Goal: Task Accomplishment & Management: Use online tool/utility

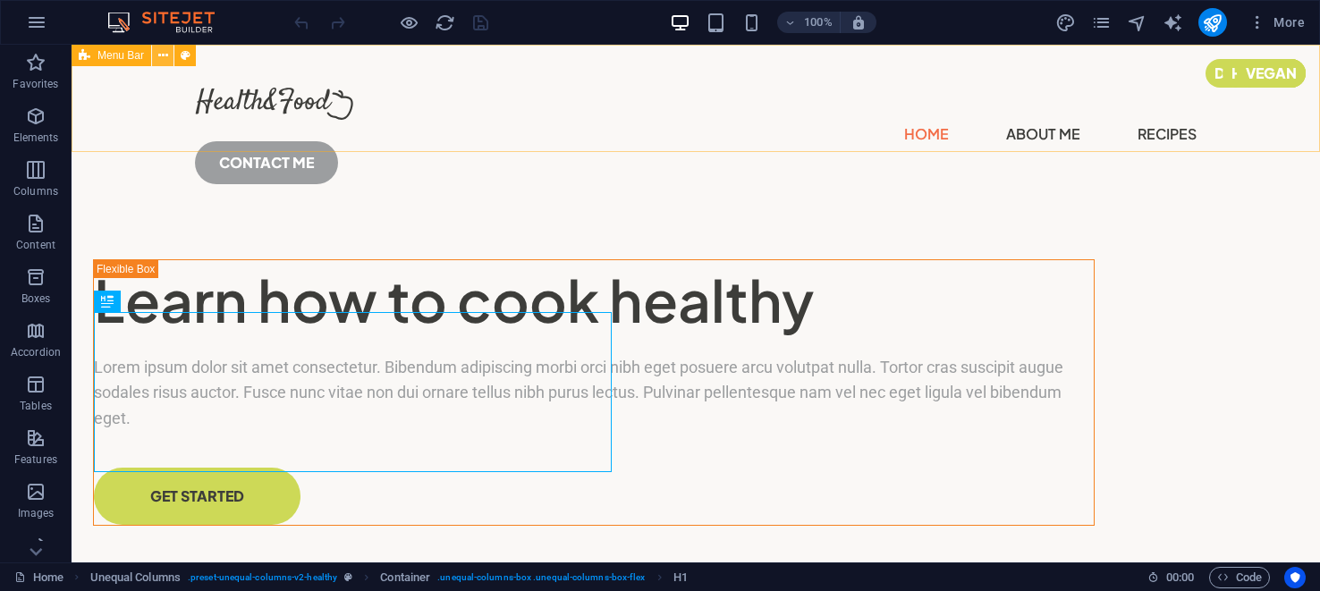
click at [162, 55] on icon at bounding box center [163, 56] width 10 height 19
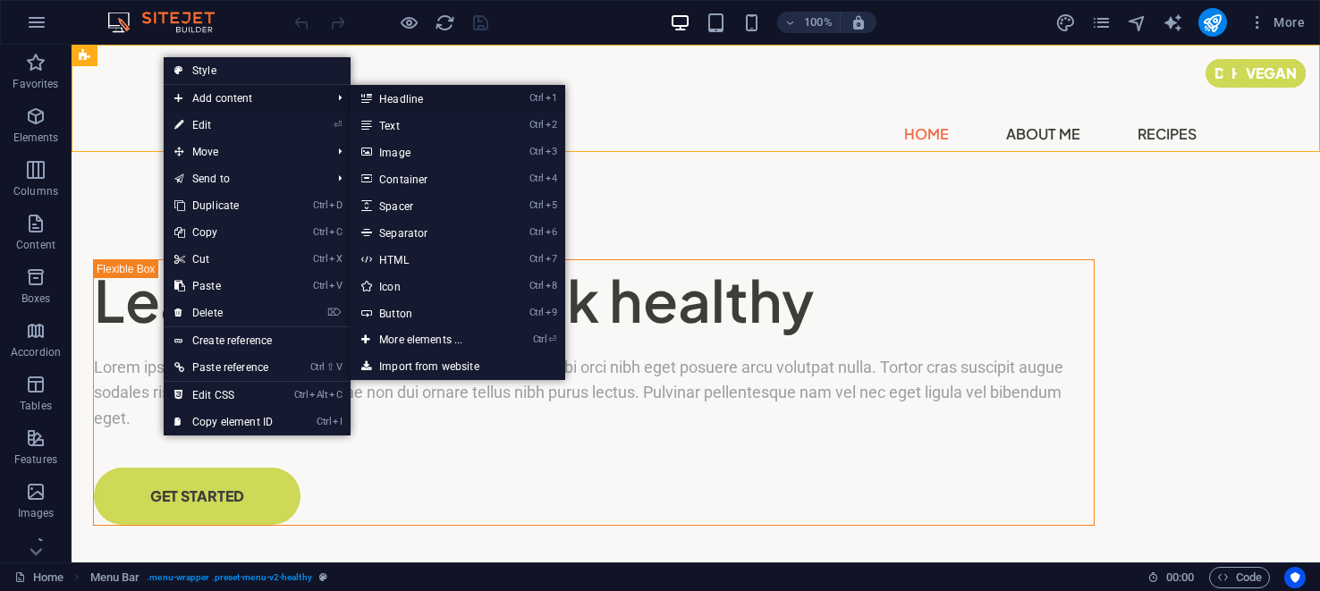
click at [415, 98] on link "Ctrl 1 Headline" at bounding box center [425, 98] width 148 height 27
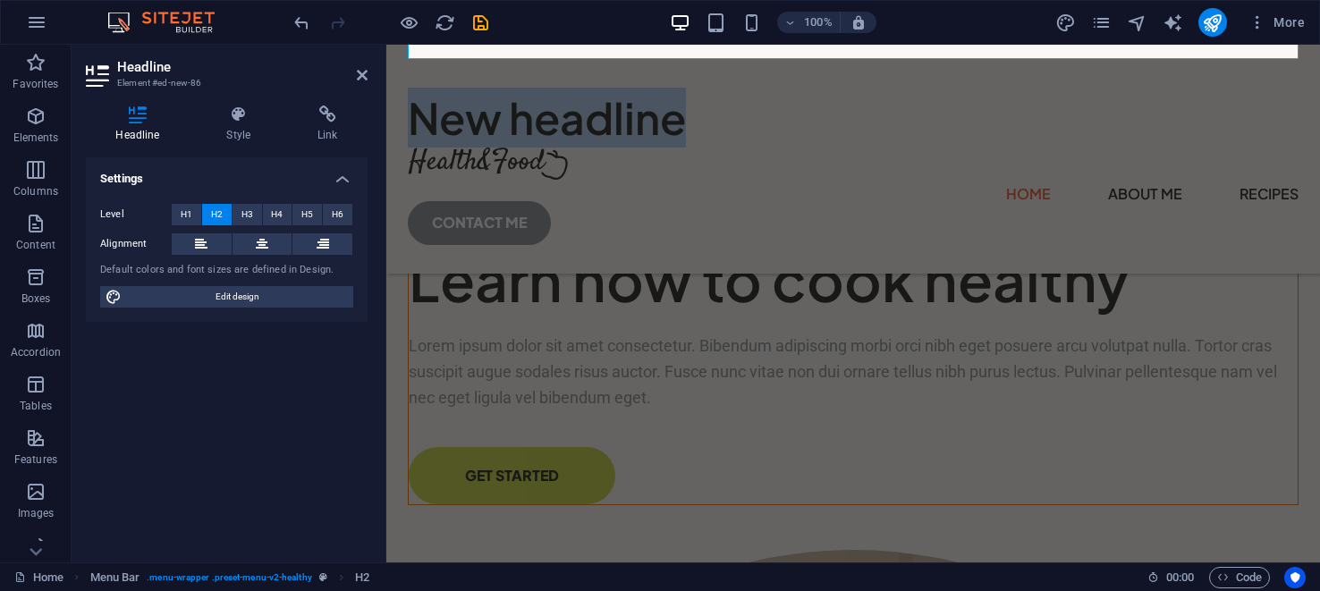
scroll to position [452, 0]
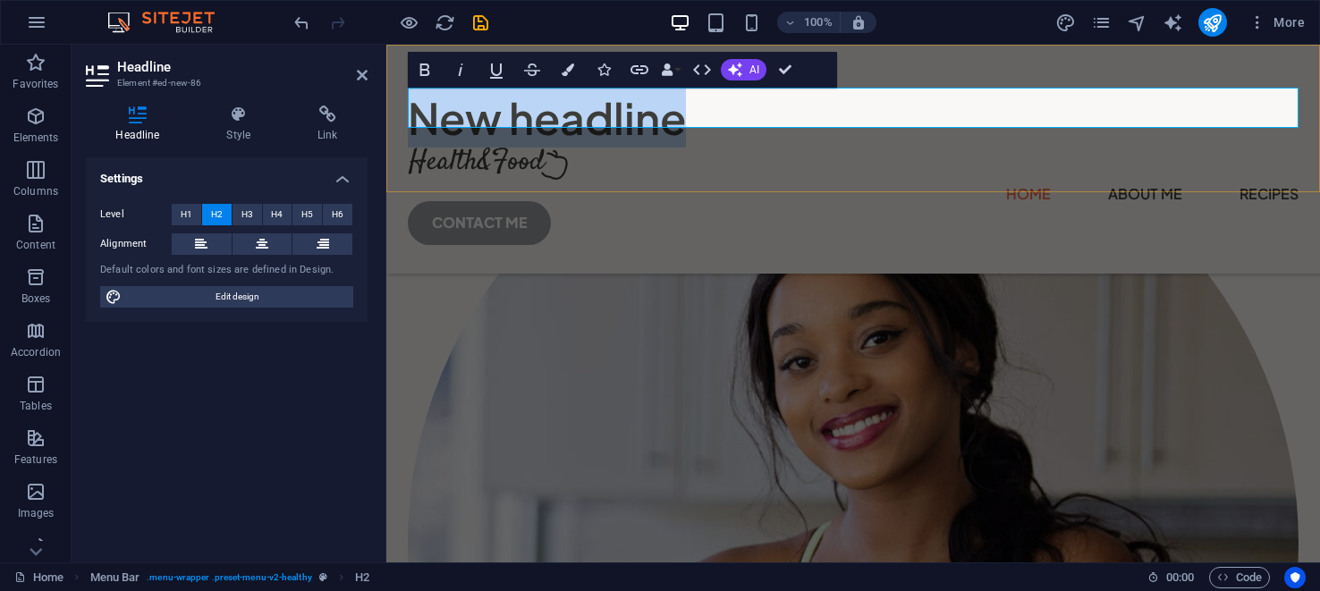
click at [611, 114] on h2 "New headline" at bounding box center [853, 118] width 891 height 60
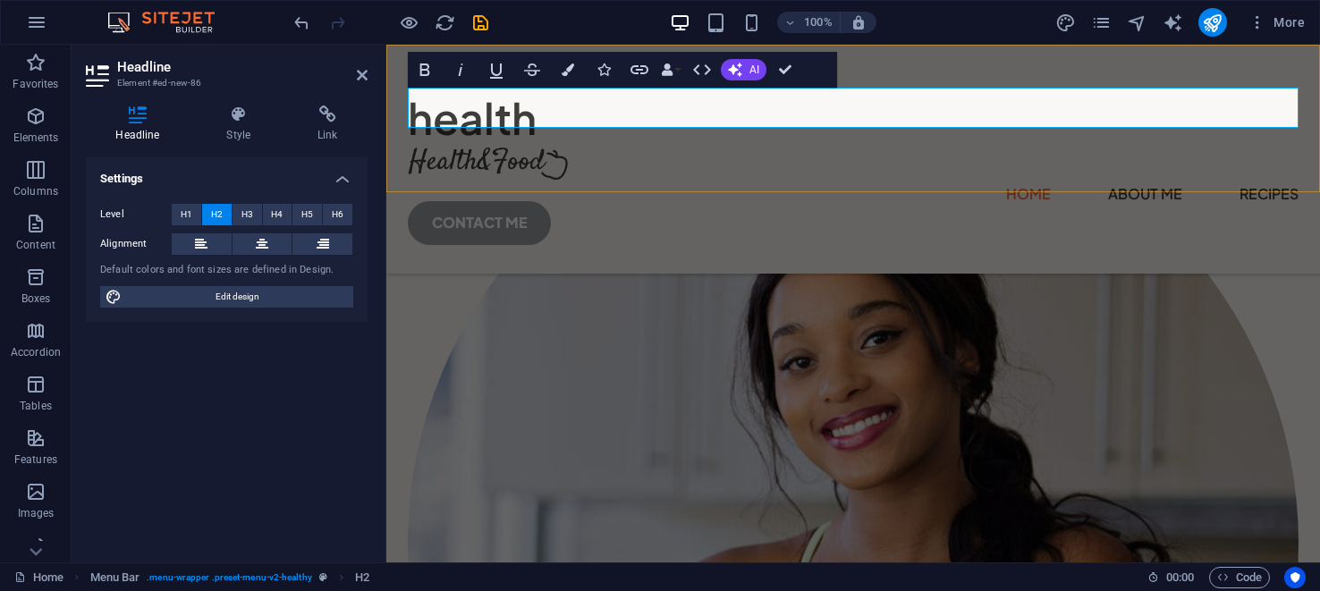
click at [425, 108] on h2 "health" at bounding box center [853, 118] width 891 height 60
click at [516, 109] on h2 "Health" at bounding box center [853, 118] width 891 height 60
click at [572, 151] on div "Health First Menu Home About Me Recipes CONTACT ME" at bounding box center [853, 159] width 934 height 229
click at [933, 180] on nav "Home About Me Recipes" at bounding box center [853, 194] width 891 height 29
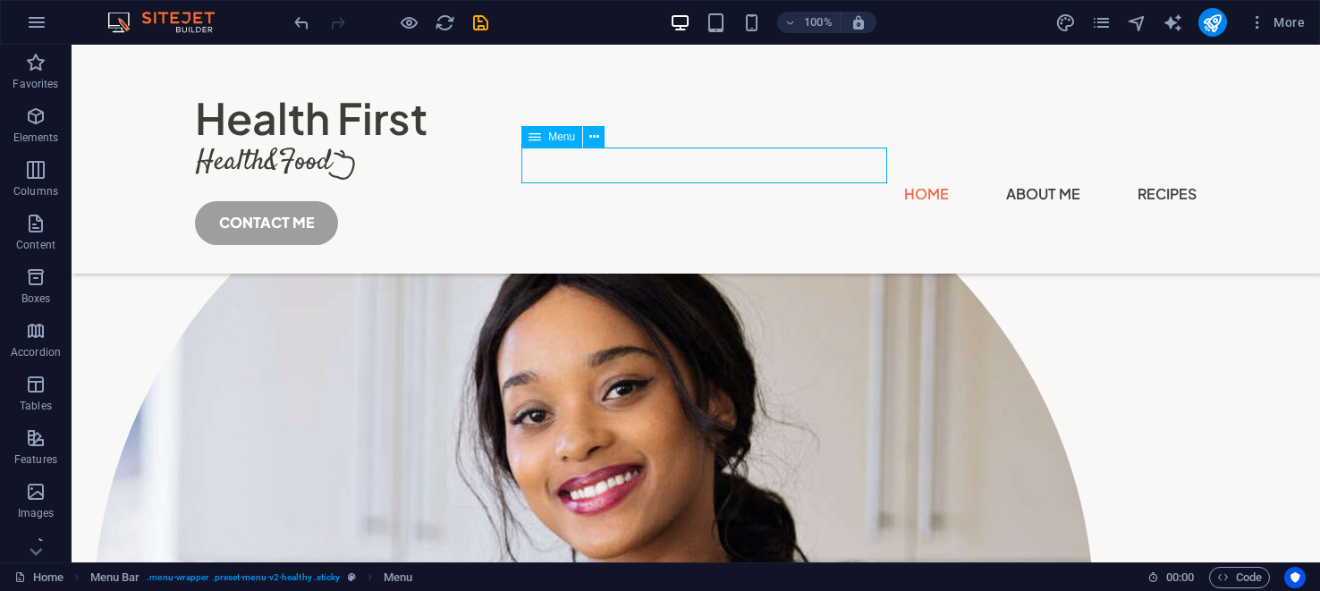
scroll to position [472, 0]
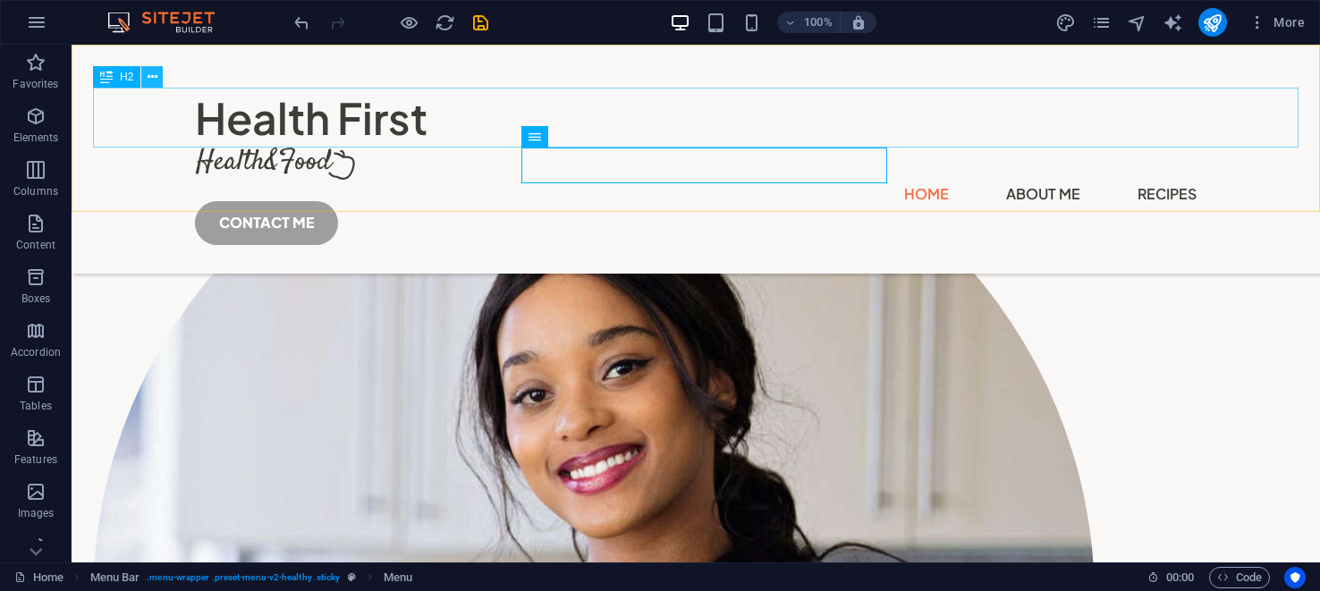
click at [152, 78] on icon at bounding box center [153, 77] width 10 height 19
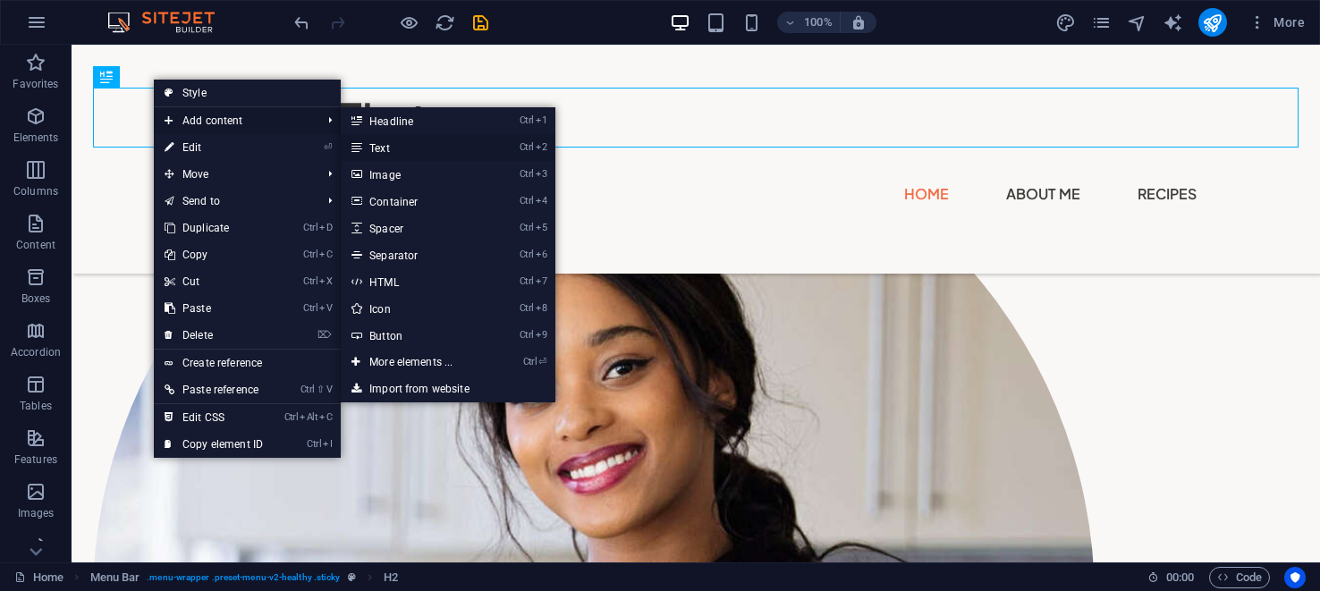
click at [389, 150] on link "Ctrl 2 Text" at bounding box center [415, 147] width 148 height 27
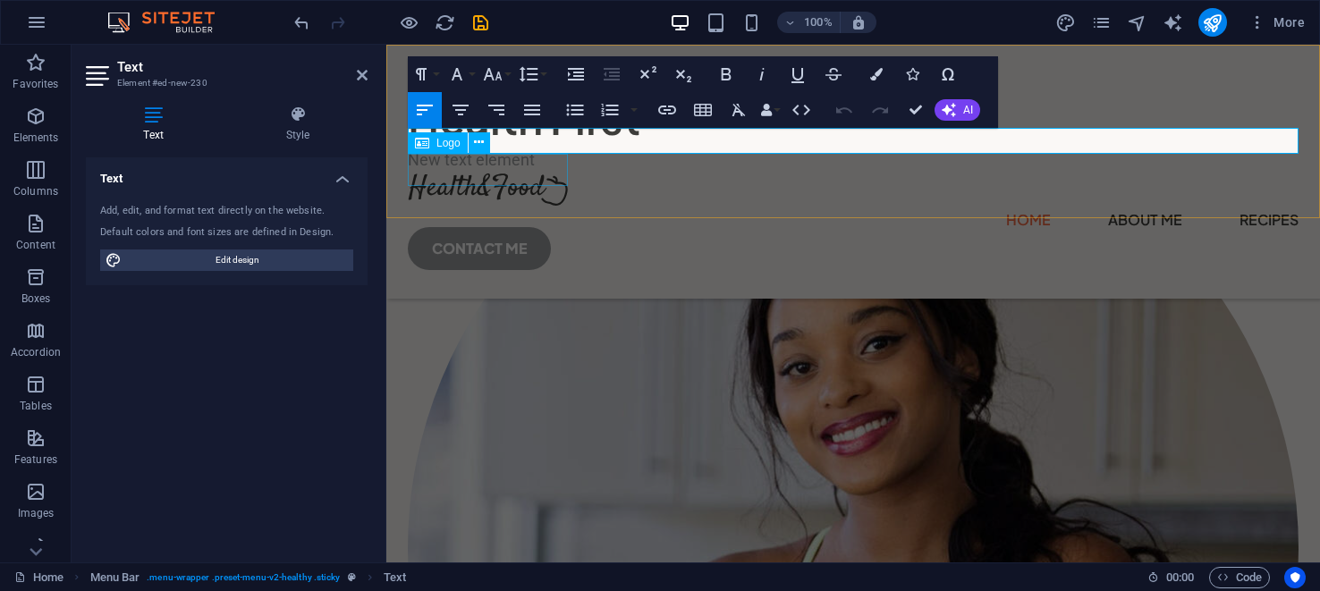
scroll to position [478, 0]
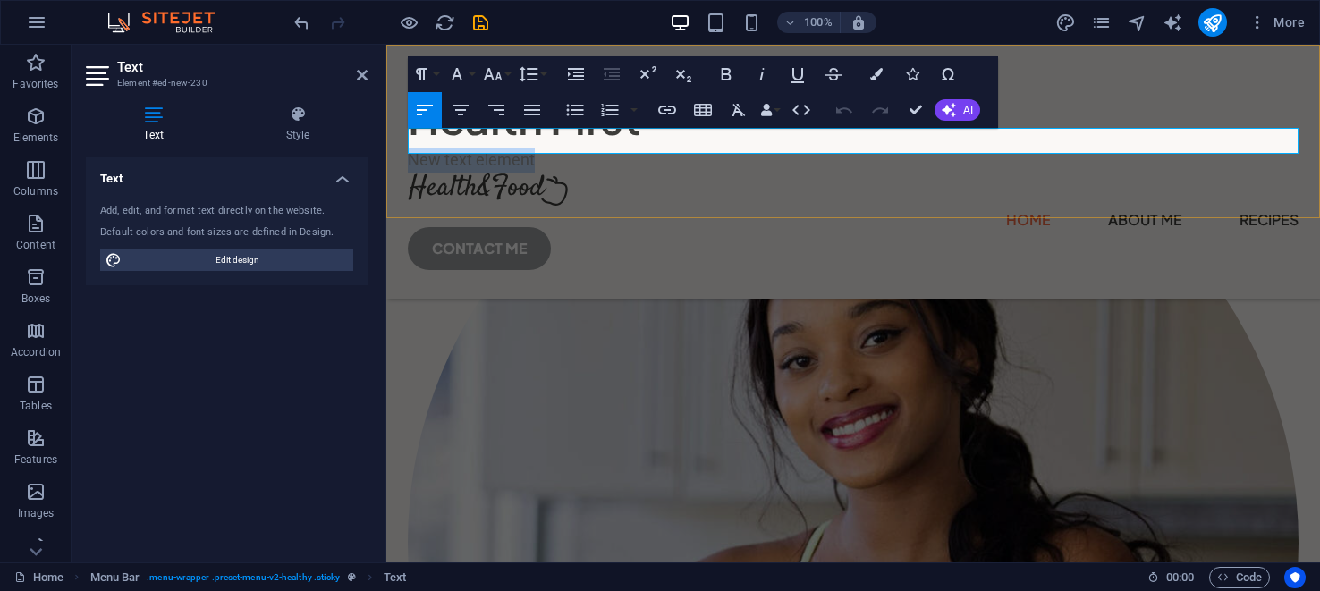
click at [554, 148] on p "New text element" at bounding box center [853, 161] width 891 height 26
click at [386, 45] on div "Menu" at bounding box center [386, 45] width 0 height 0
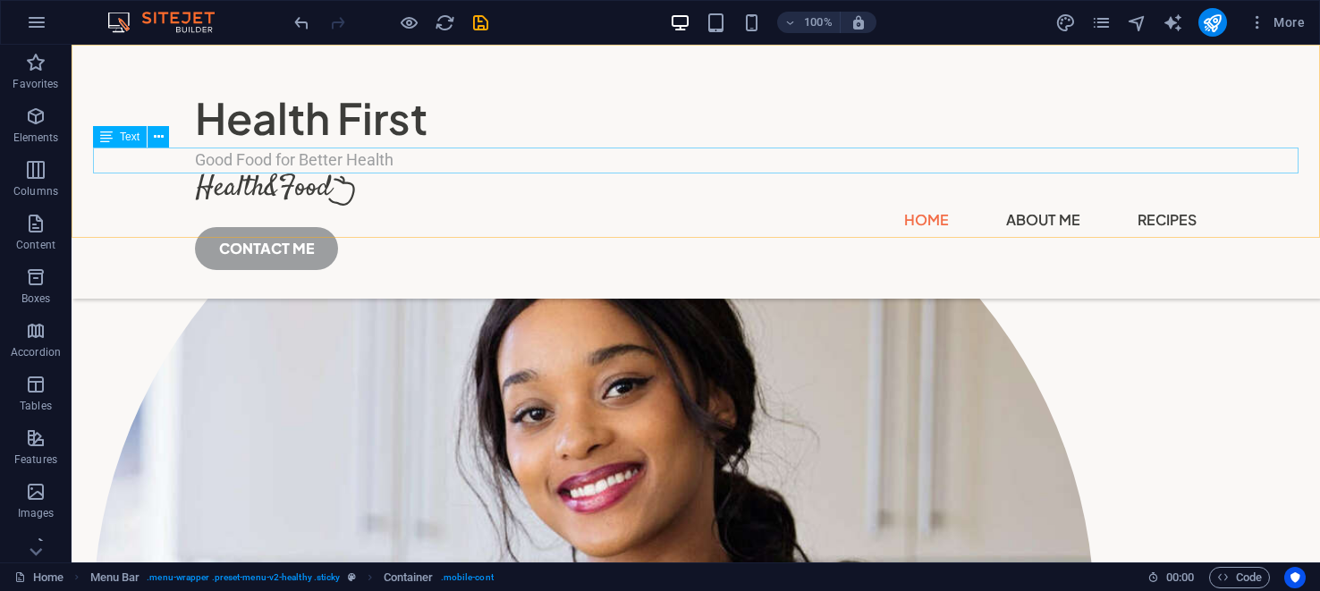
scroll to position [498, 0]
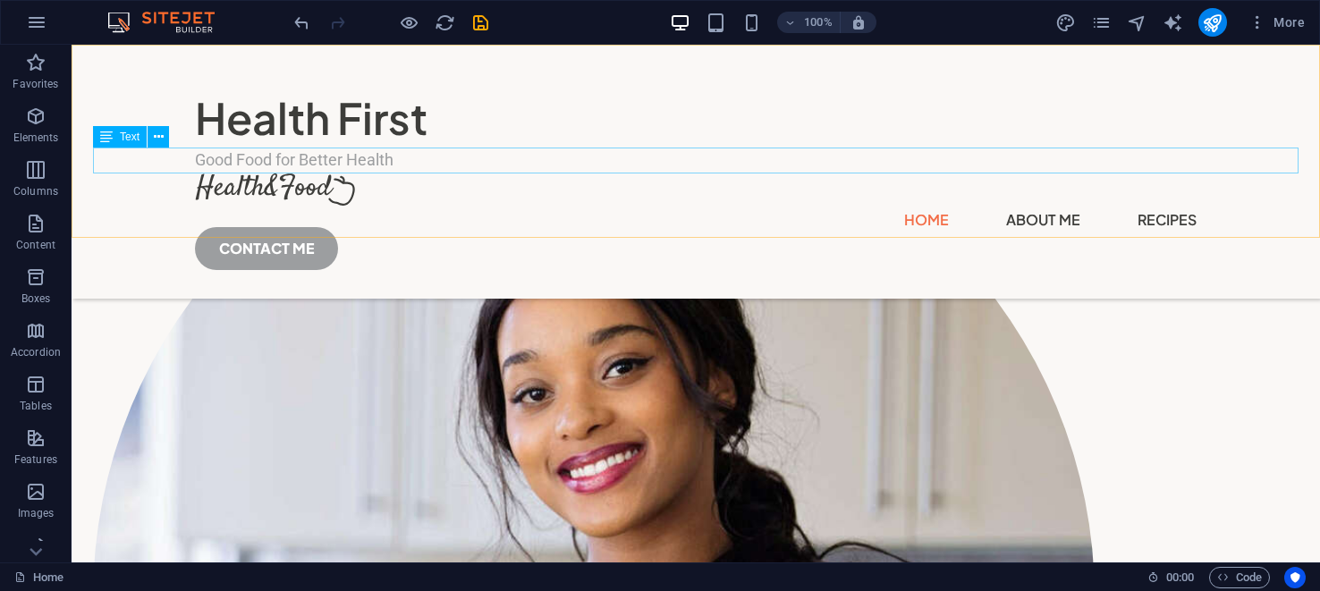
click at [324, 152] on div "Good Food for Better Health" at bounding box center [696, 161] width 1002 height 26
click at [155, 140] on icon at bounding box center [159, 137] width 10 height 19
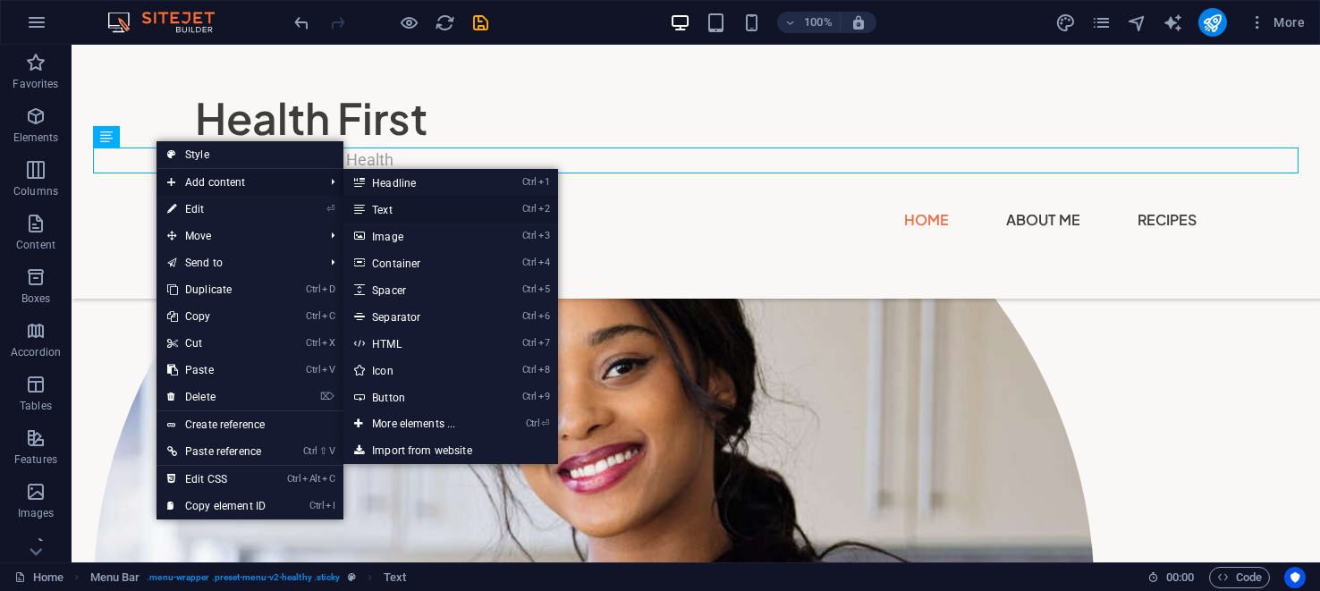
click at [402, 207] on link "Ctrl 2 Text" at bounding box center [417, 209] width 148 height 27
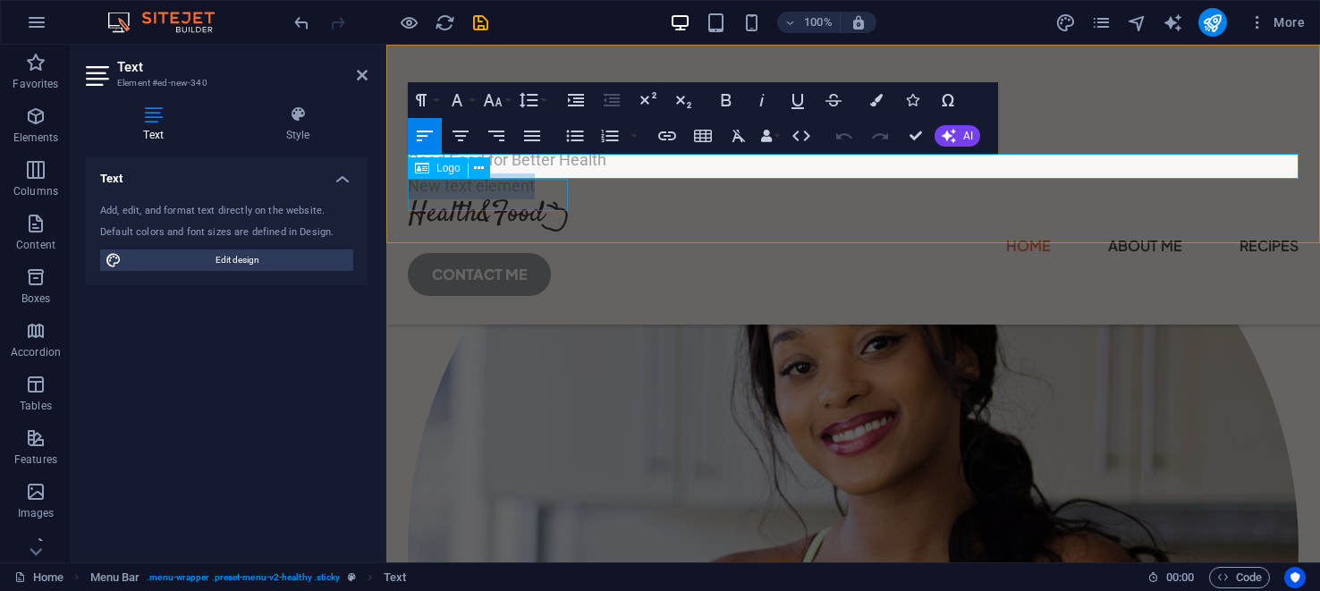
scroll to position [504, 0]
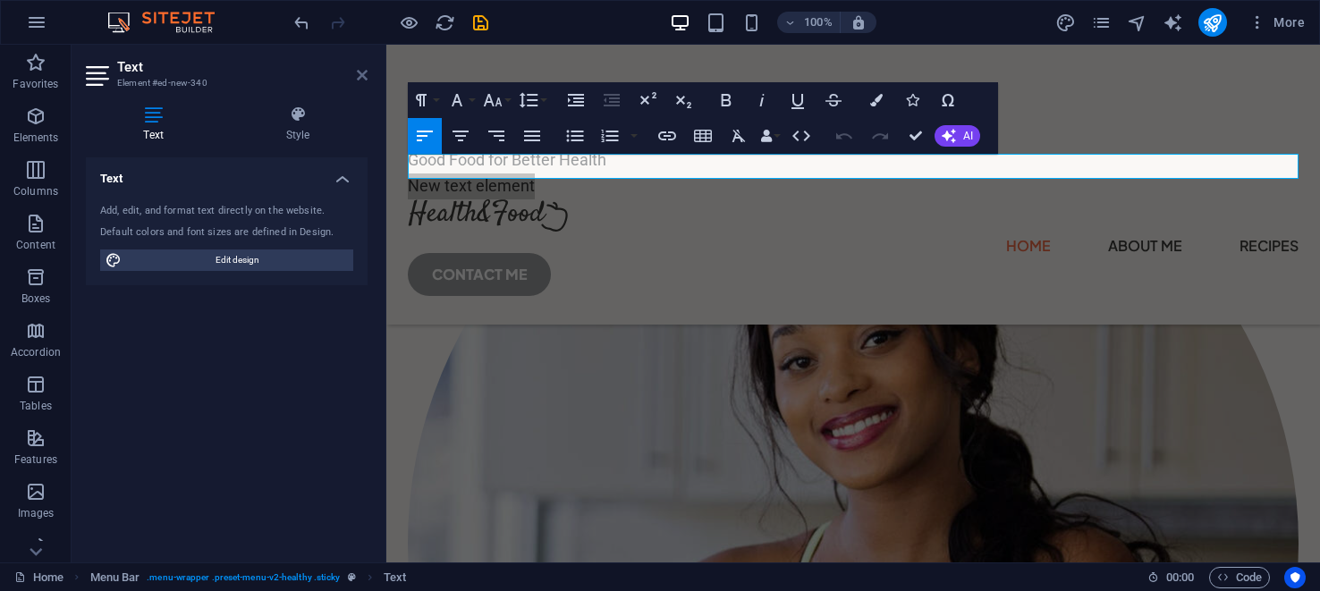
click at [364, 74] on icon at bounding box center [362, 75] width 11 height 14
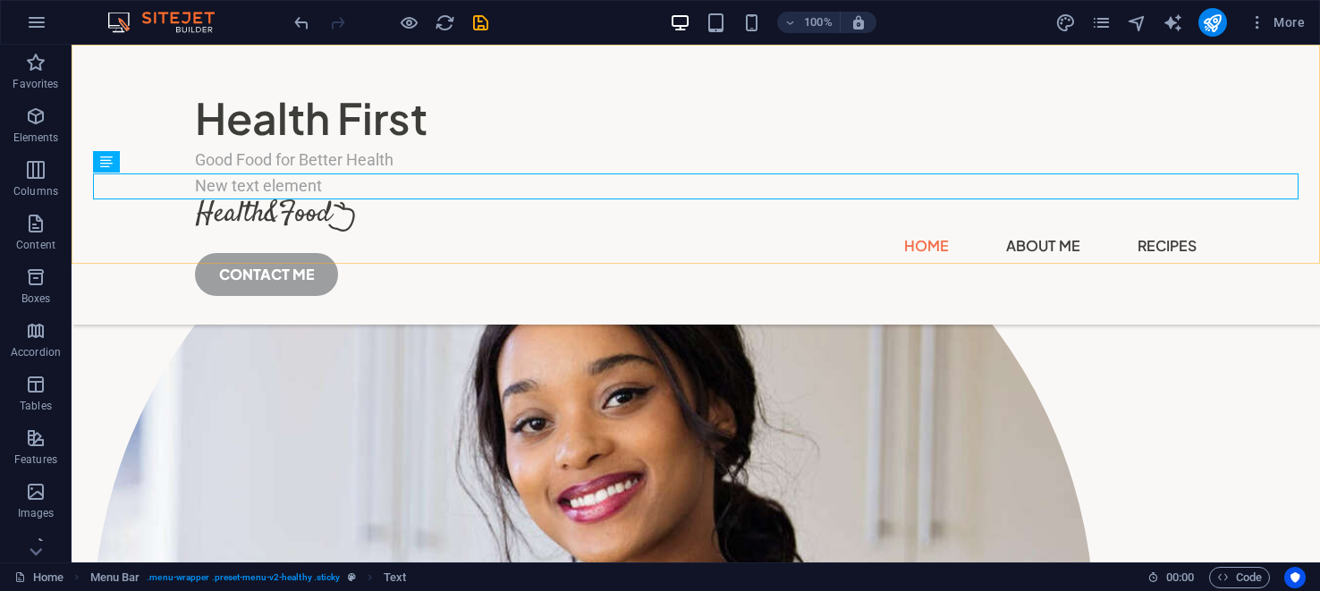
scroll to position [524, 0]
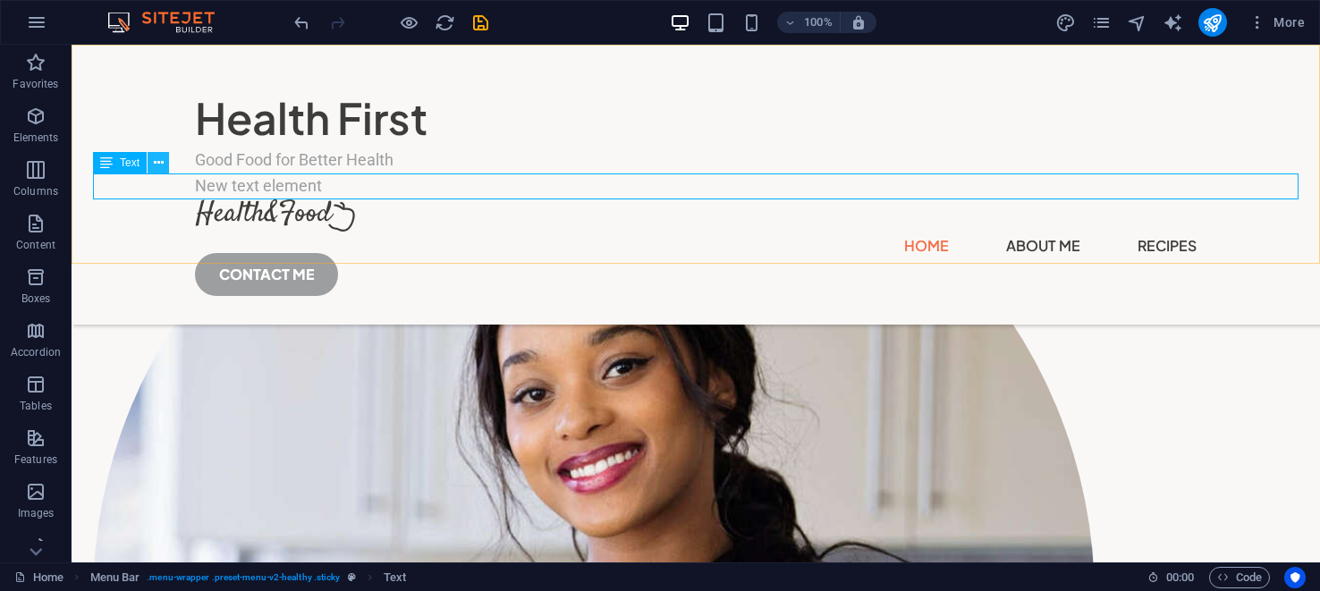
click at [157, 161] on icon at bounding box center [159, 163] width 10 height 19
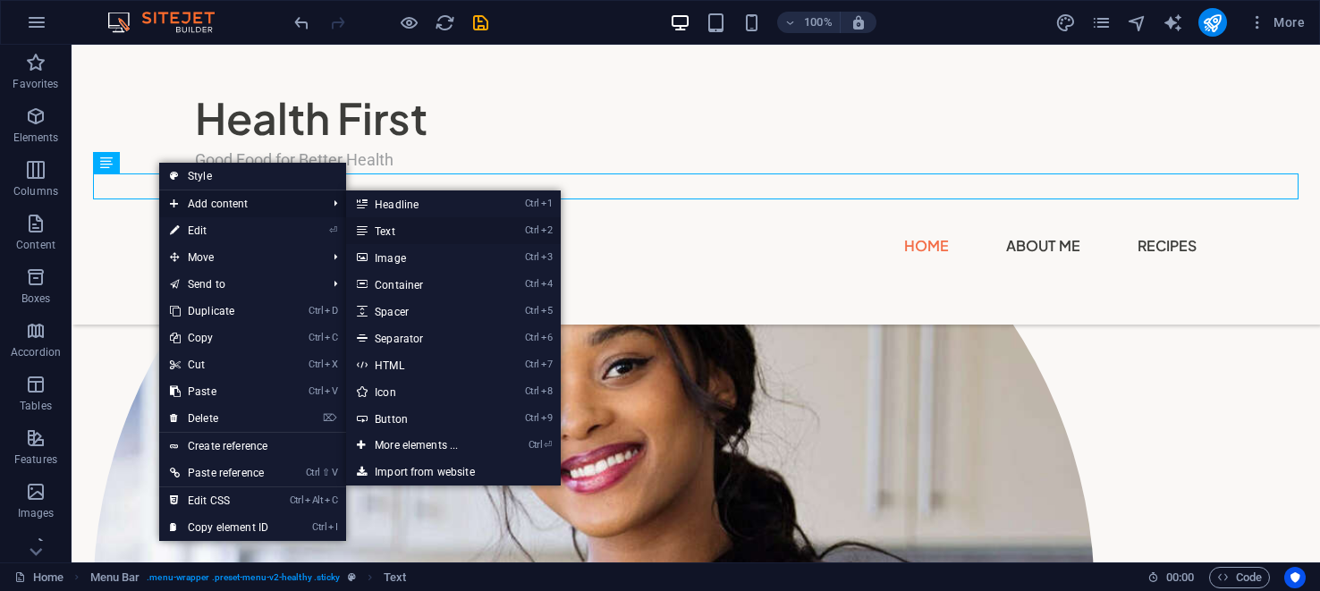
click at [393, 232] on link "Ctrl 2 Text" at bounding box center [420, 230] width 148 height 27
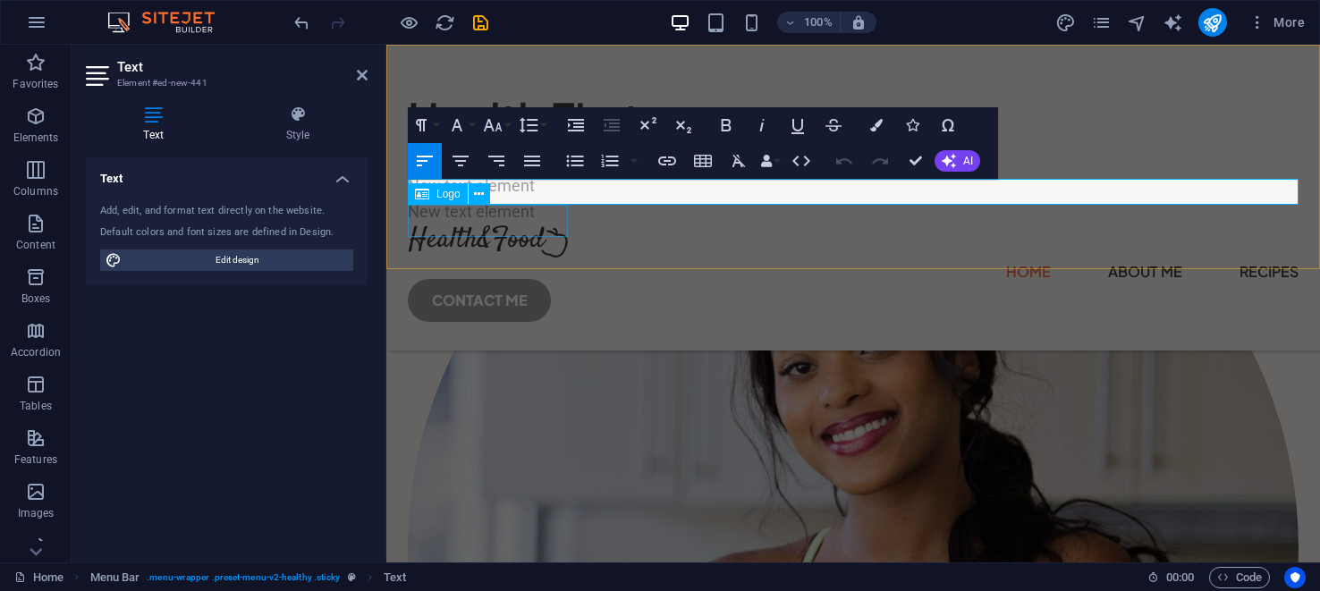
scroll to position [530, 0]
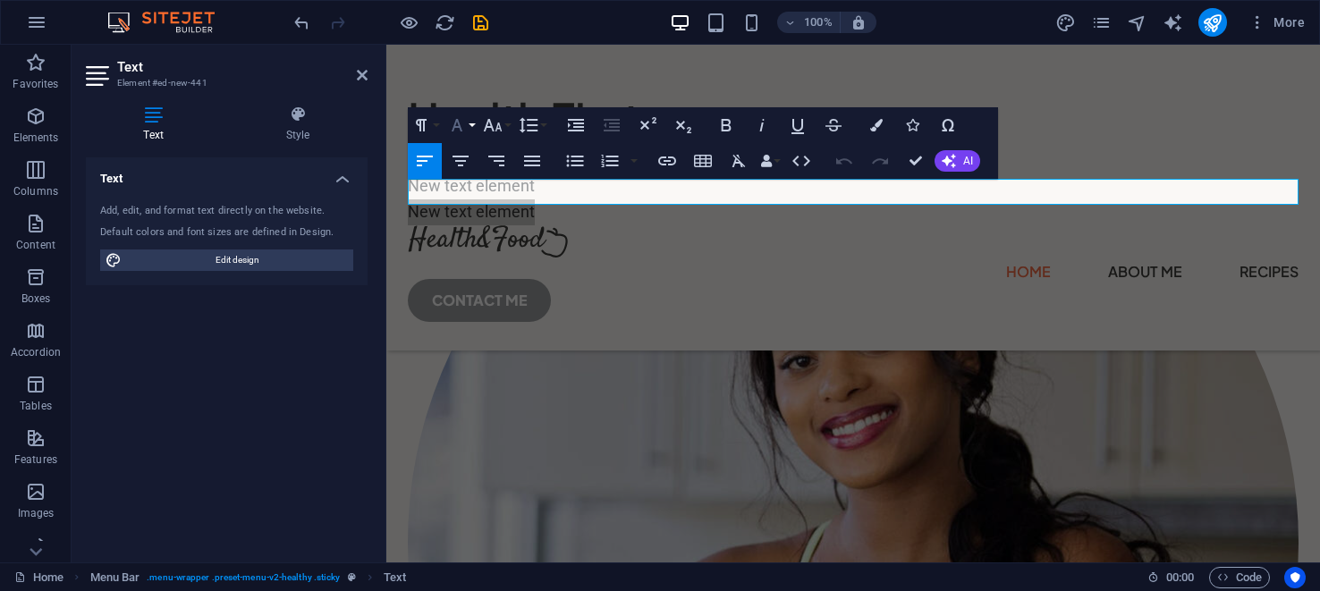
click at [475, 122] on button "Font Family" at bounding box center [461, 125] width 34 height 36
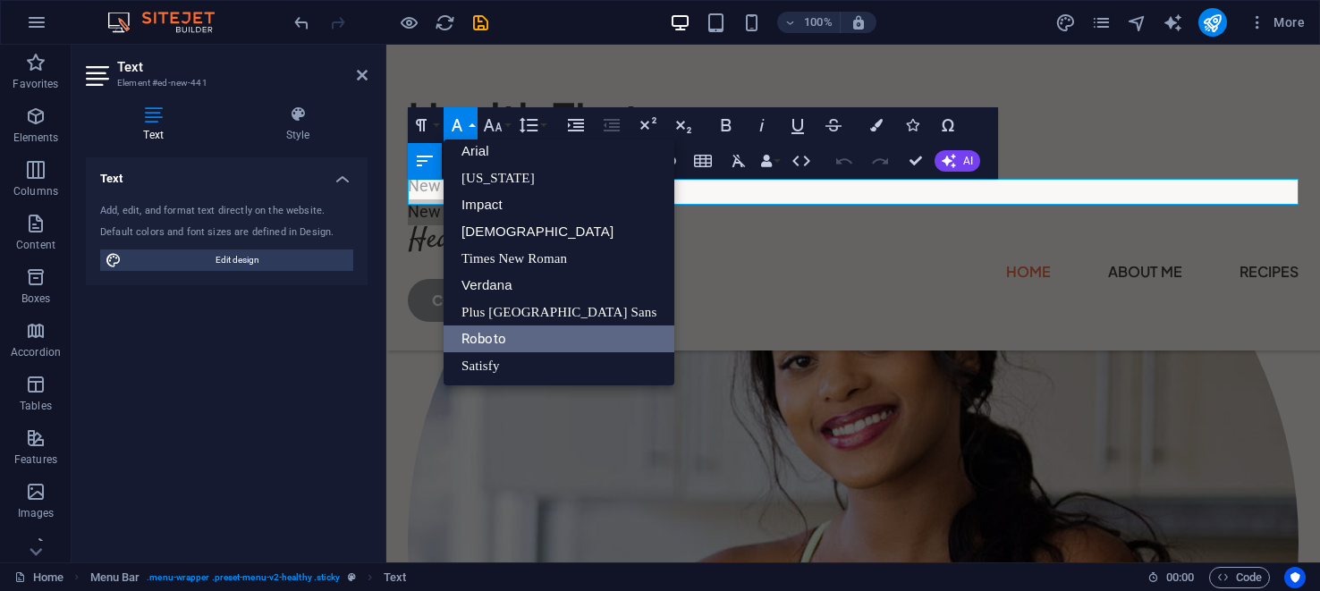
scroll to position [9, 0]
click at [436, 126] on button "Paragraph Format" at bounding box center [425, 125] width 34 height 36
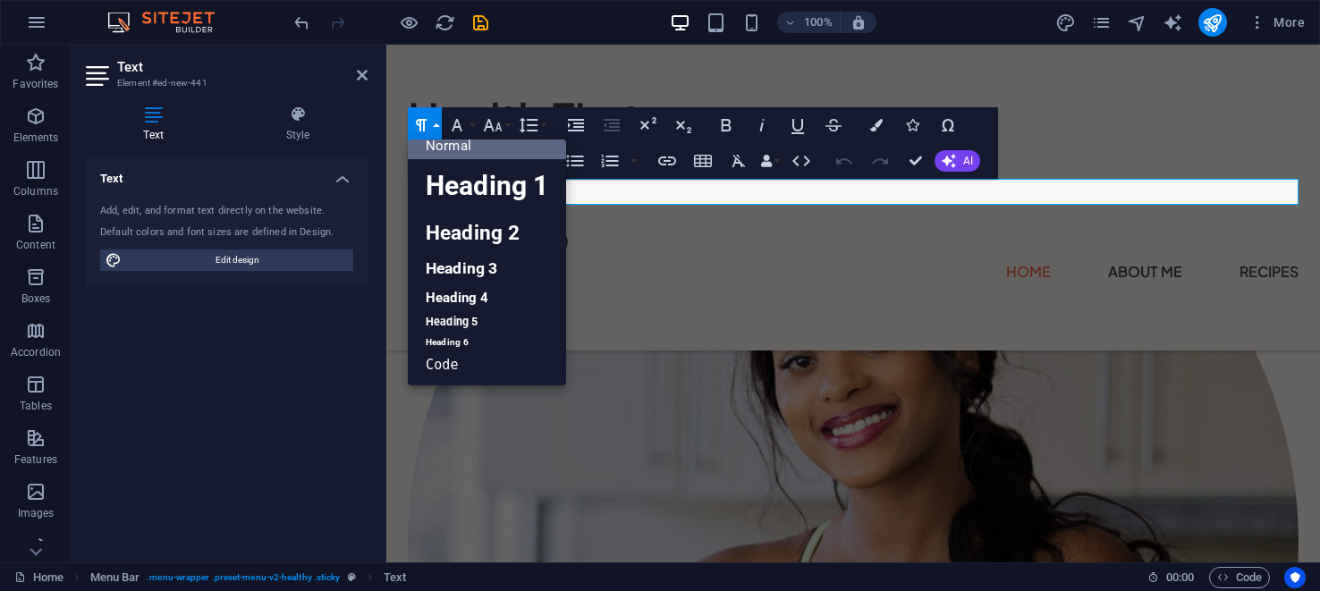
scroll to position [17, 0]
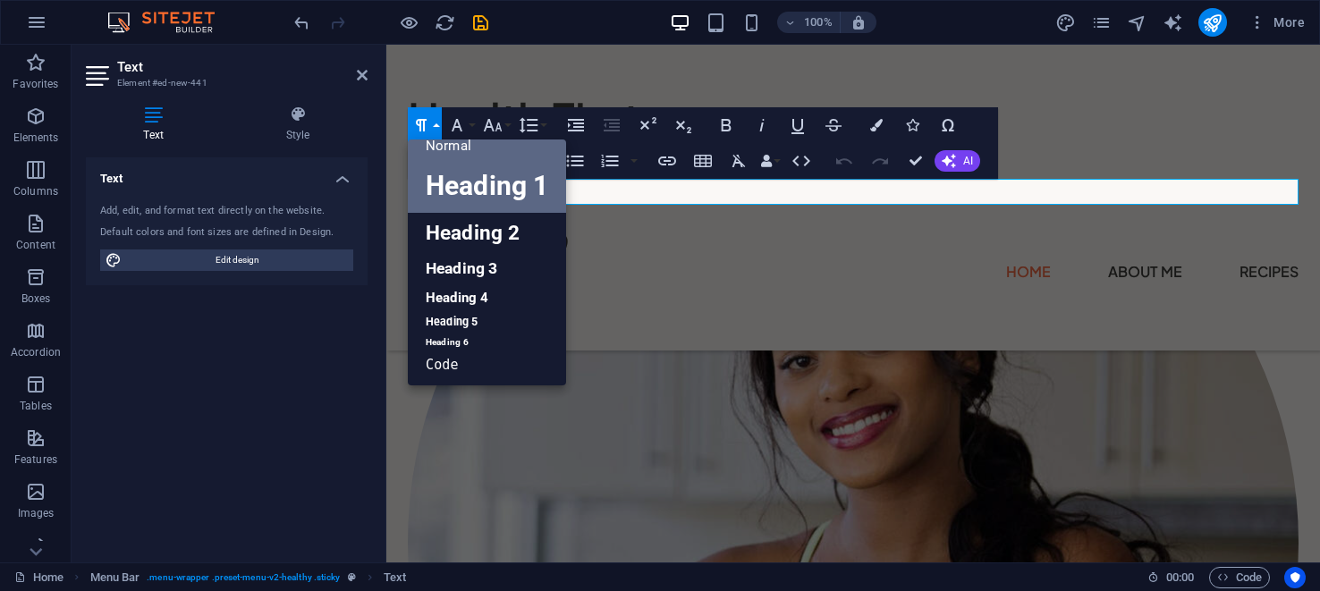
click at [467, 184] on link "Heading 1" at bounding box center [487, 186] width 158 height 54
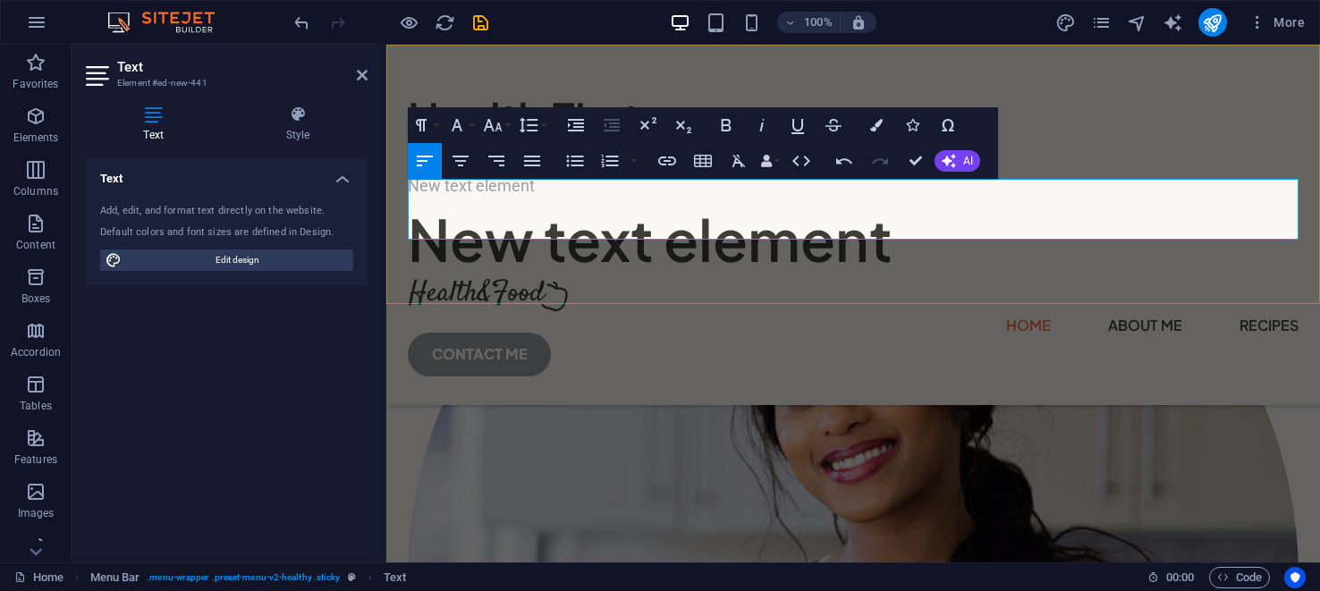
scroll to position [564, 0]
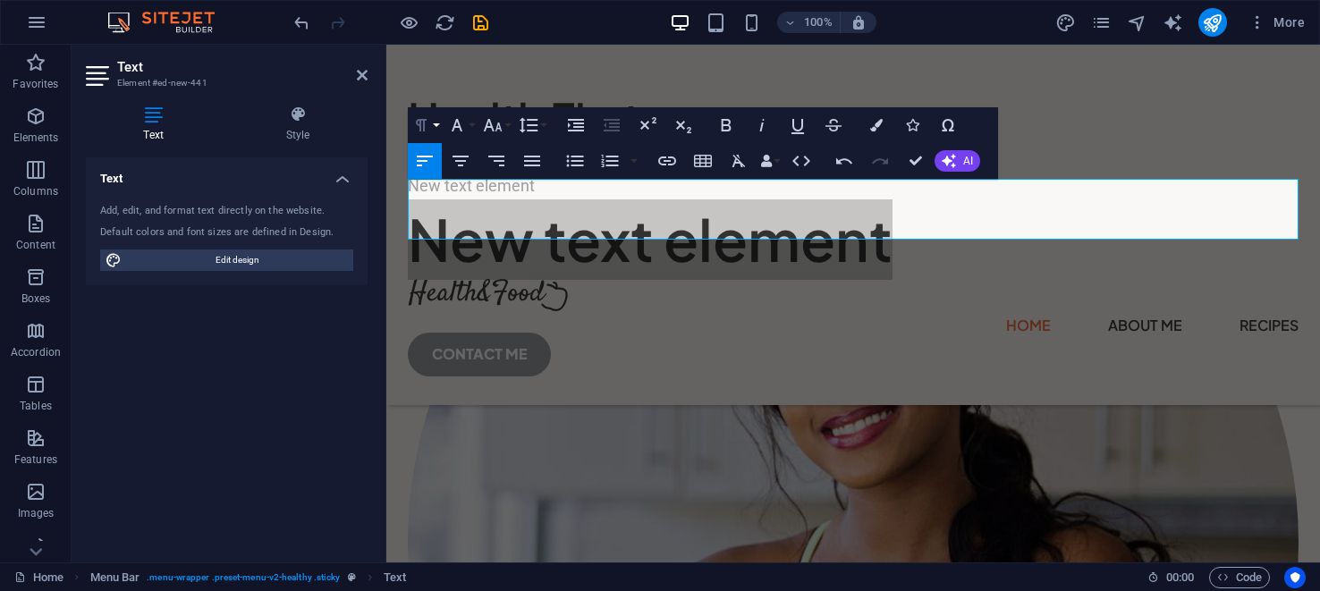
click at [437, 126] on button "Paragraph Format" at bounding box center [425, 125] width 34 height 36
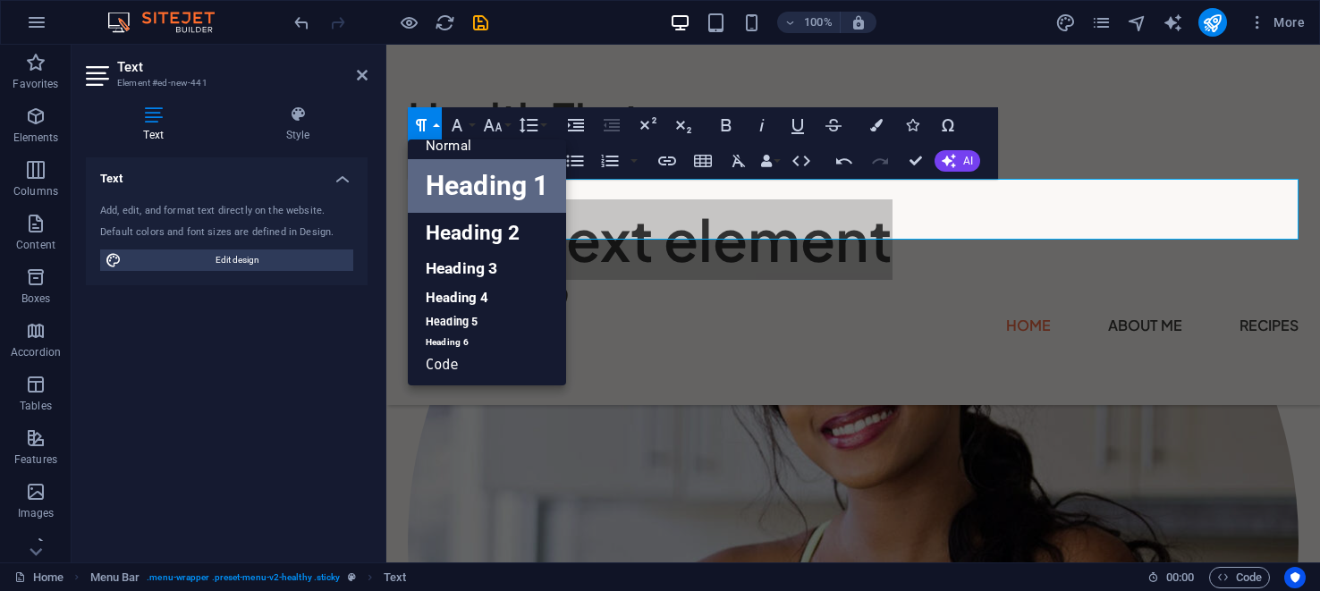
scroll to position [17, 0]
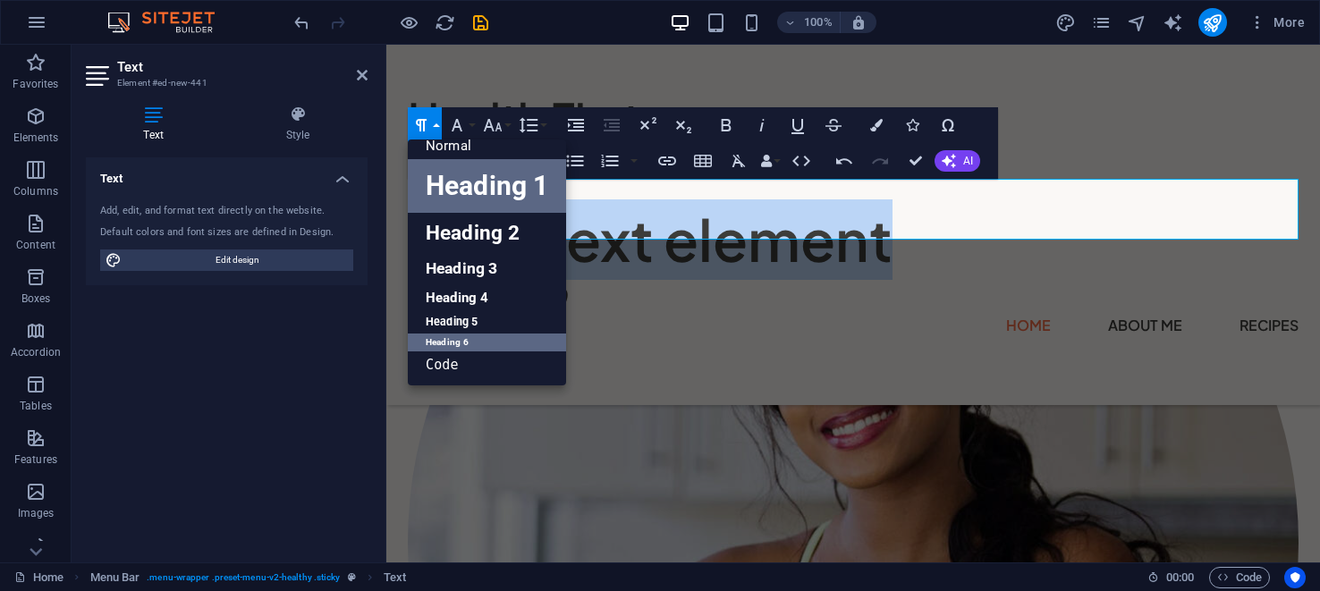
click at [439, 336] on link "Heading 6" at bounding box center [487, 343] width 158 height 18
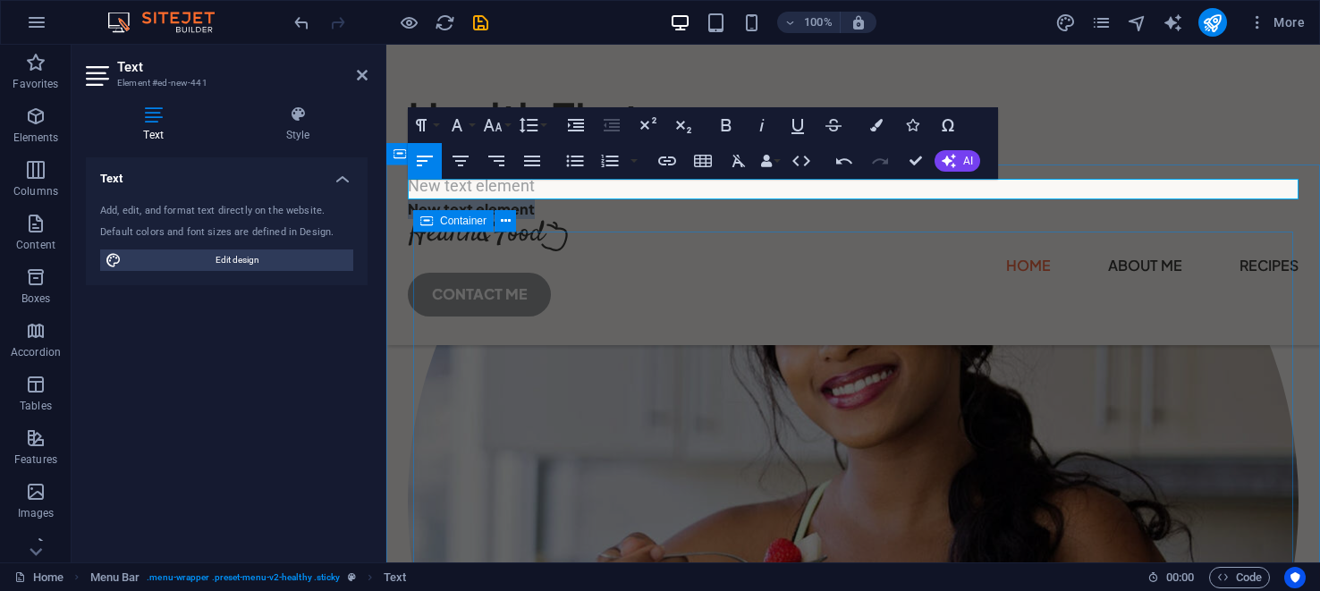
scroll to position [524, 0]
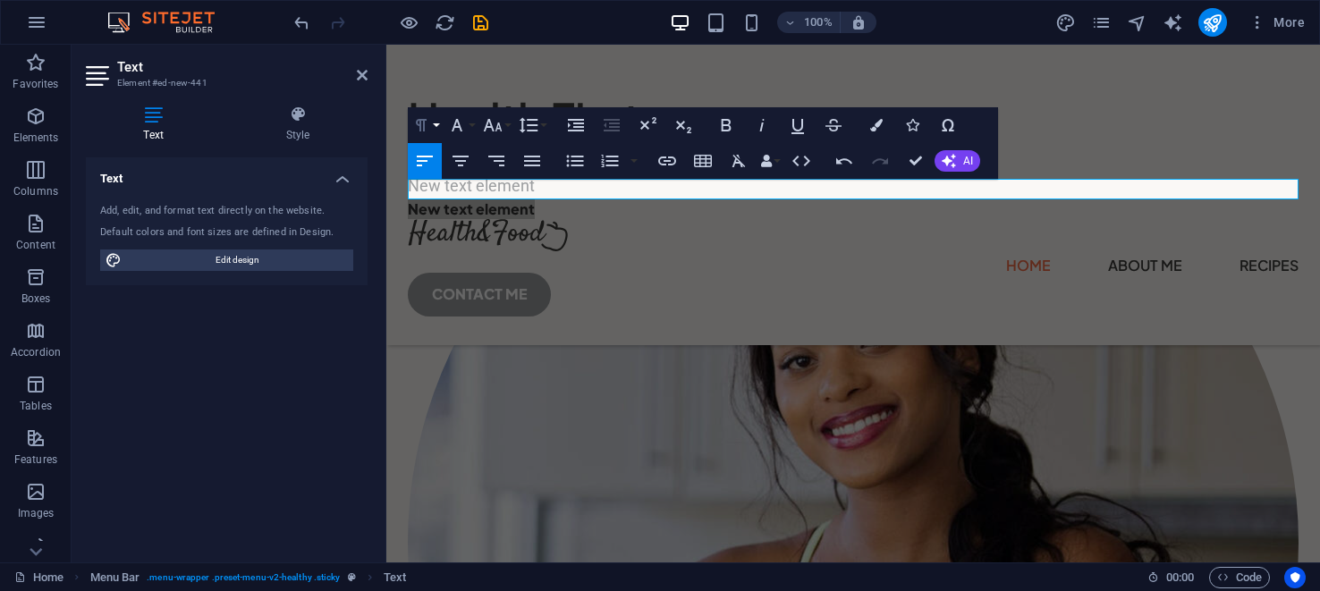
click at [435, 124] on button "Paragraph Format" at bounding box center [425, 125] width 34 height 36
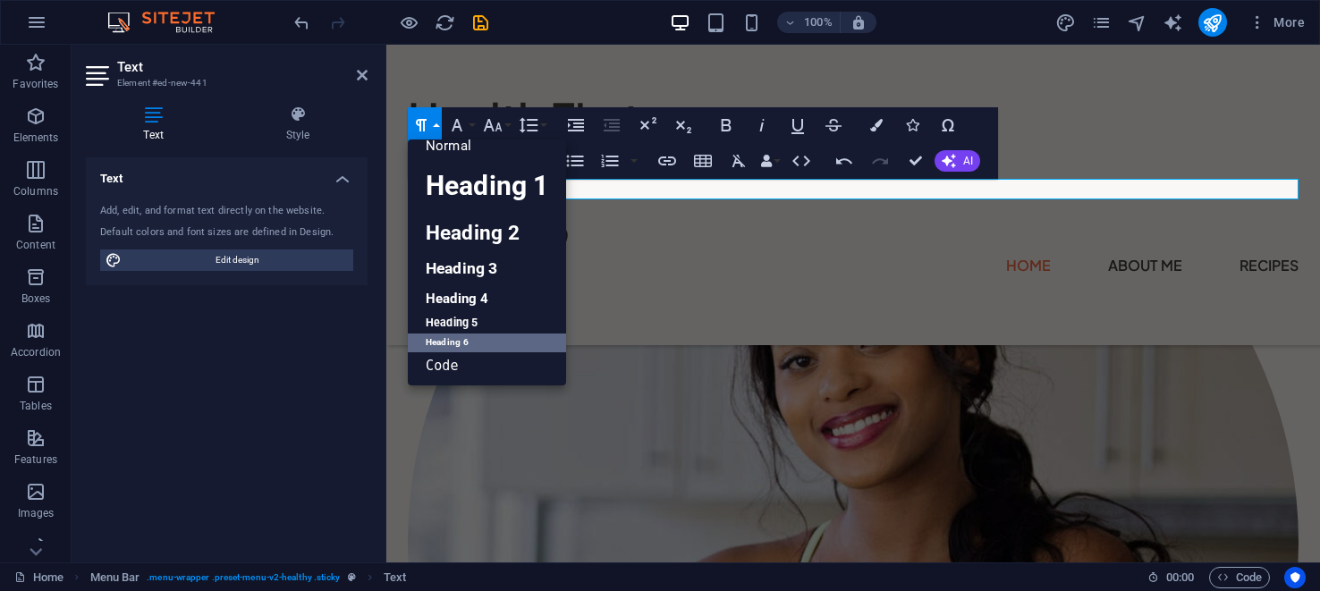
scroll to position [17, 0]
click at [462, 256] on link "Heading 3" at bounding box center [487, 268] width 158 height 31
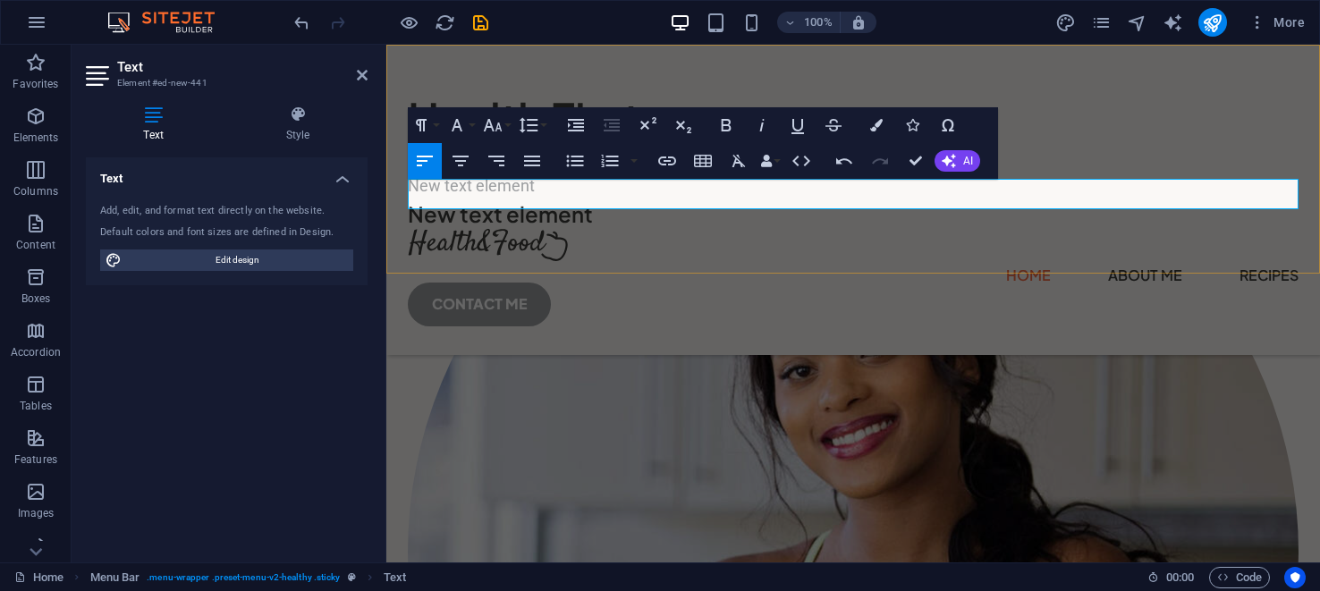
scroll to position [535, 0]
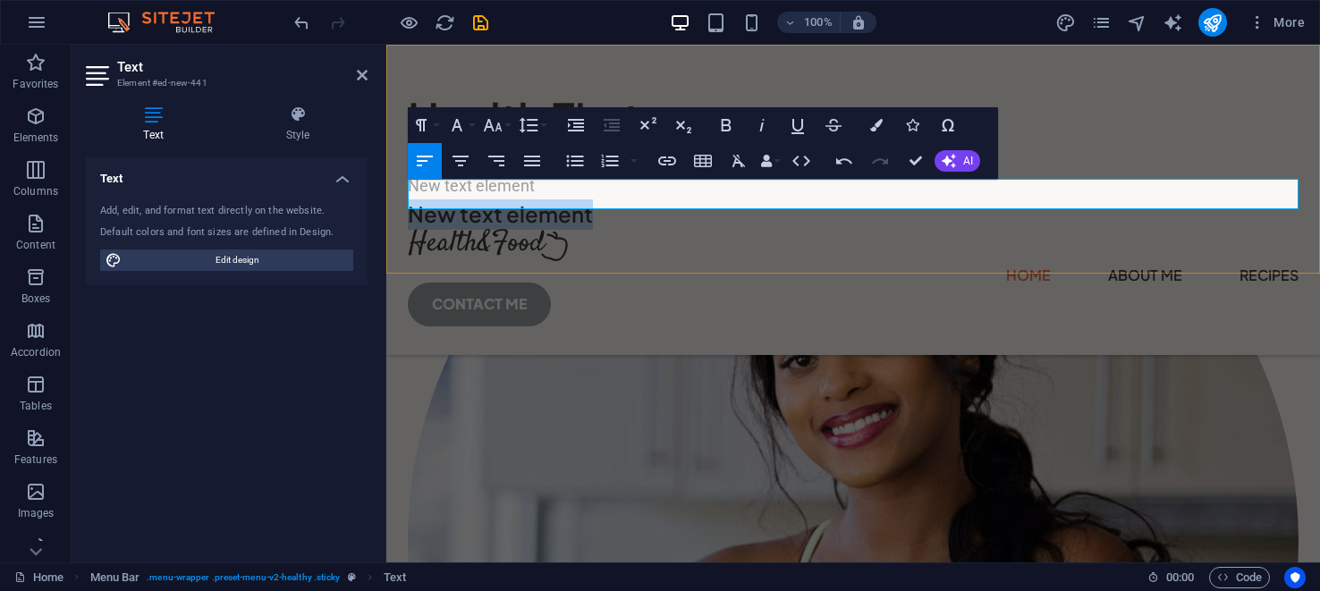
drag, startPoint x: 439, startPoint y: 249, endPoint x: 869, endPoint y: 127, distance: 447.0
click at [752, 247] on div "Health First Good Food for Better Health New text element New text element Menu…" at bounding box center [853, 200] width 934 height 310
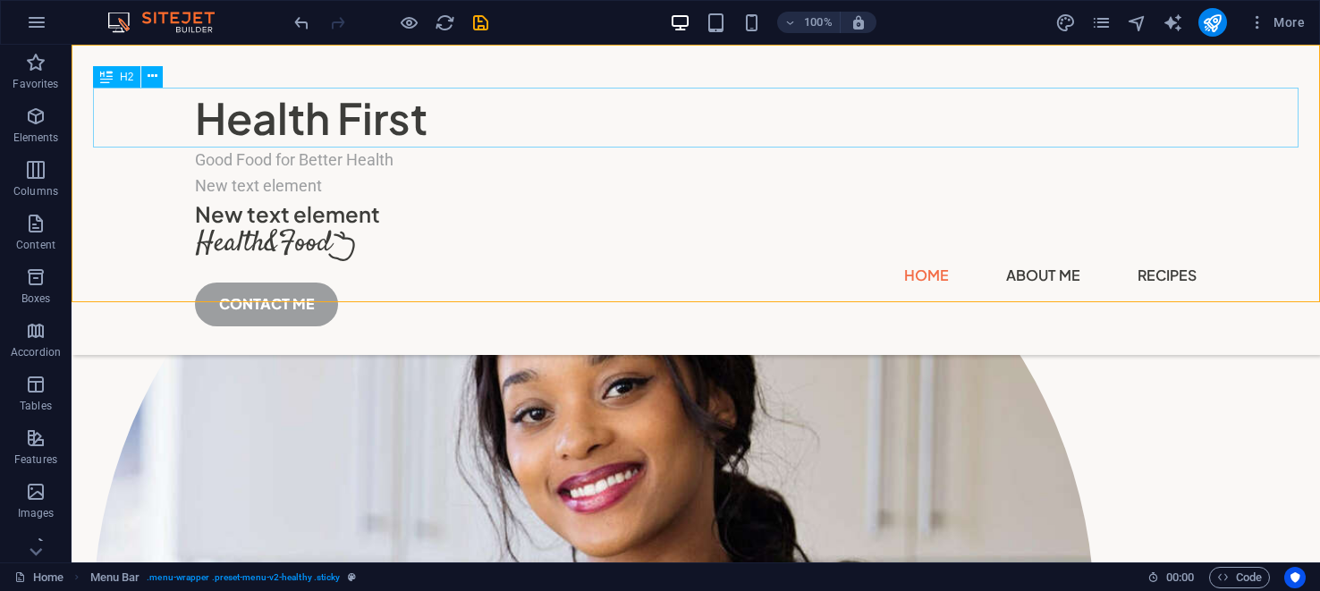
scroll to position [554, 0]
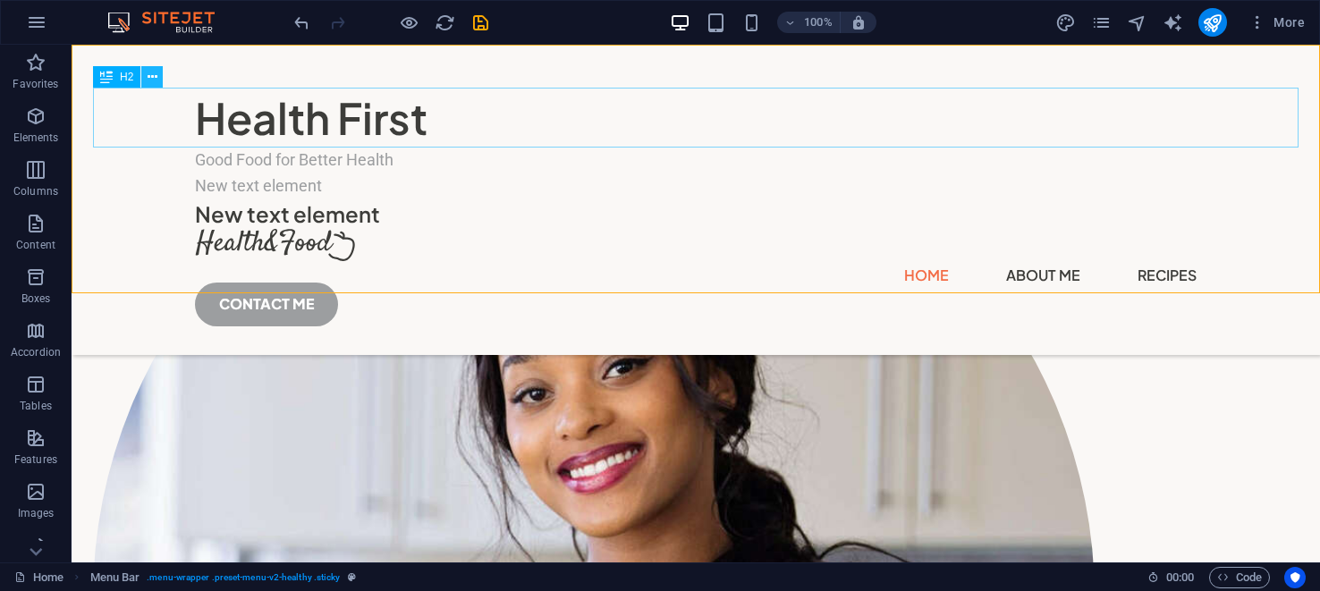
click at [150, 72] on icon at bounding box center [153, 77] width 10 height 19
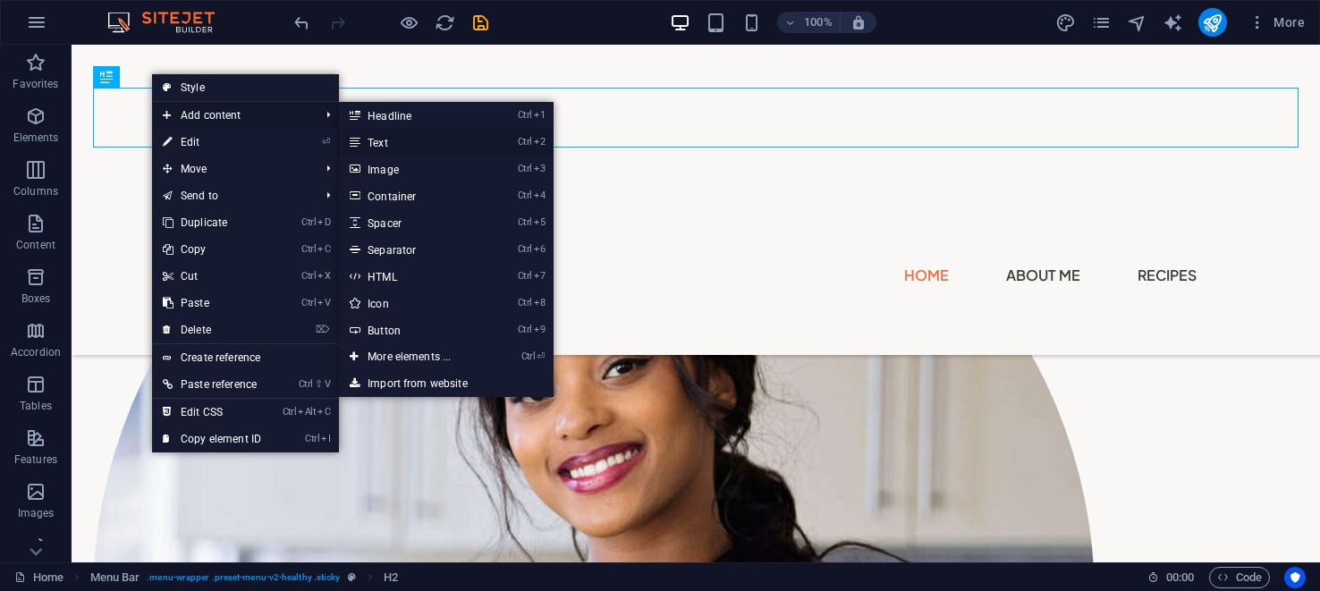
click at [380, 143] on link "Ctrl 2 Text" at bounding box center [413, 142] width 148 height 27
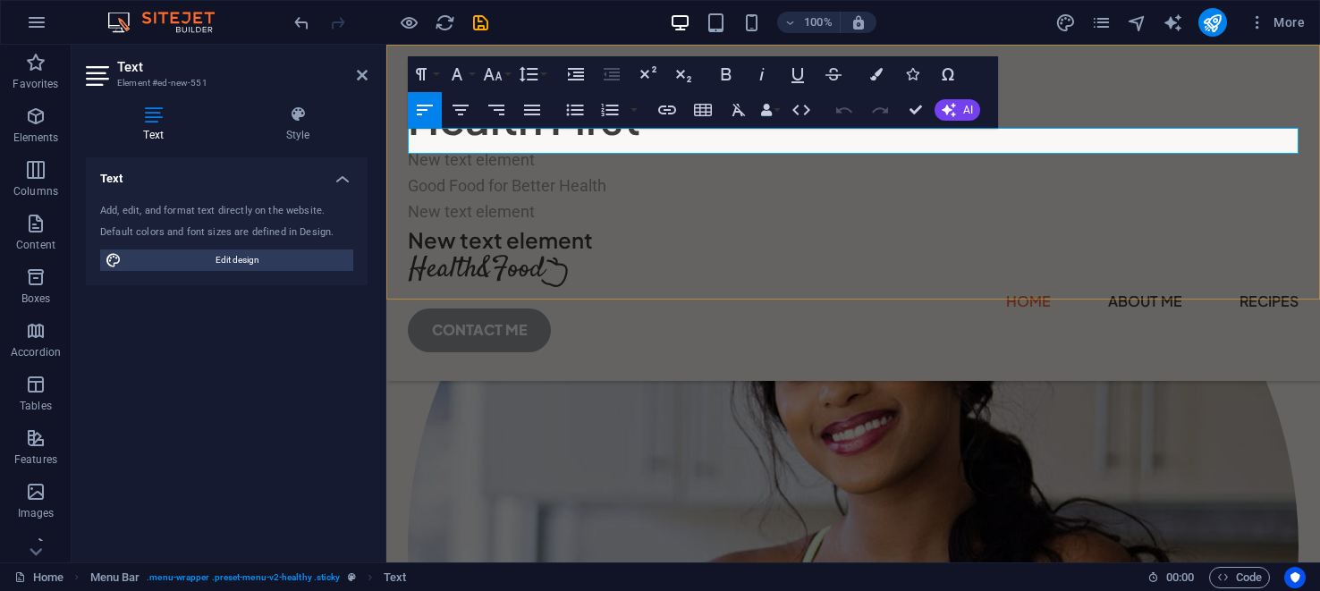
scroll to position [560, 0]
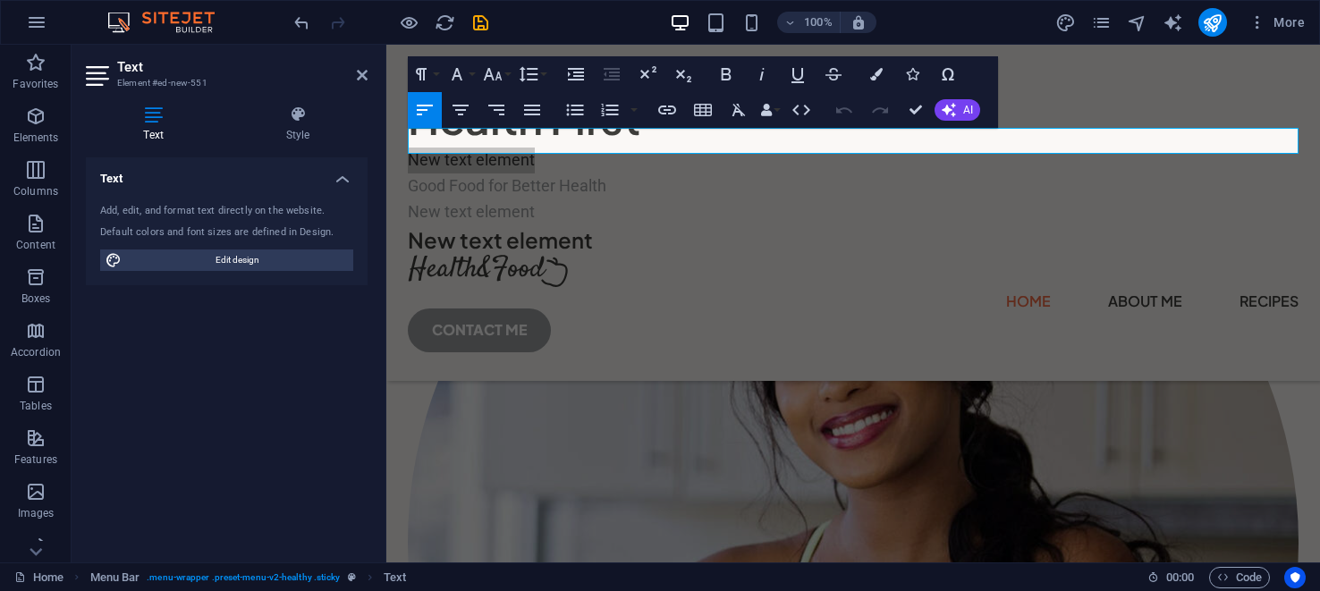
click at [342, 177] on h4 "Text" at bounding box center [227, 173] width 282 height 32
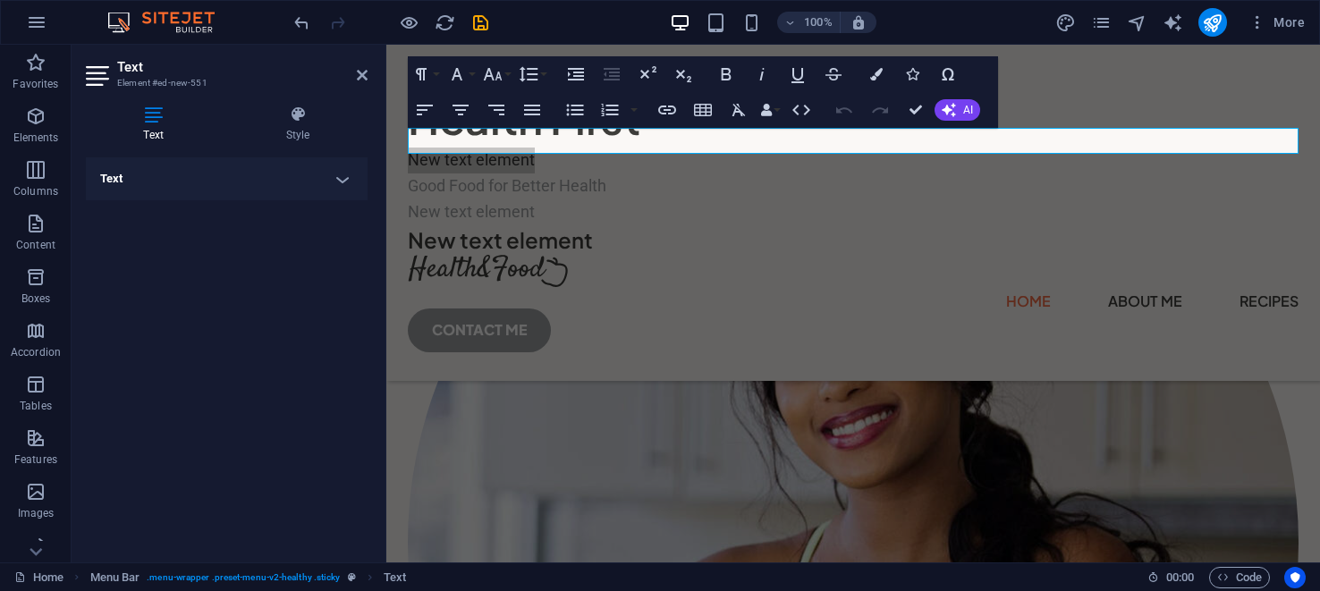
click at [343, 175] on h4 "Text" at bounding box center [227, 178] width 282 height 43
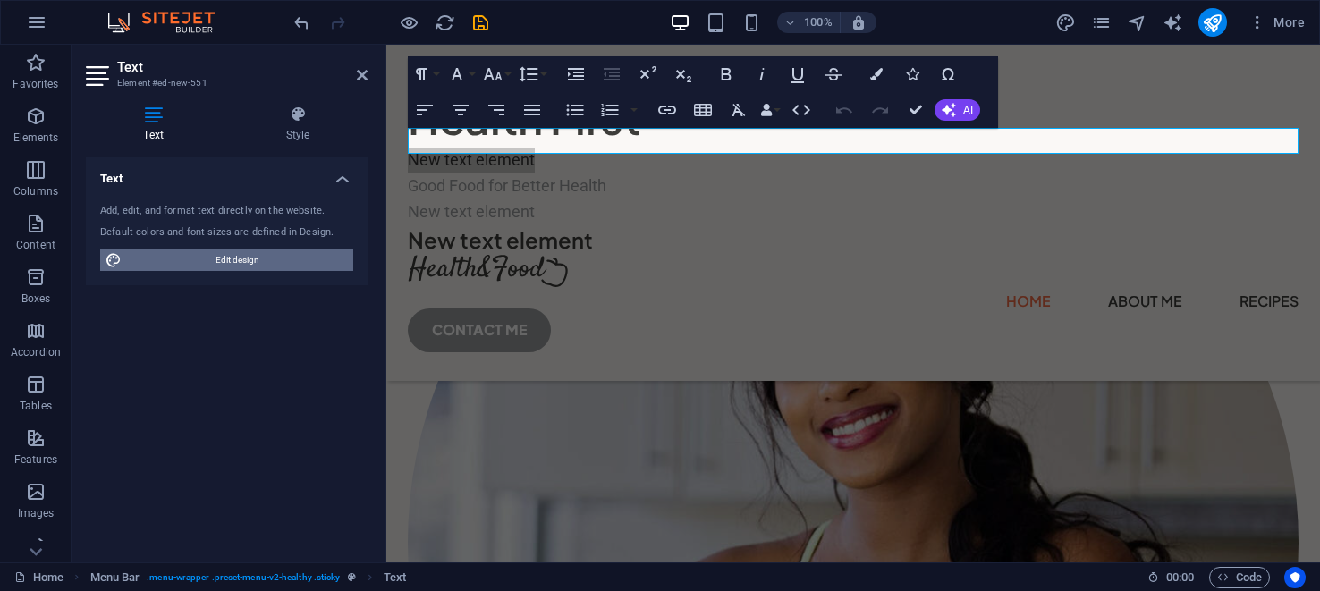
click at [238, 255] on span "Edit design" at bounding box center [237, 260] width 221 height 21
click at [487, 52] on div "GET STARTED" at bounding box center [853, 23] width 889 height 57
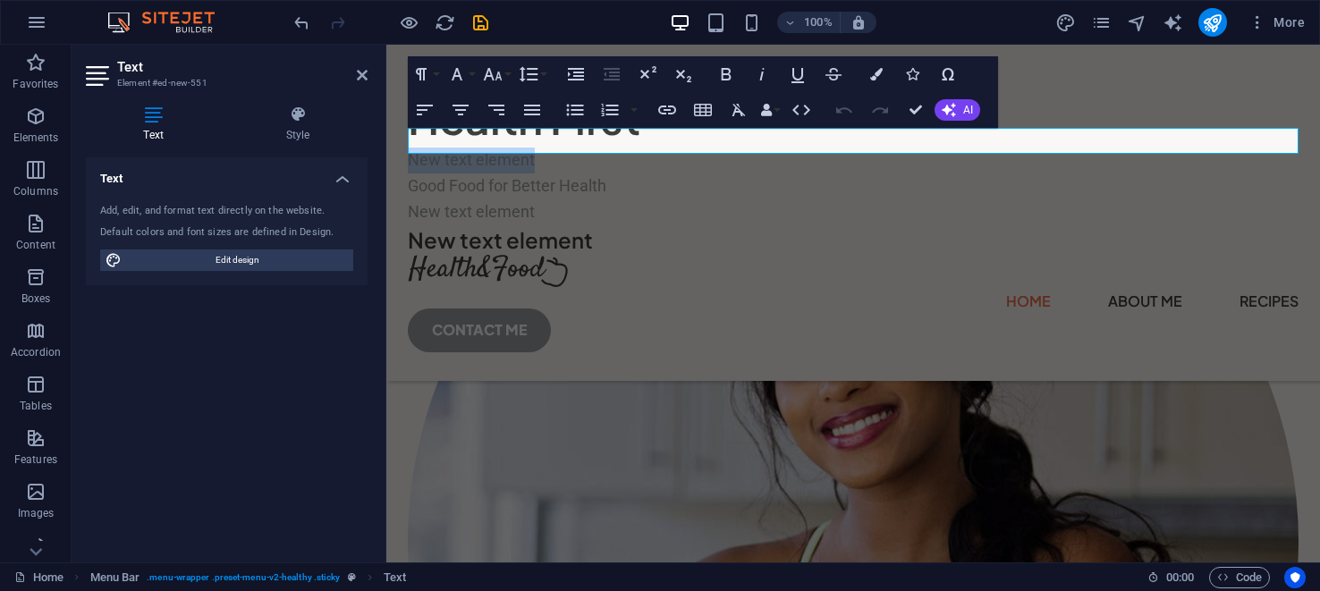
select select "px"
select select "400"
select select "px"
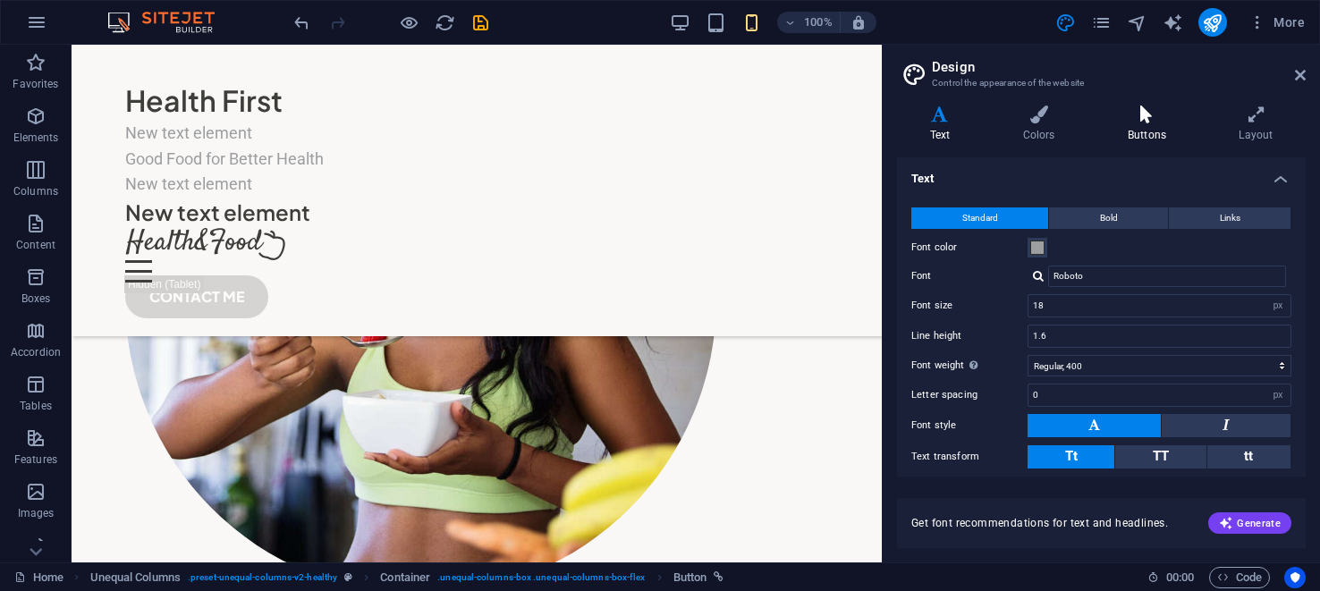
scroll to position [542, 0]
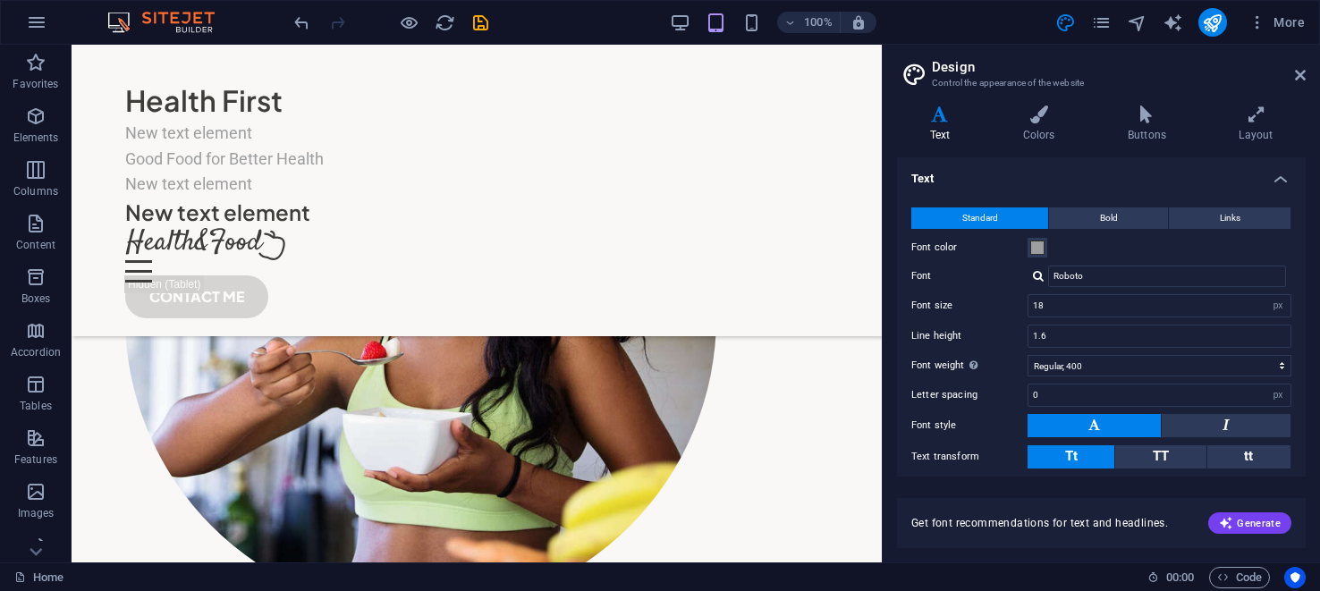
click at [1277, 178] on h4 "Text" at bounding box center [1101, 173] width 409 height 32
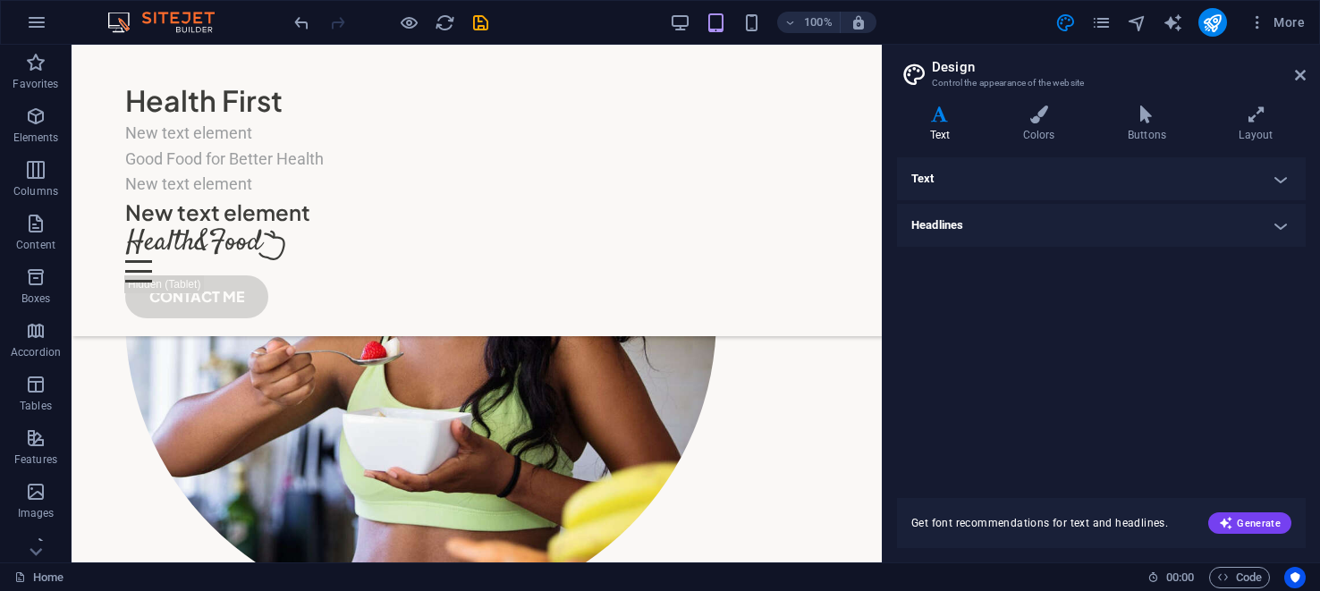
click at [1277, 178] on h4 "Text" at bounding box center [1101, 178] width 409 height 43
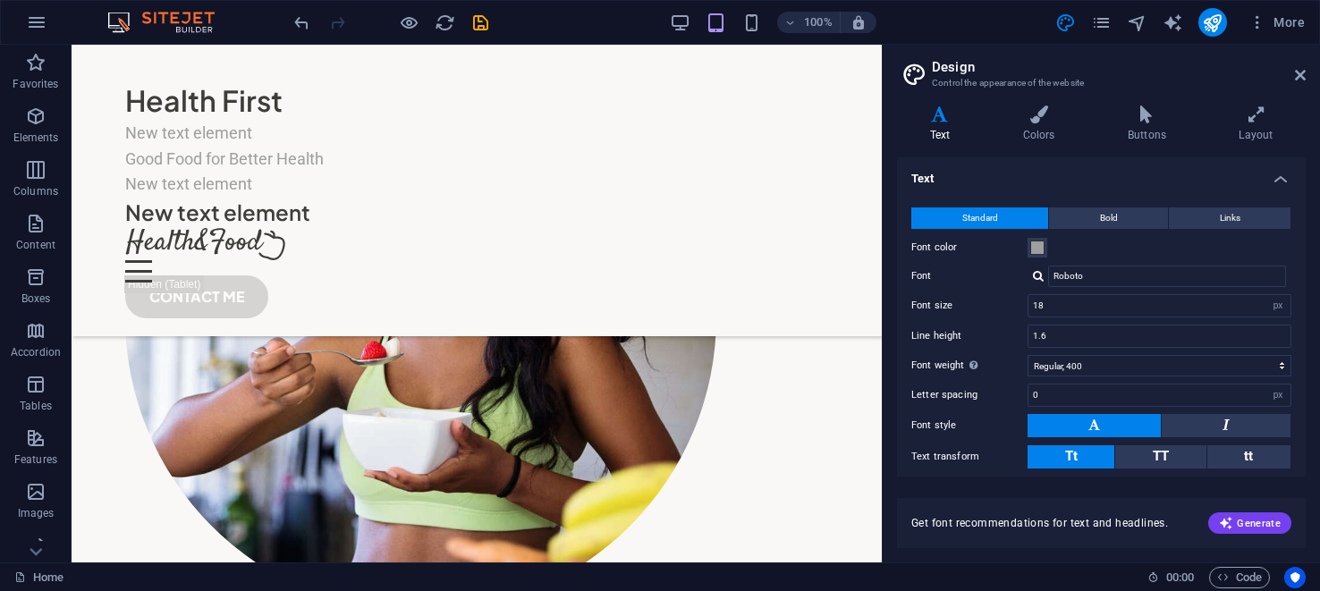
click at [944, 116] on icon at bounding box center [940, 115] width 86 height 18
click at [935, 173] on h4 "Text" at bounding box center [1101, 173] width 409 height 32
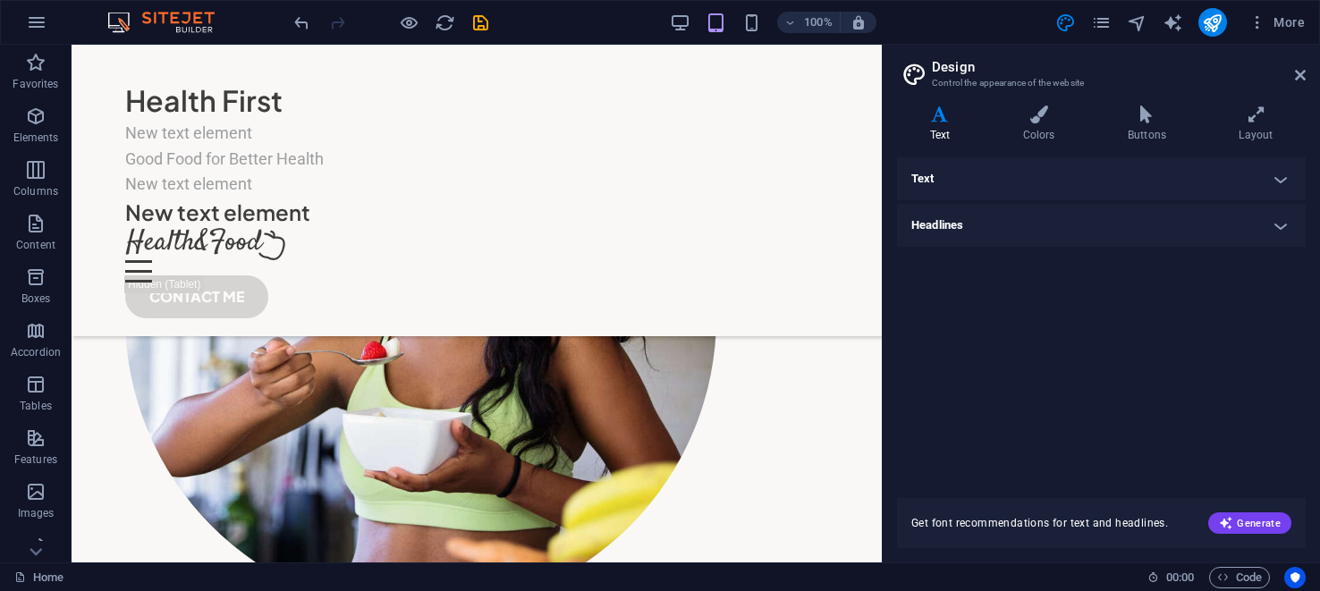
click at [935, 173] on h4 "Text" at bounding box center [1101, 178] width 409 height 43
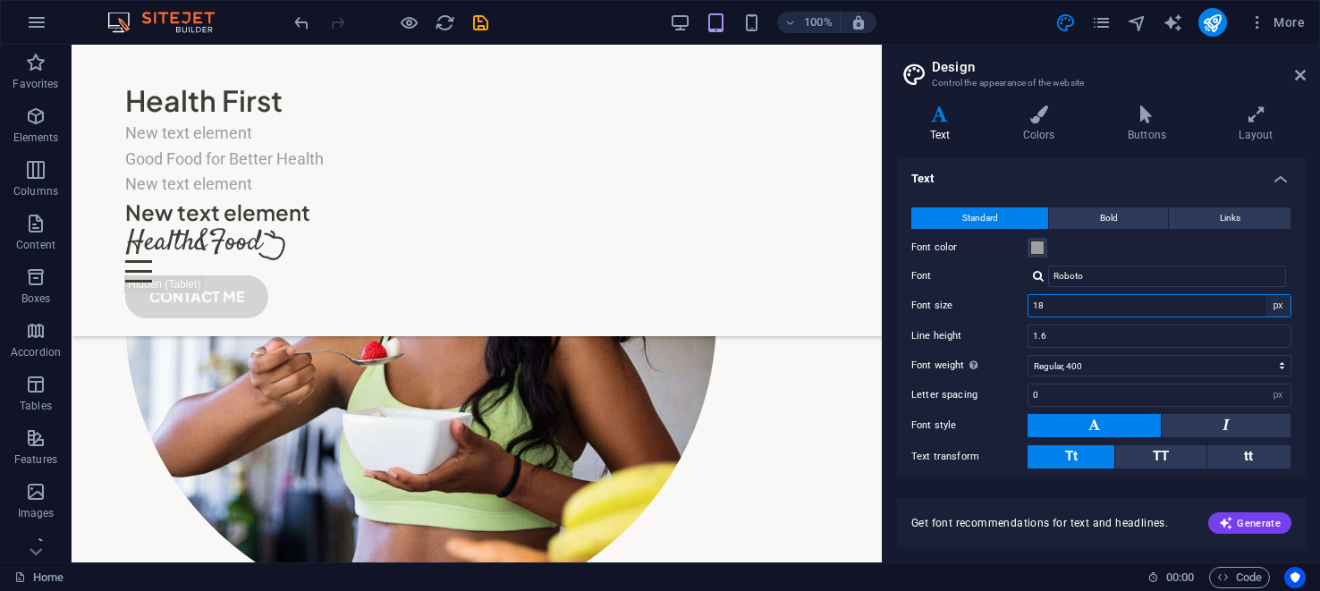
click at [1274, 301] on select "rem px" at bounding box center [1278, 305] width 25 height 21
select select "rem"
click at [1266, 295] on select "rem px" at bounding box center [1278, 305] width 25 height 21
type input "1.125"
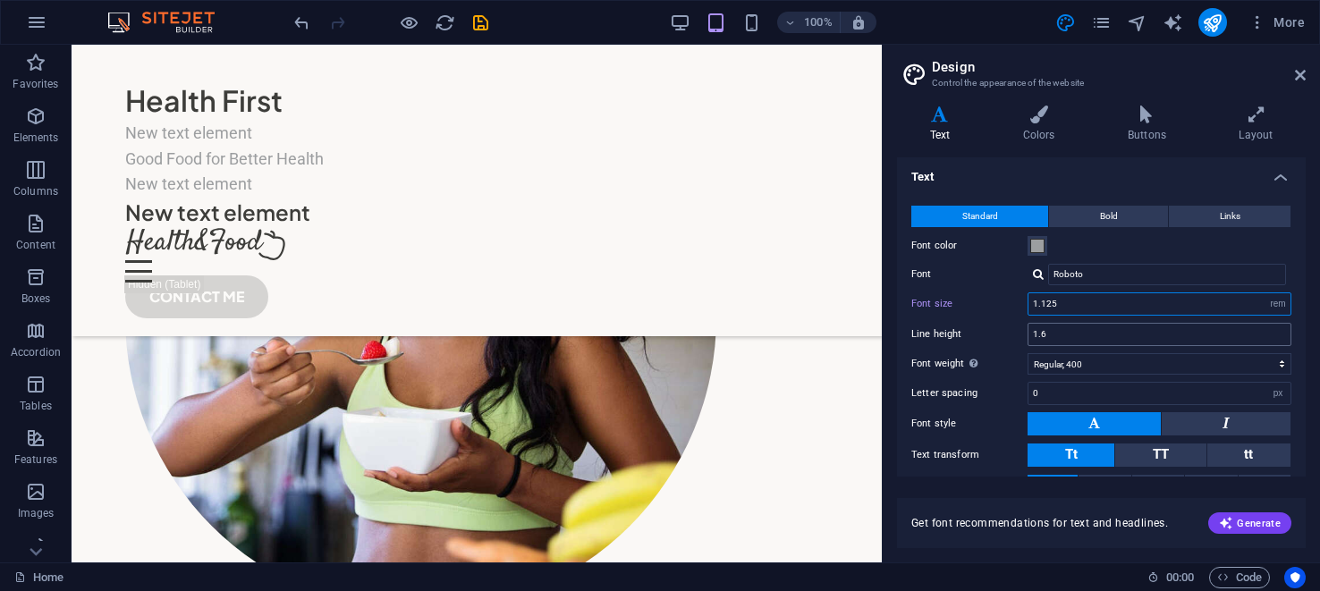
scroll to position [0, 0]
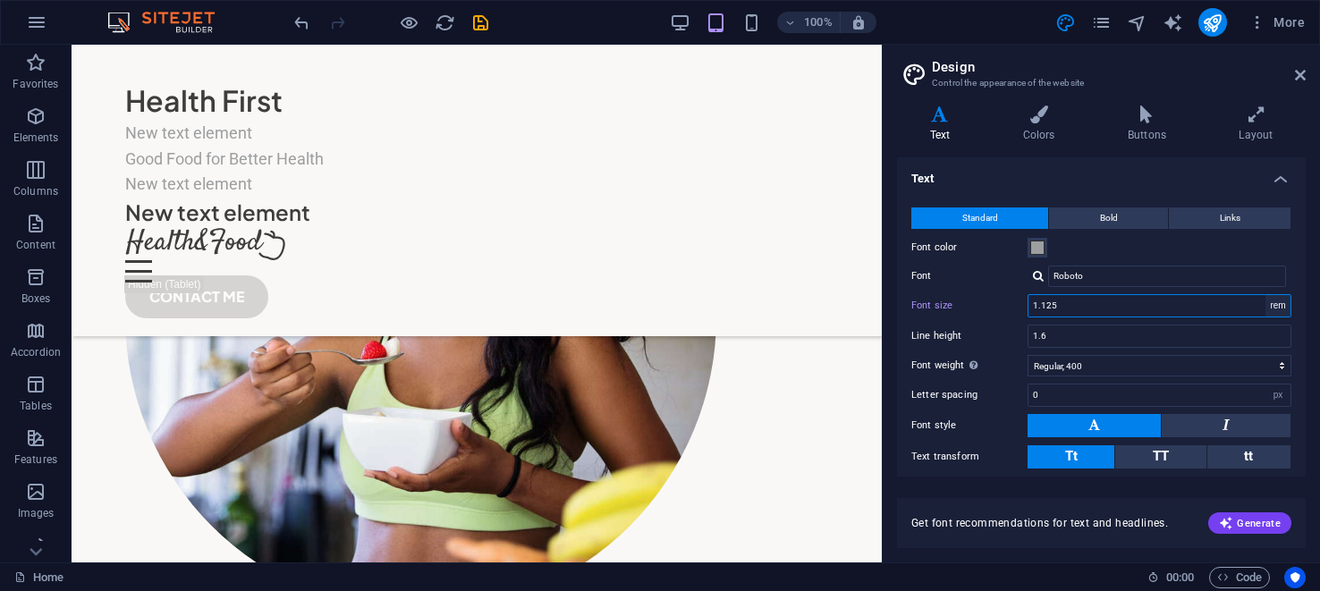
click at [1276, 303] on select "rem px" at bounding box center [1278, 305] width 25 height 21
select select "px"
click at [1266, 295] on select "rem px" at bounding box center [1278, 305] width 25 height 21
type input "18"
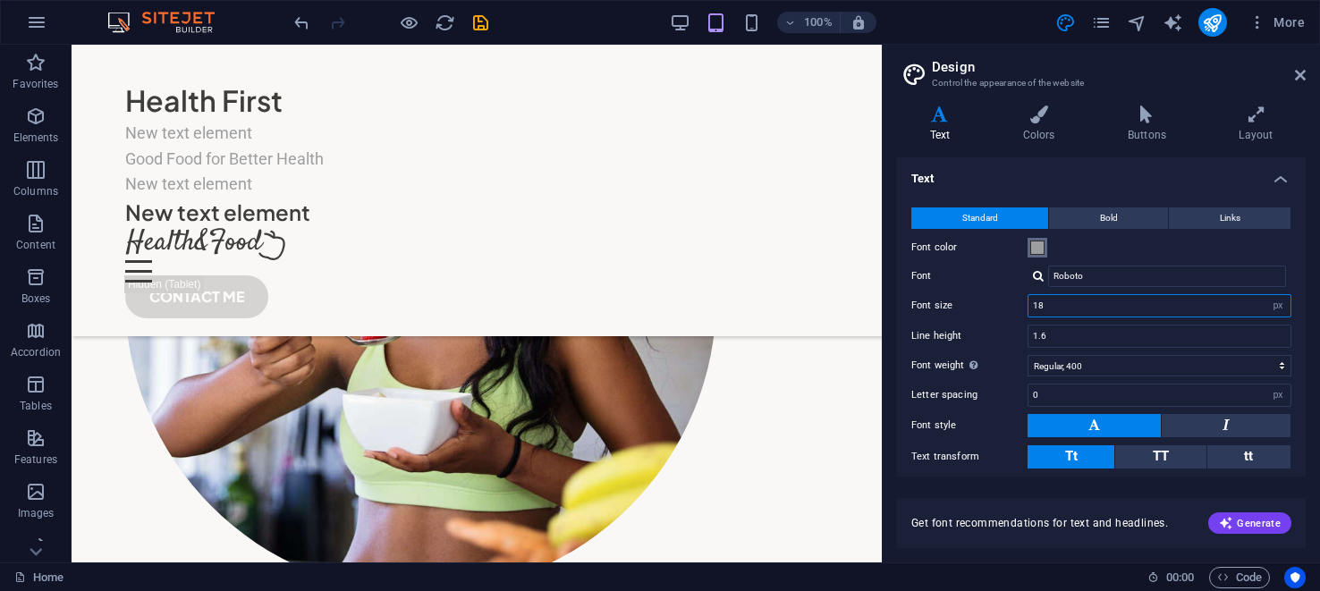
scroll to position [542, 0]
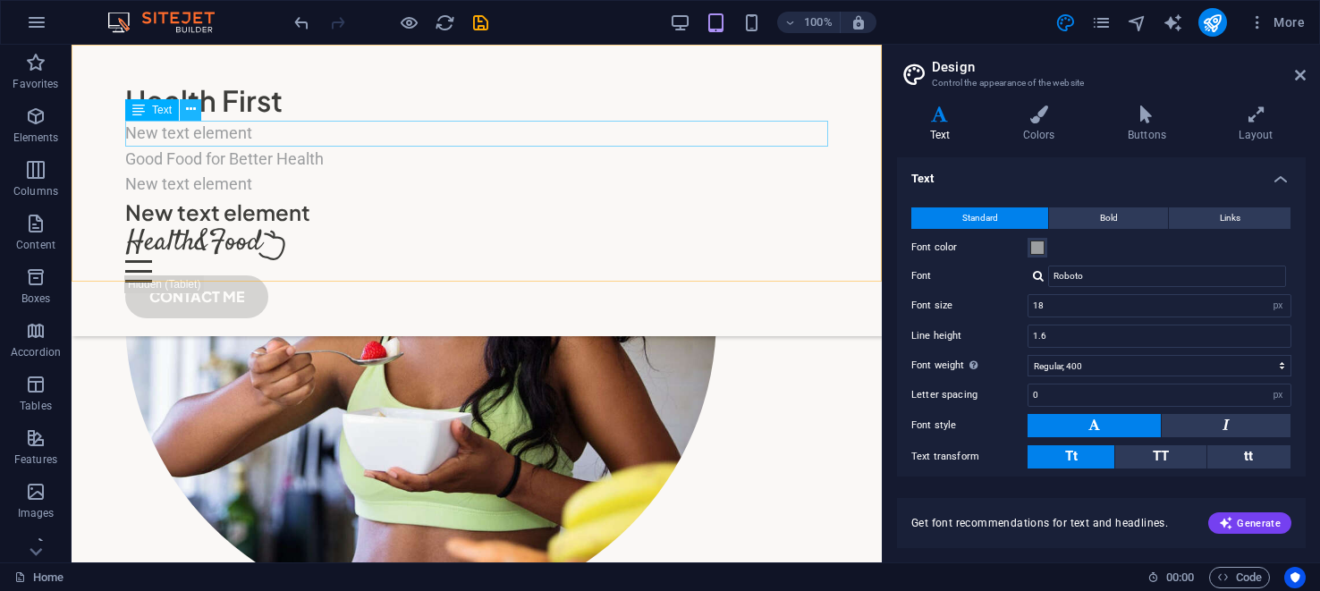
click at [192, 107] on icon at bounding box center [191, 109] width 10 height 19
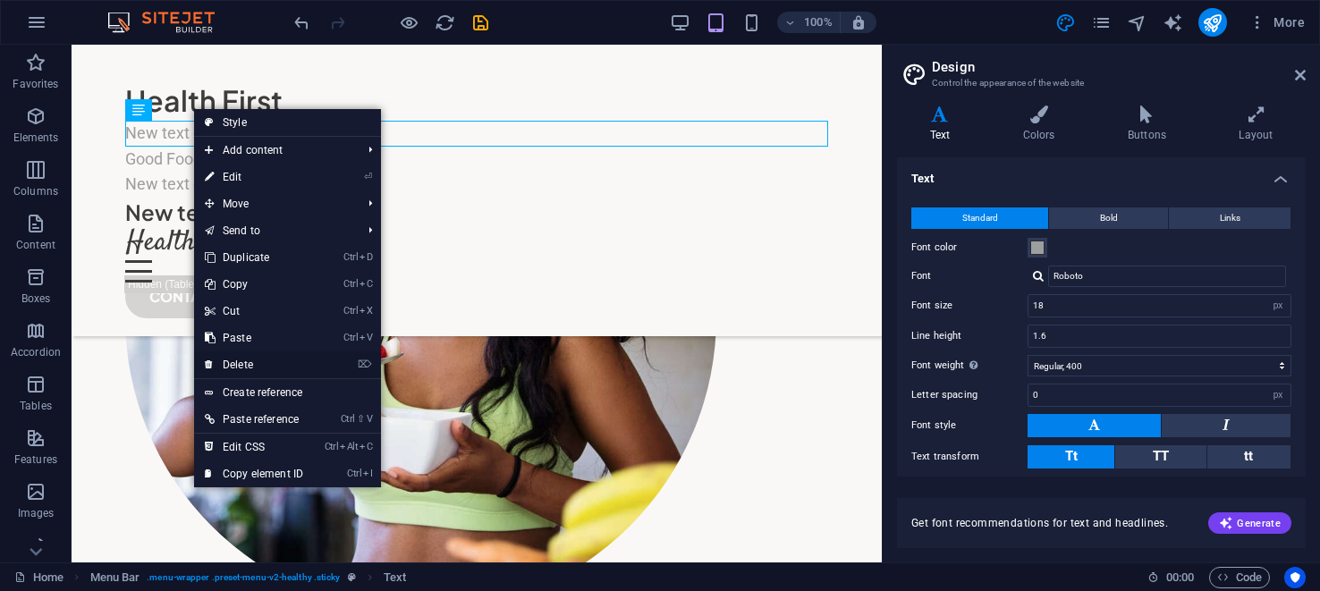
click at [233, 359] on link "⌦ Delete" at bounding box center [254, 364] width 120 height 27
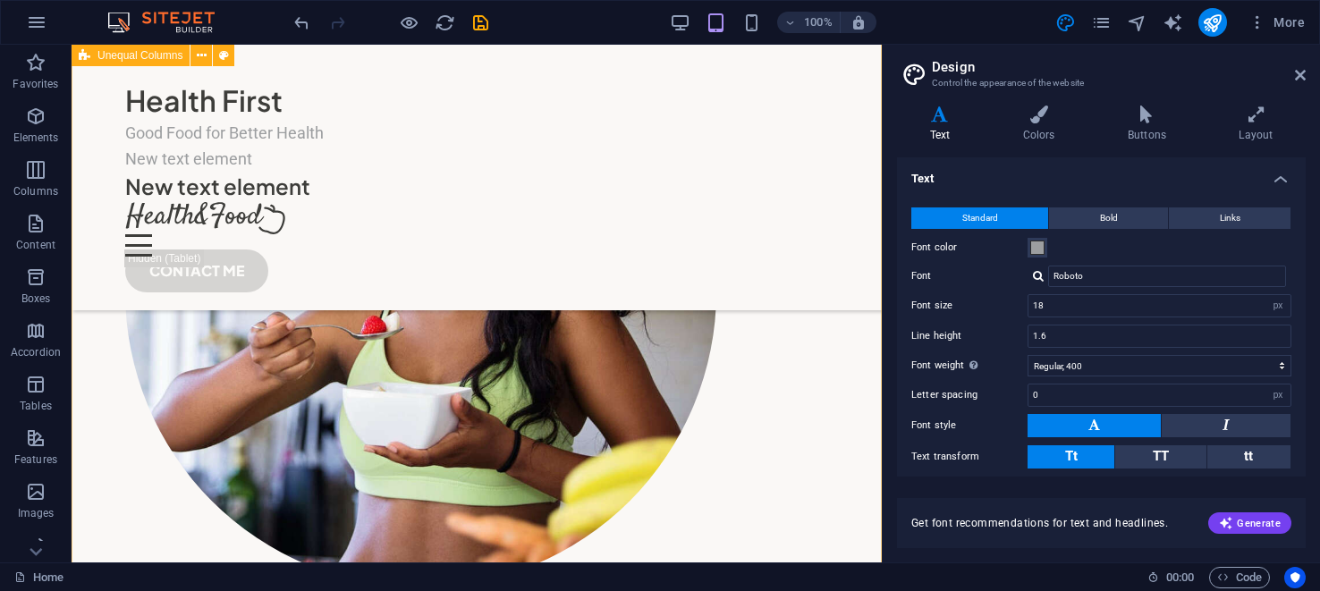
scroll to position [517, 0]
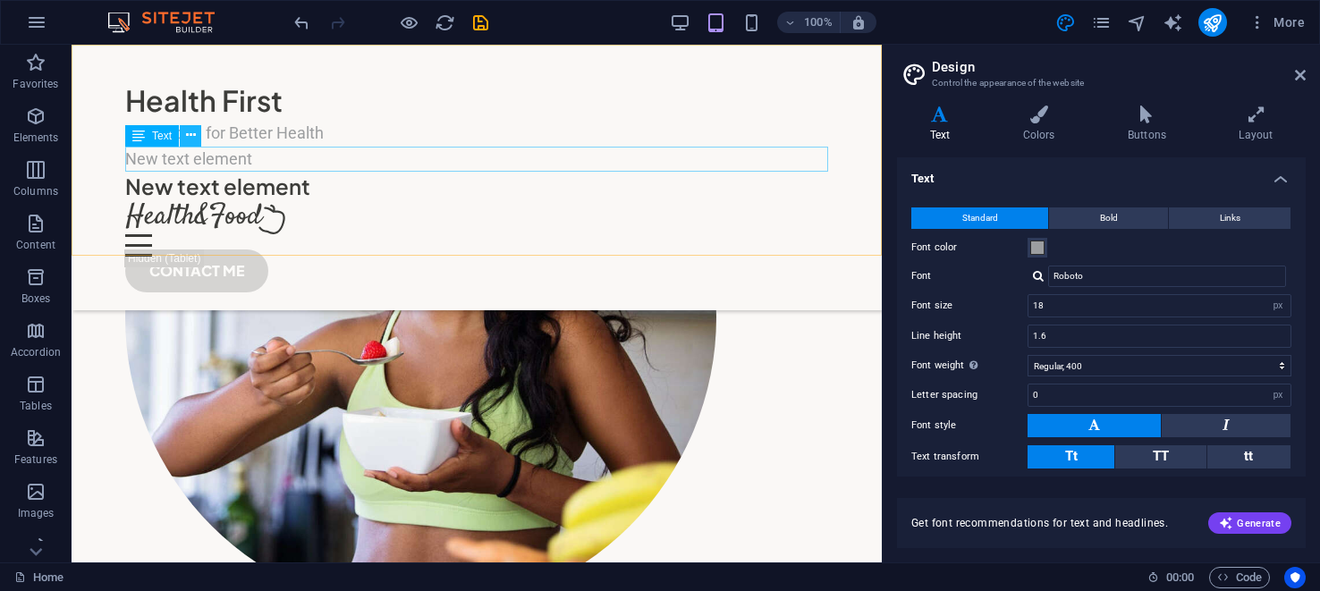
click at [194, 137] on icon at bounding box center [191, 135] width 10 height 19
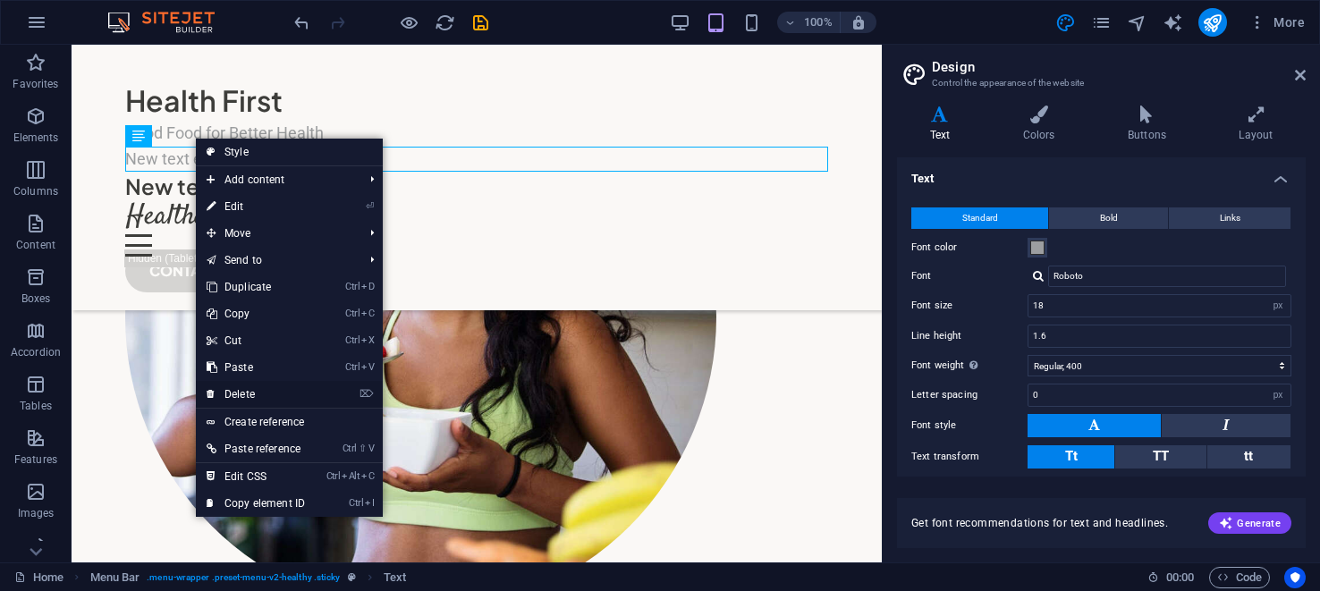
drag, startPoint x: 238, startPoint y: 390, endPoint x: 167, endPoint y: 343, distance: 84.6
click at [238, 390] on link "⌦ Delete" at bounding box center [256, 394] width 120 height 27
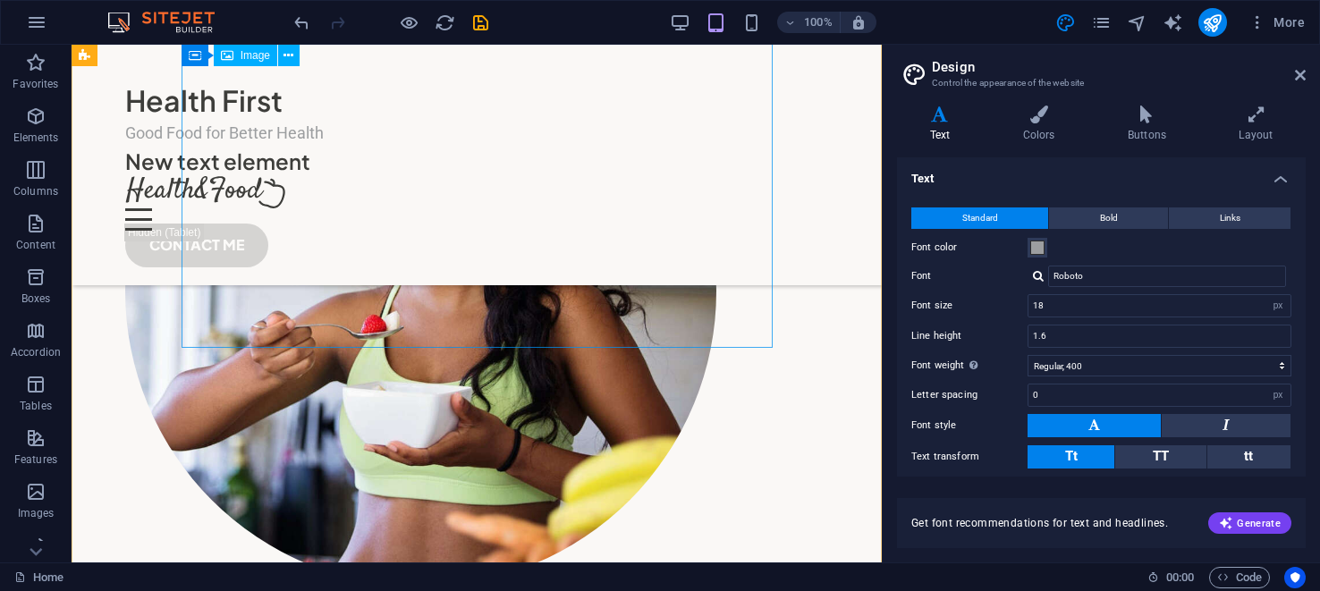
scroll to position [490, 0]
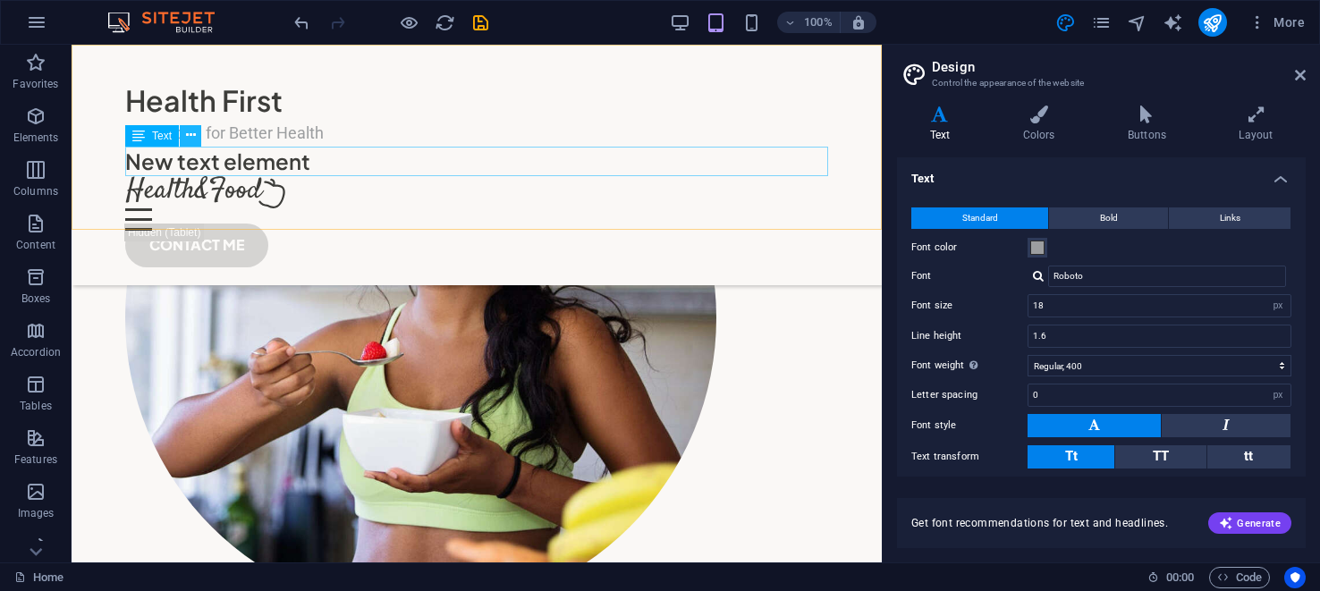
click at [194, 133] on icon at bounding box center [191, 135] width 10 height 19
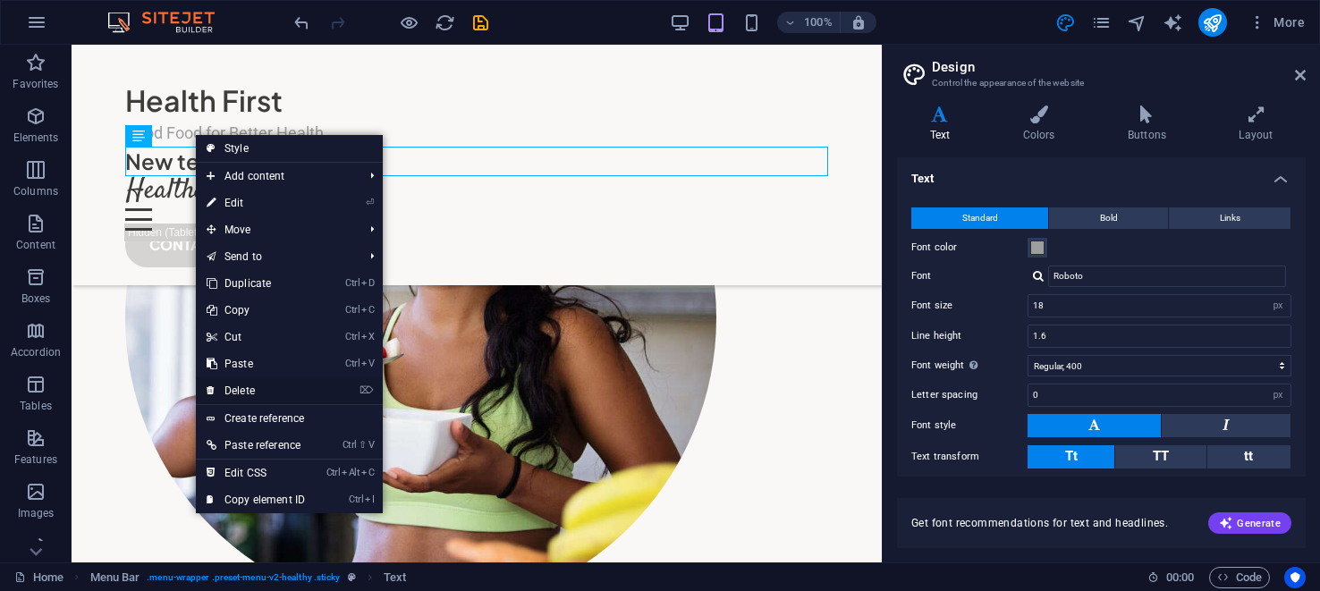
click at [246, 388] on link "⌦ Delete" at bounding box center [256, 390] width 120 height 27
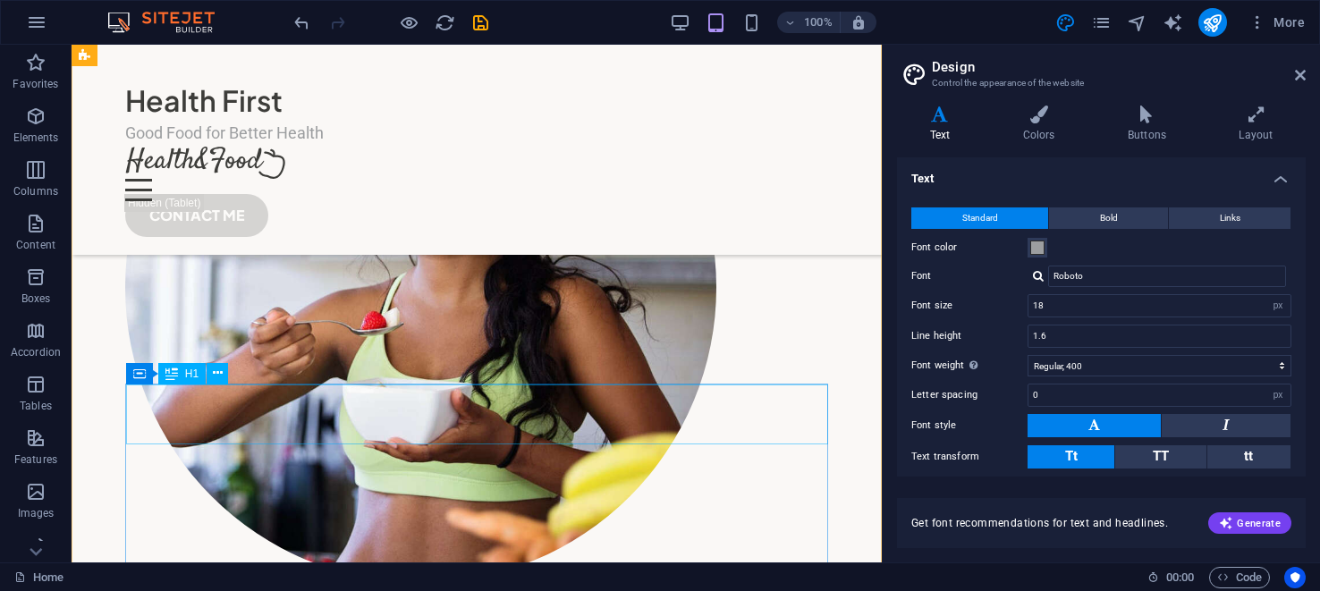
scroll to position [461, 0]
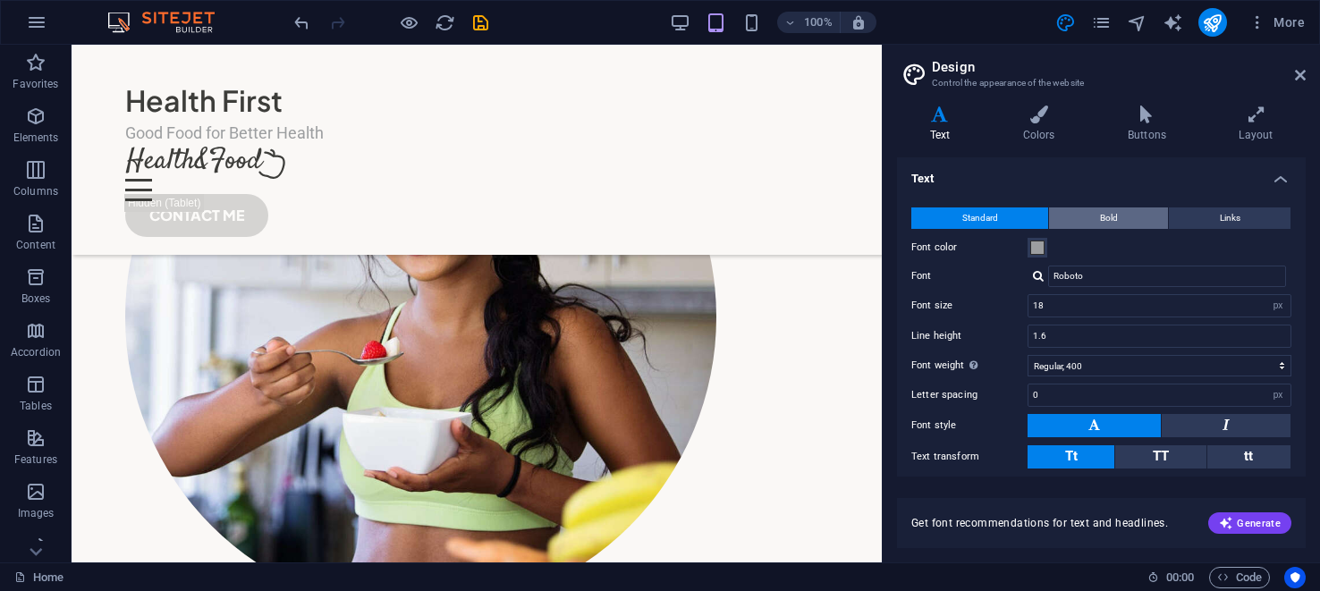
click at [1125, 211] on button "Bold" at bounding box center [1108, 217] width 119 height 21
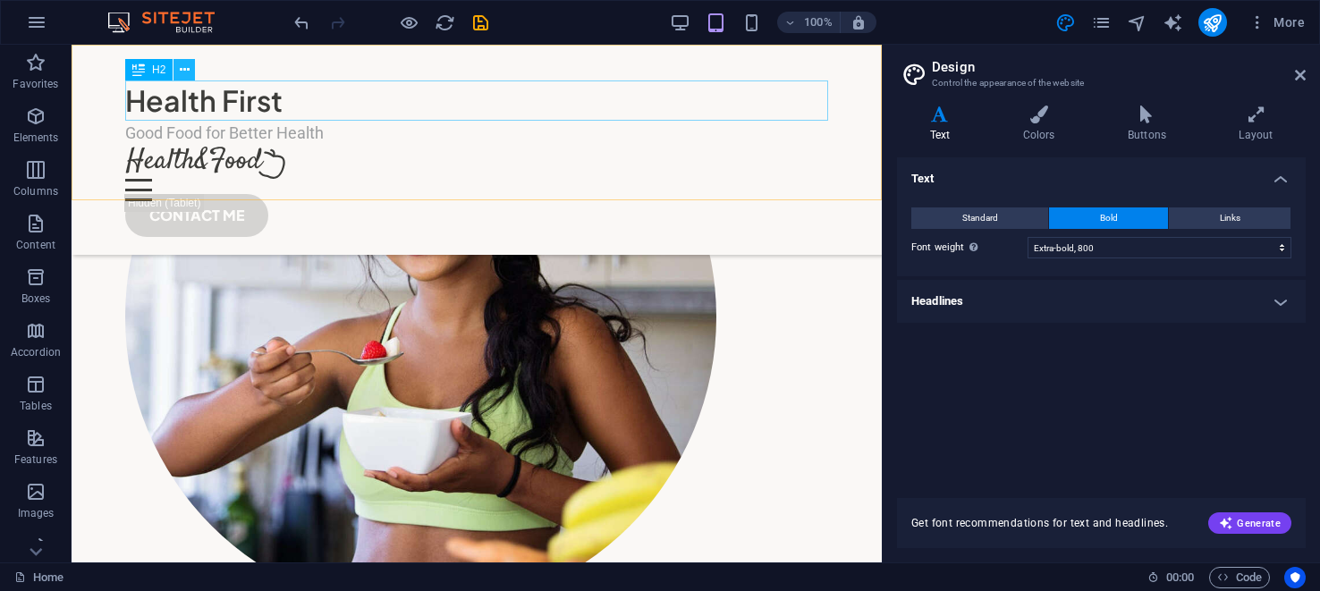
click at [185, 65] on icon at bounding box center [185, 70] width 10 height 19
click at [1299, 72] on icon at bounding box center [1300, 75] width 11 height 14
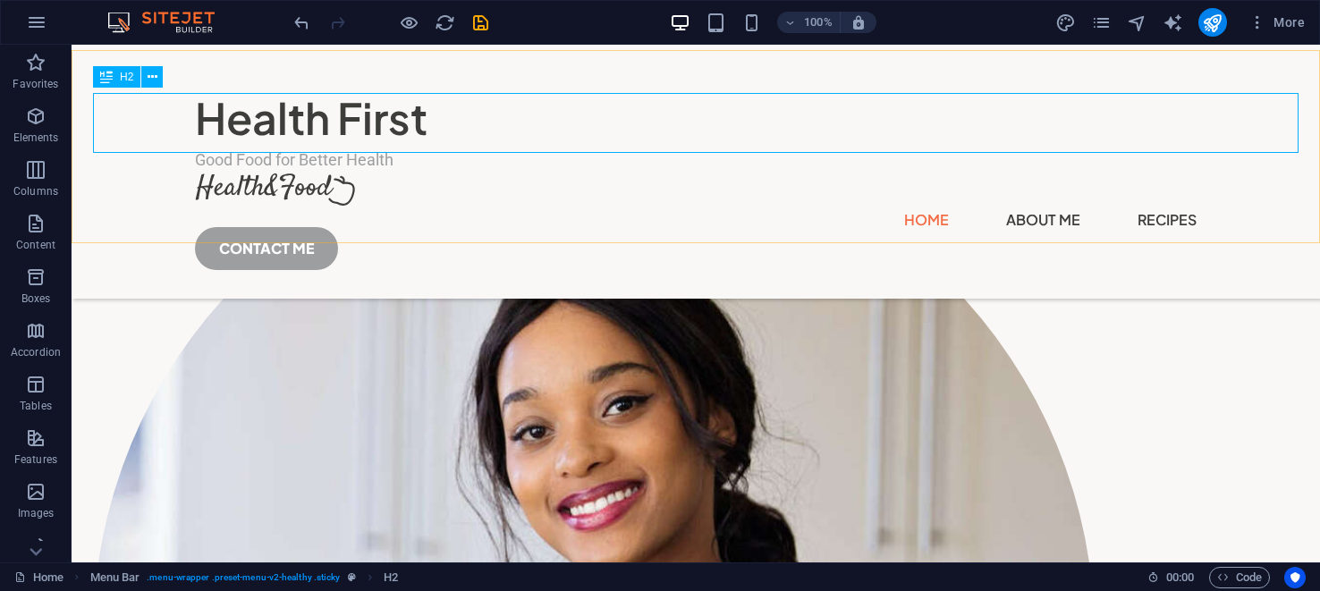
scroll to position [499, 0]
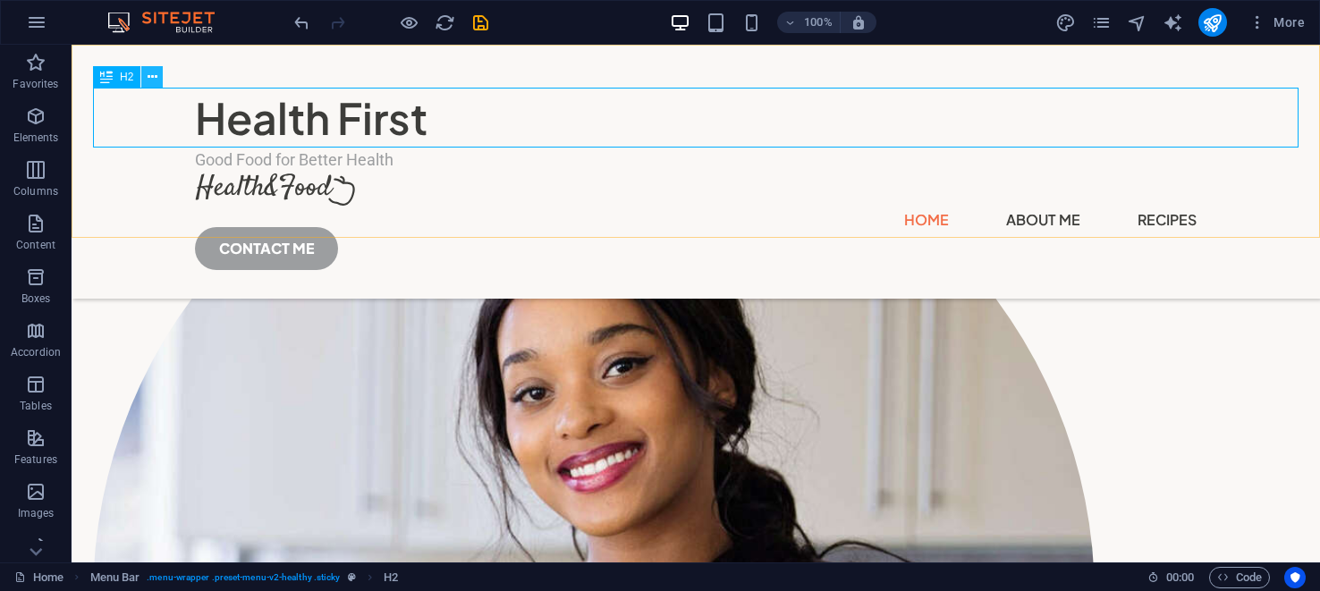
click at [152, 73] on icon at bounding box center [153, 77] width 10 height 19
click at [155, 74] on icon at bounding box center [153, 77] width 10 height 19
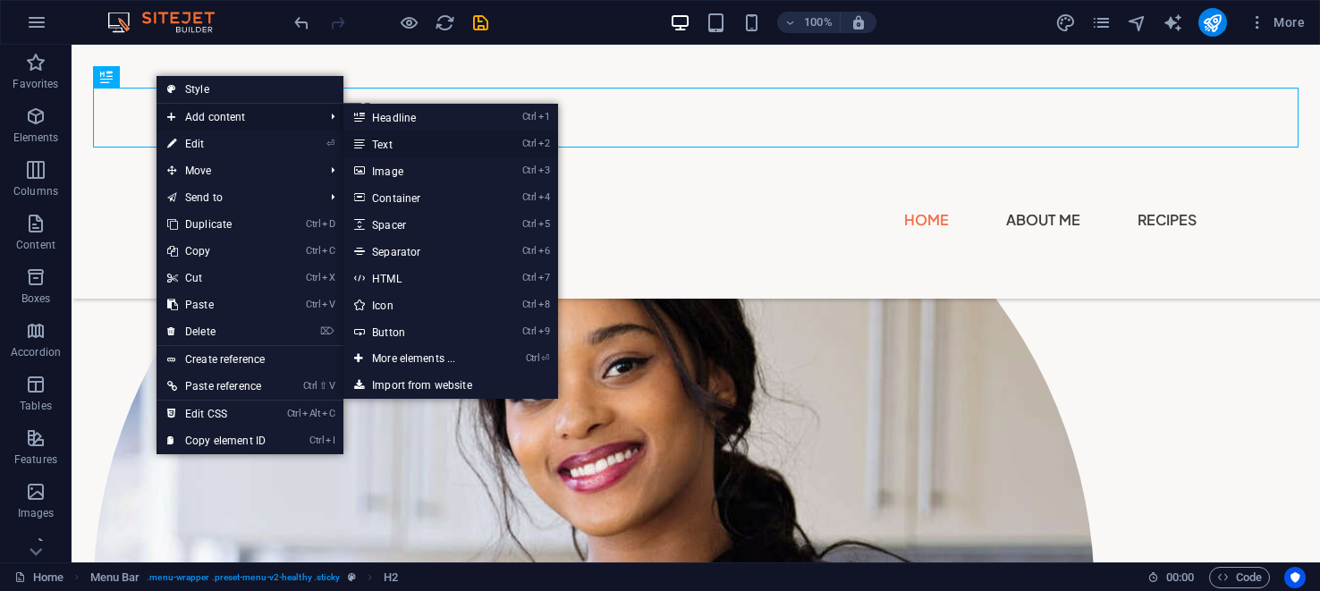
click at [394, 145] on link "Ctrl 2 Text" at bounding box center [417, 144] width 148 height 27
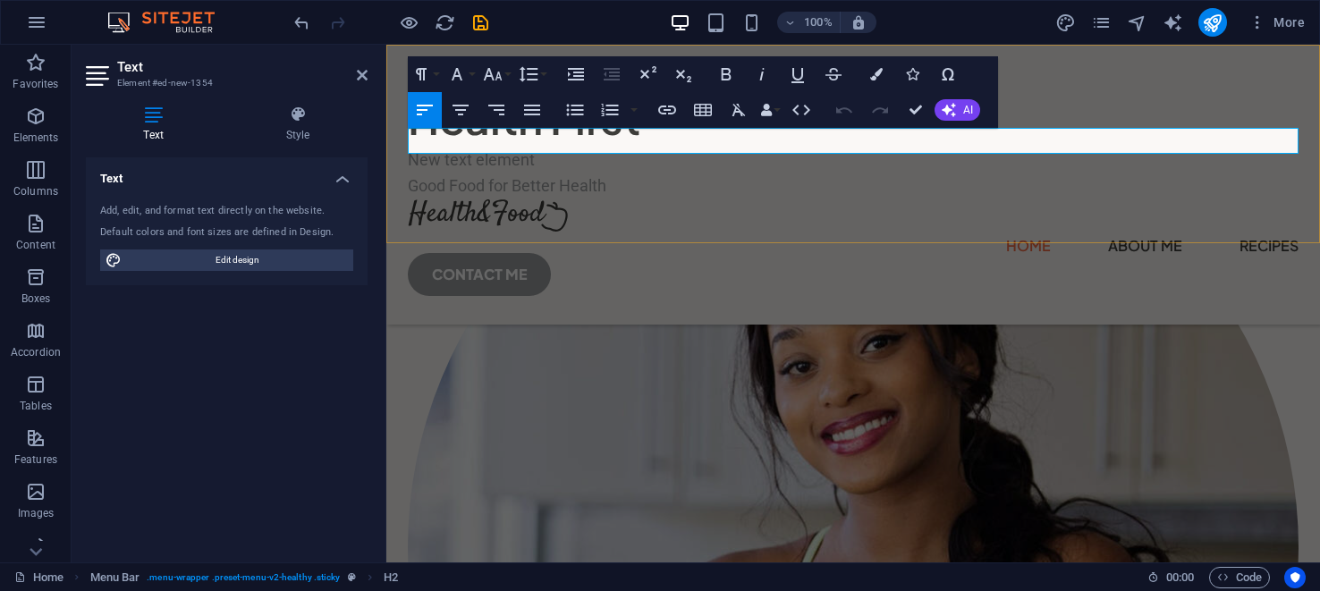
scroll to position [504, 0]
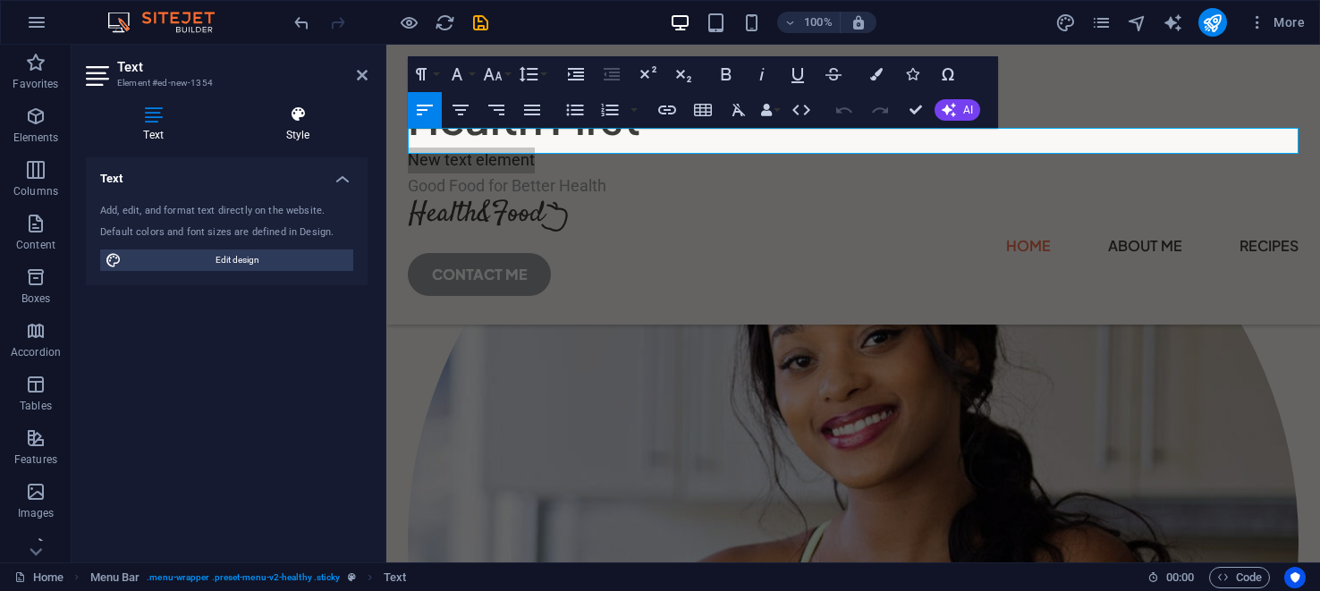
click at [302, 118] on icon at bounding box center [298, 115] width 140 height 18
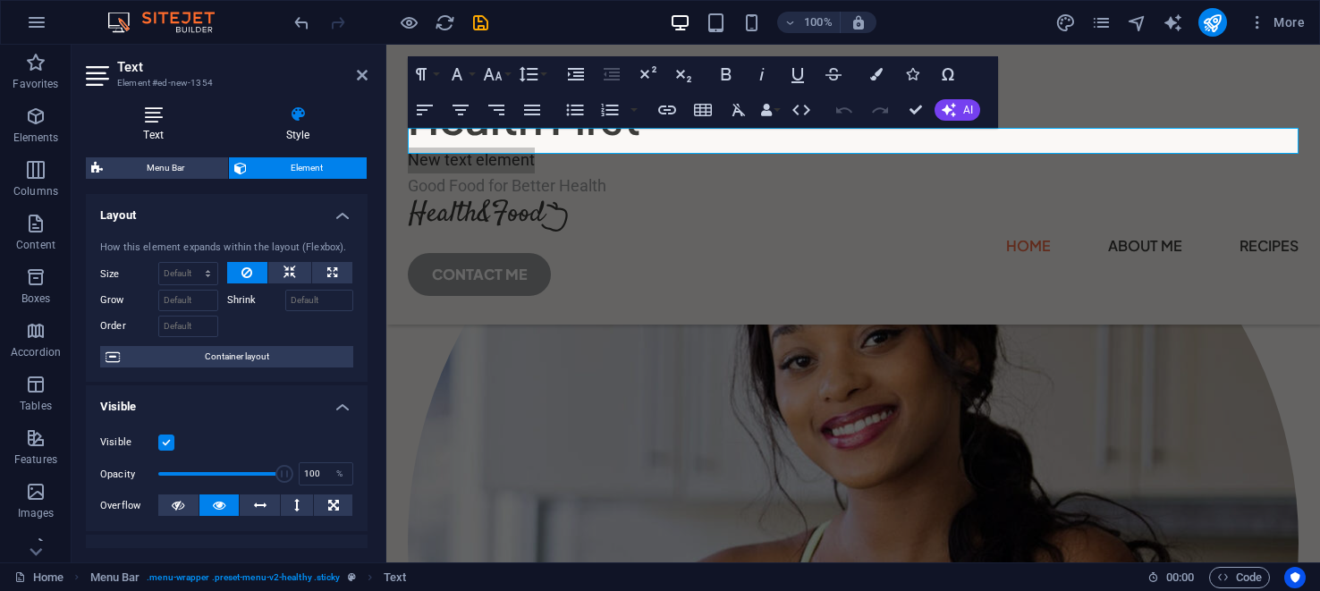
click at [154, 114] on icon at bounding box center [153, 115] width 135 height 18
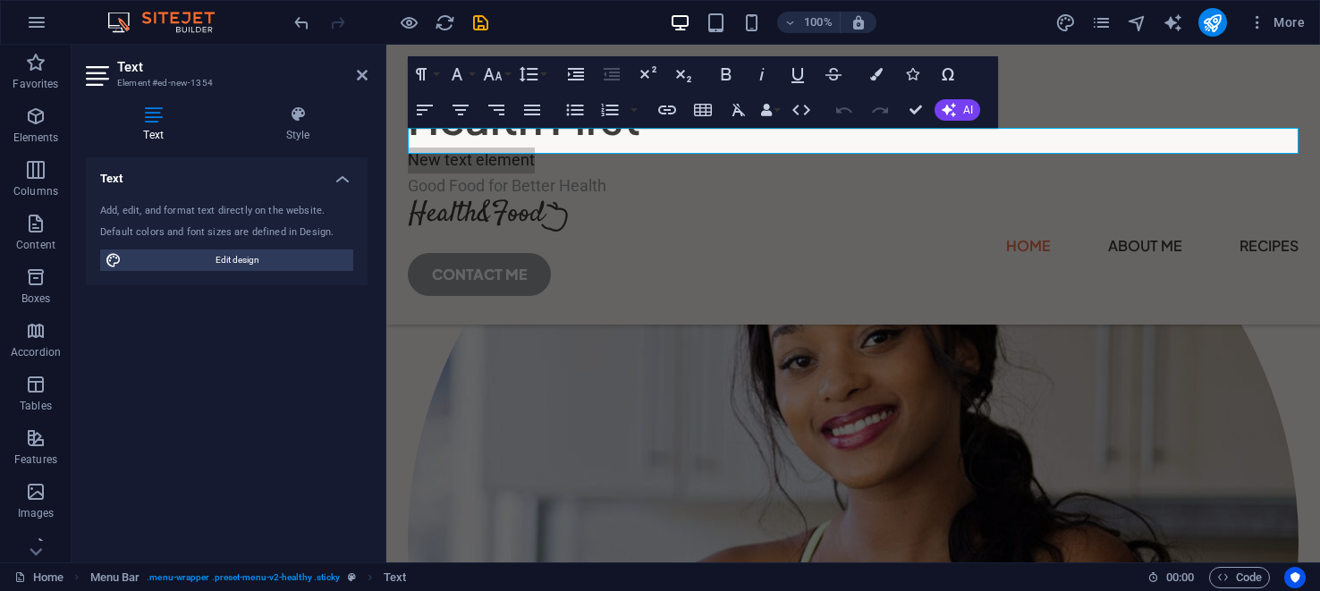
click at [154, 114] on icon at bounding box center [153, 115] width 135 height 18
click at [343, 176] on h4 "Text" at bounding box center [227, 173] width 282 height 32
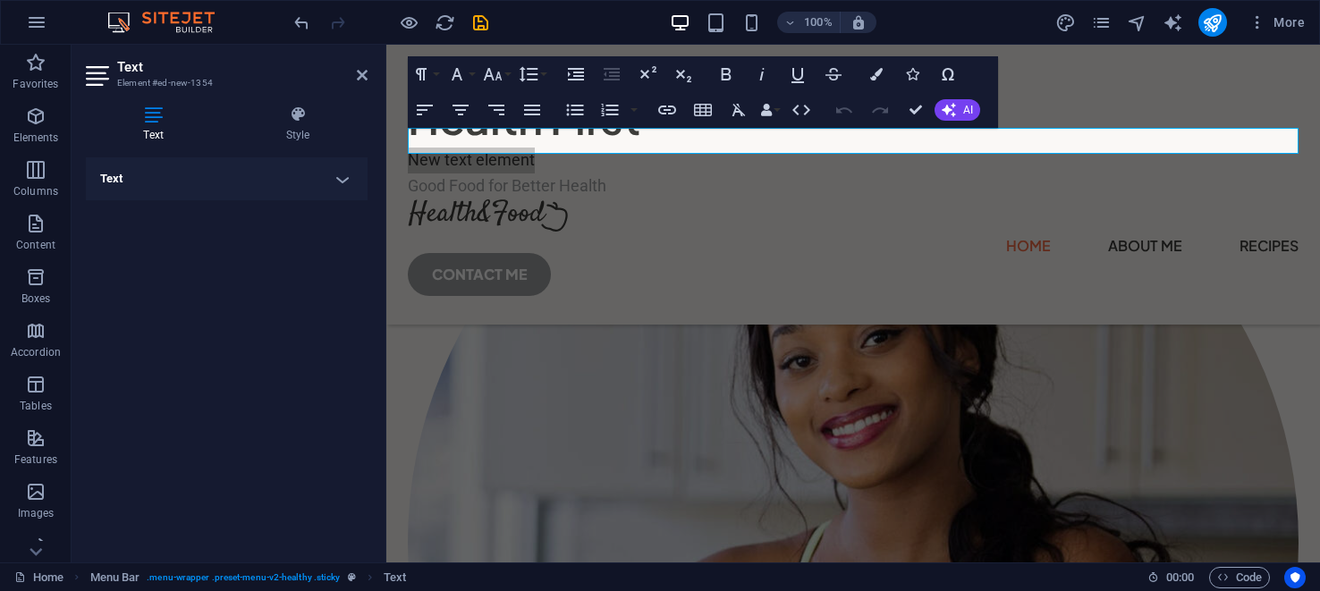
click at [151, 109] on icon at bounding box center [153, 115] width 135 height 18
click at [337, 179] on h4 "Text" at bounding box center [227, 178] width 282 height 43
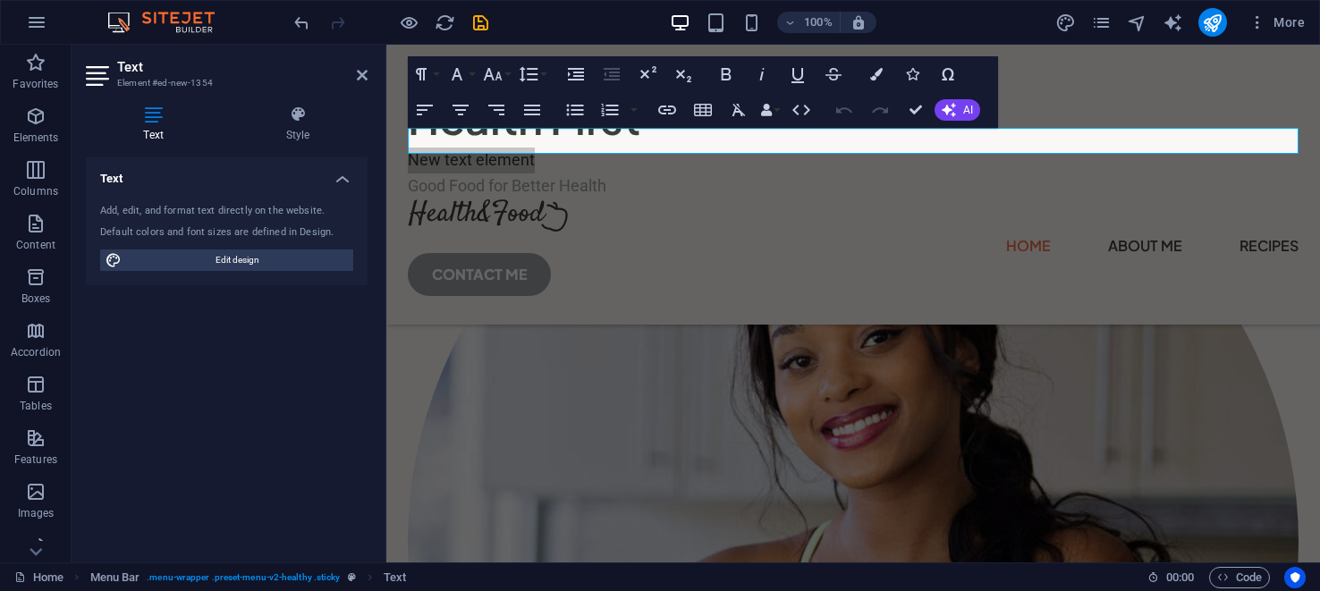
click at [150, 112] on icon at bounding box center [153, 115] width 135 height 18
click at [436, 72] on button "Paragraph Format" at bounding box center [425, 74] width 34 height 36
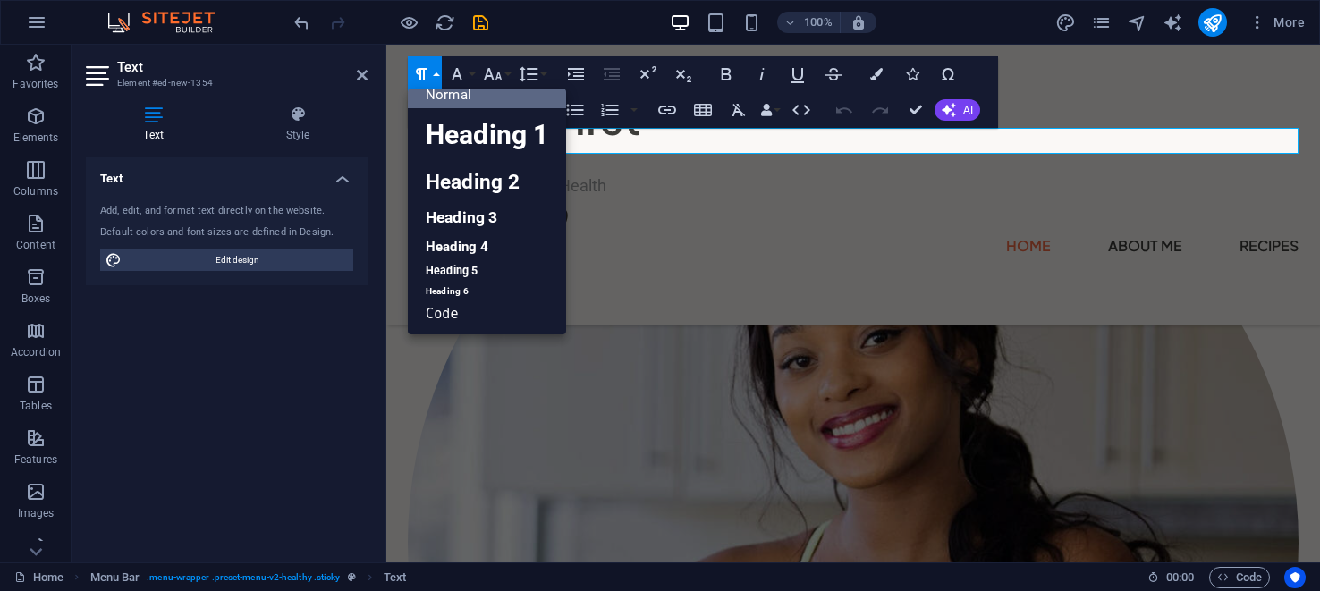
scroll to position [17, 0]
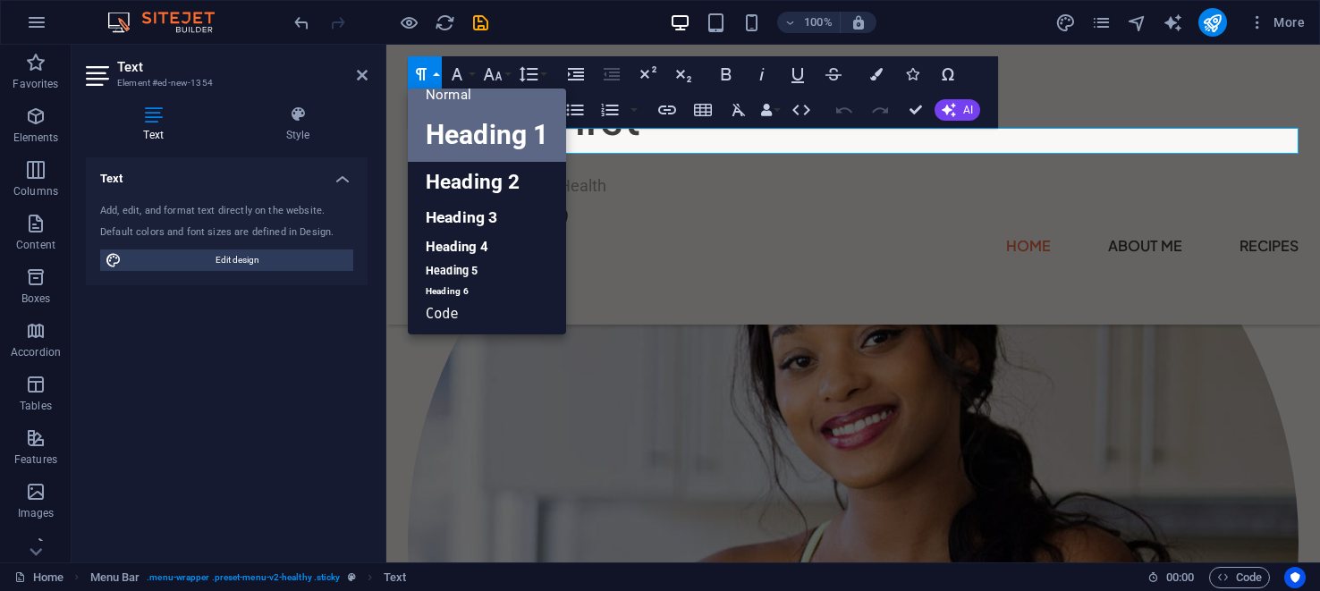
click at [466, 131] on link "Heading 1" at bounding box center [487, 135] width 158 height 54
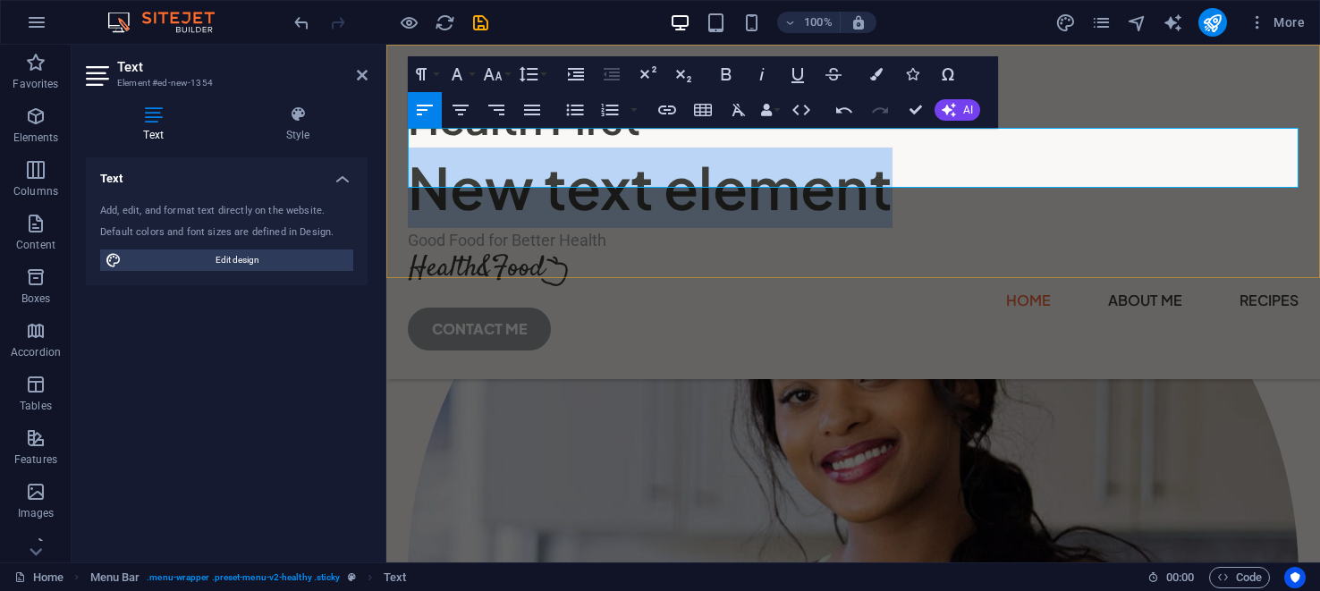
scroll to position [538, 0]
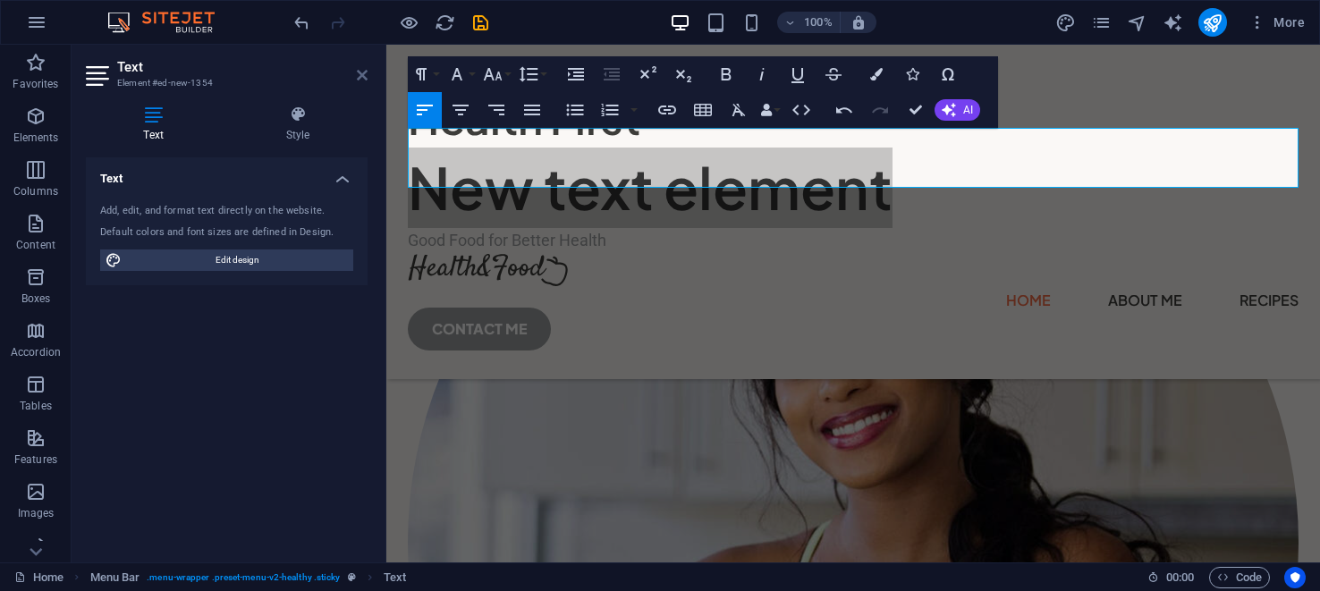
click at [365, 70] on icon at bounding box center [362, 75] width 11 height 14
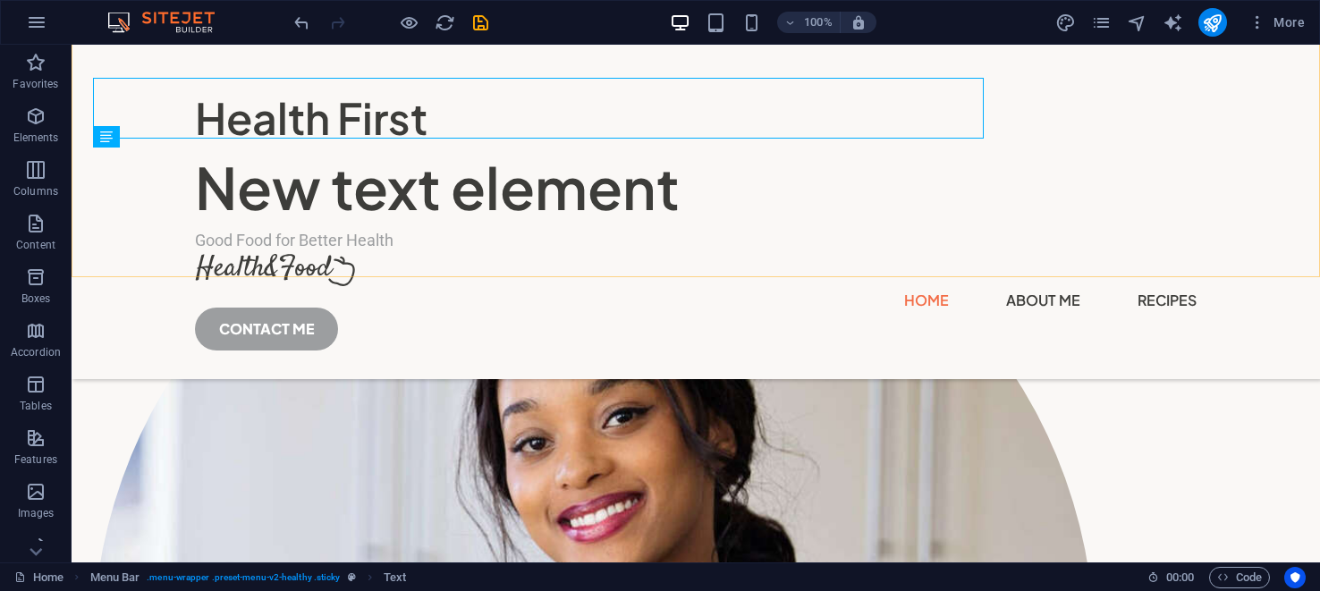
scroll to position [580, 0]
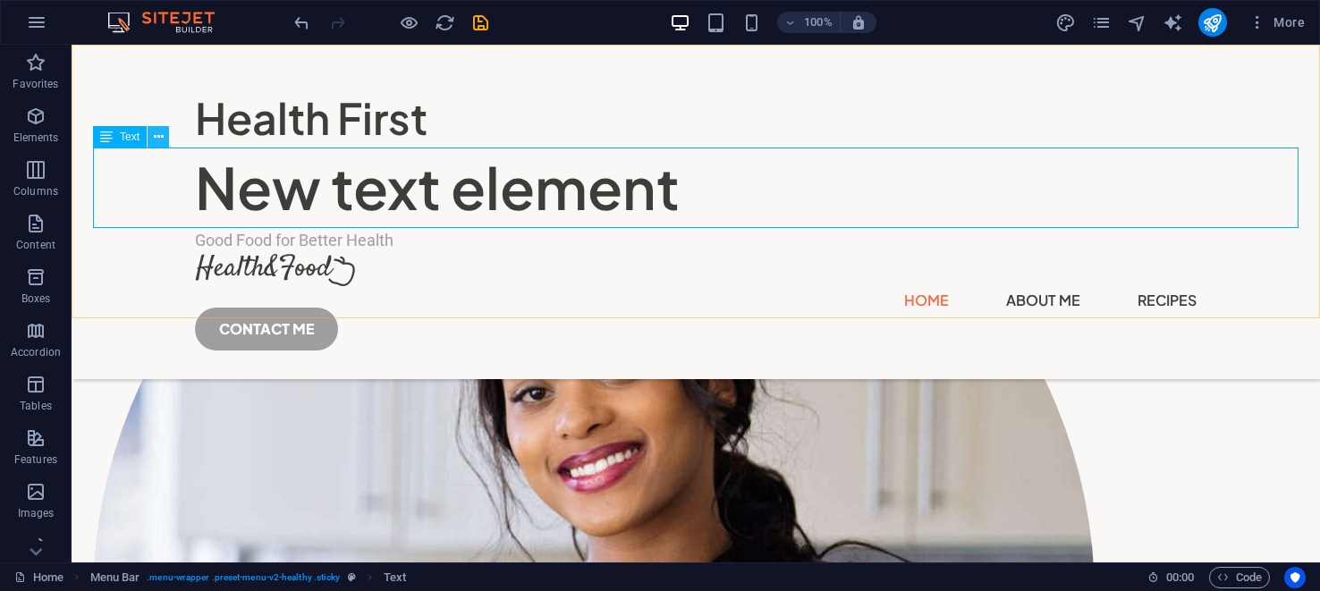
click at [159, 134] on icon at bounding box center [159, 137] width 10 height 19
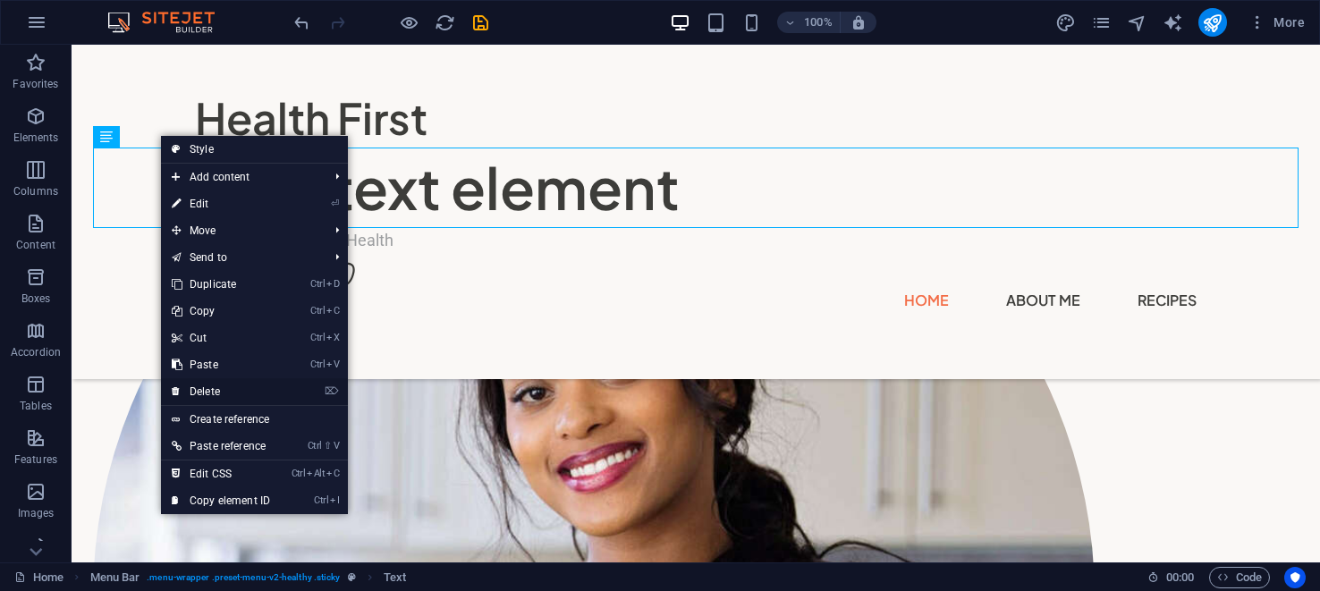
click at [208, 388] on link "⌦ Delete" at bounding box center [221, 391] width 120 height 27
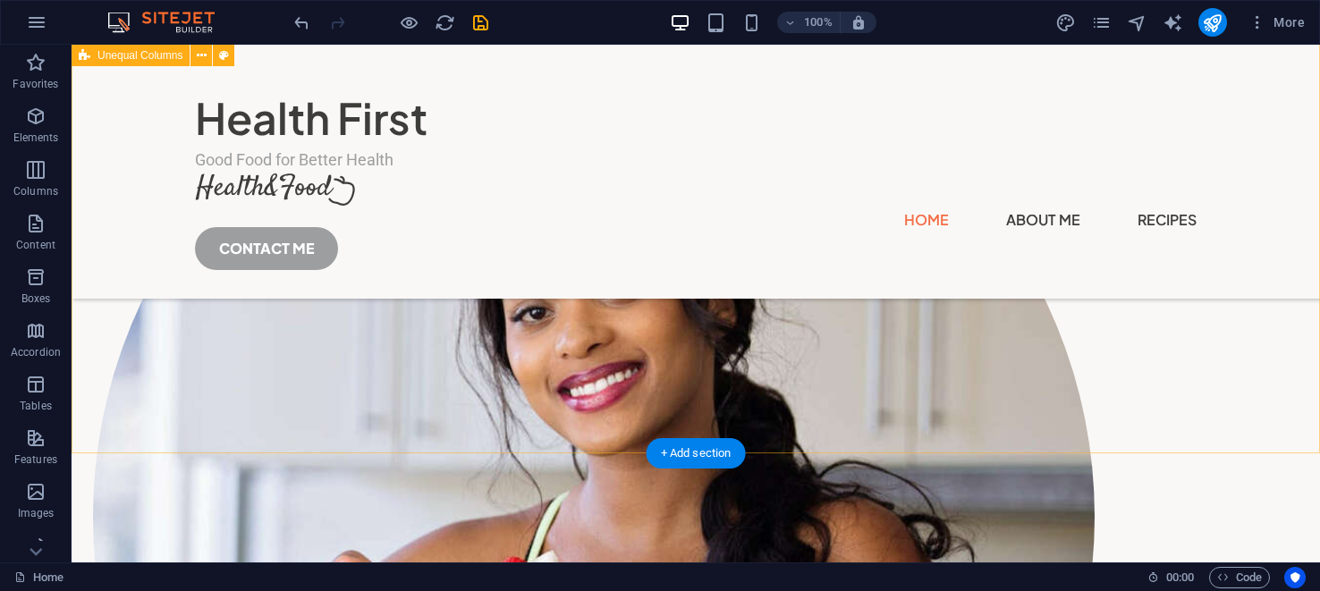
scroll to position [499, 0]
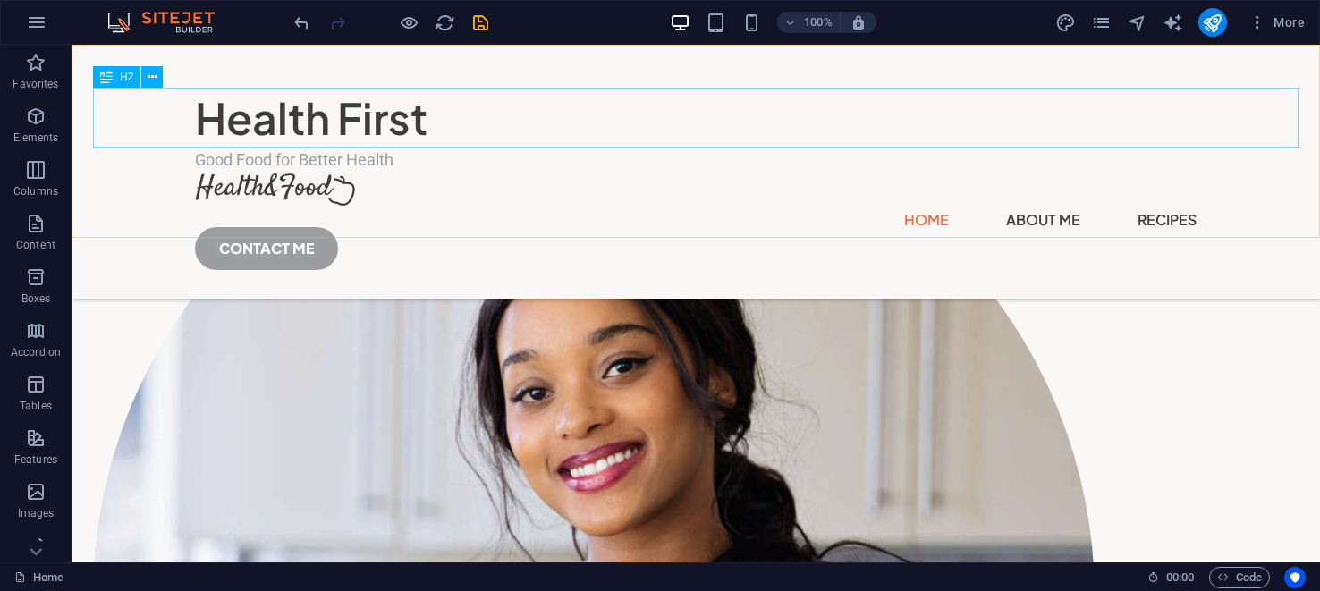
click at [344, 114] on div "Health First" at bounding box center [696, 118] width 1002 height 60
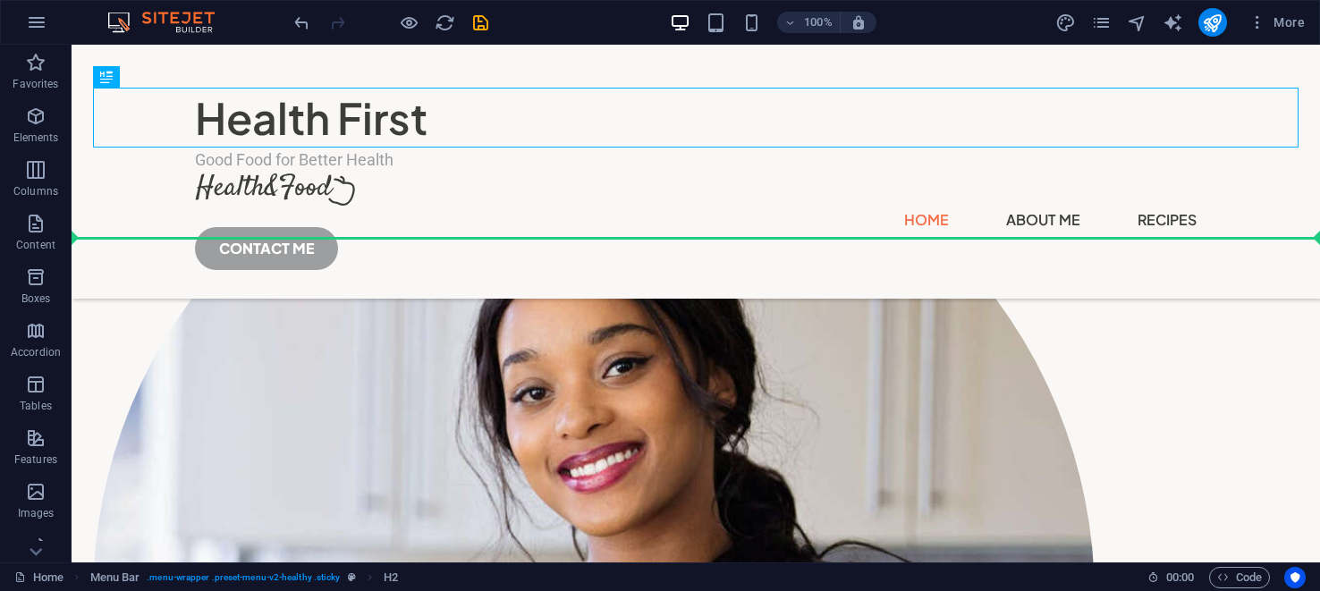
drag, startPoint x: 343, startPoint y: 113, endPoint x: 504, endPoint y: 191, distance: 179.2
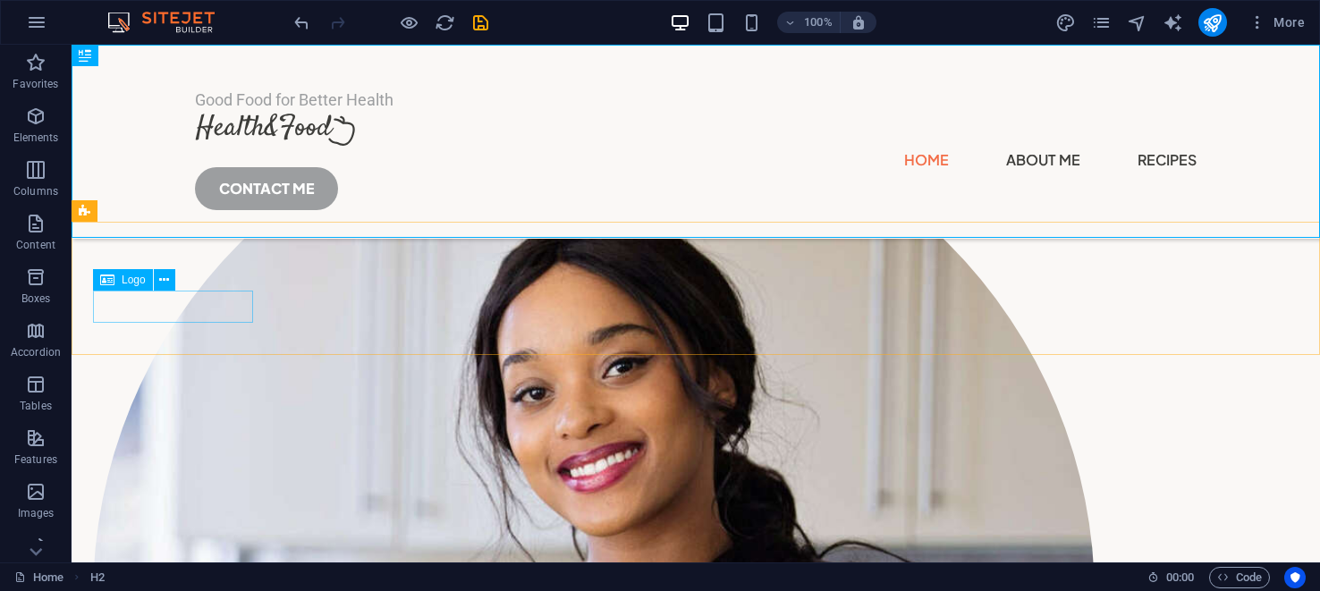
scroll to position [0, 0]
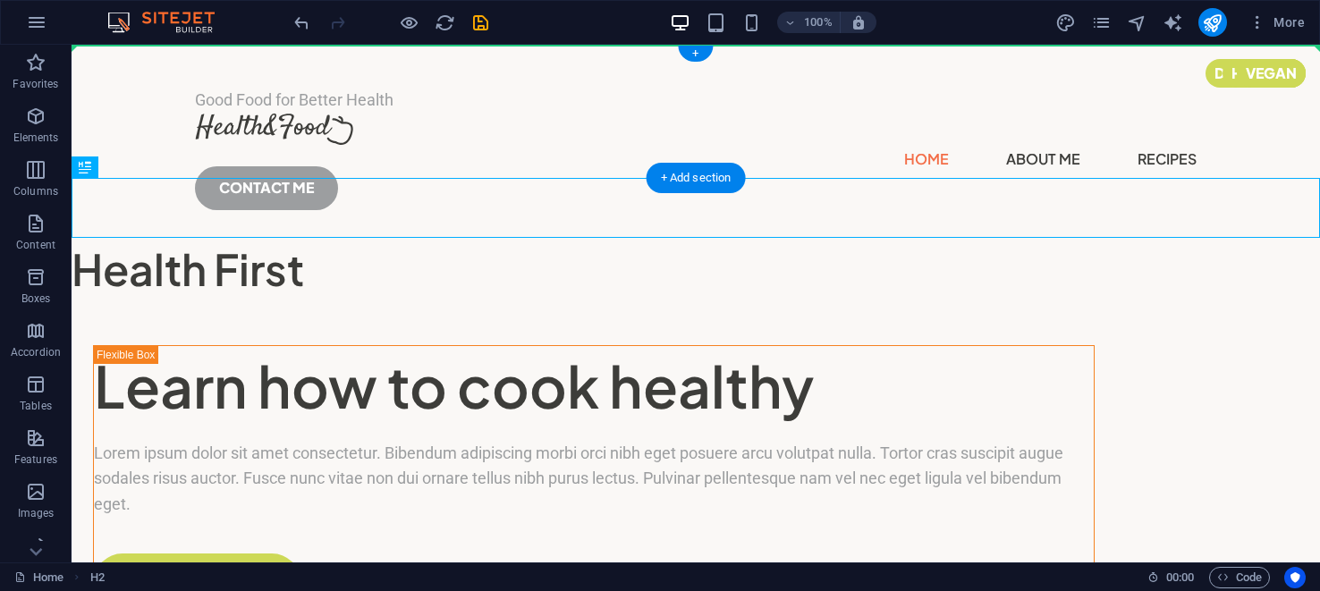
drag, startPoint x: 271, startPoint y: 189, endPoint x: 338, endPoint y: 81, distance: 126.6
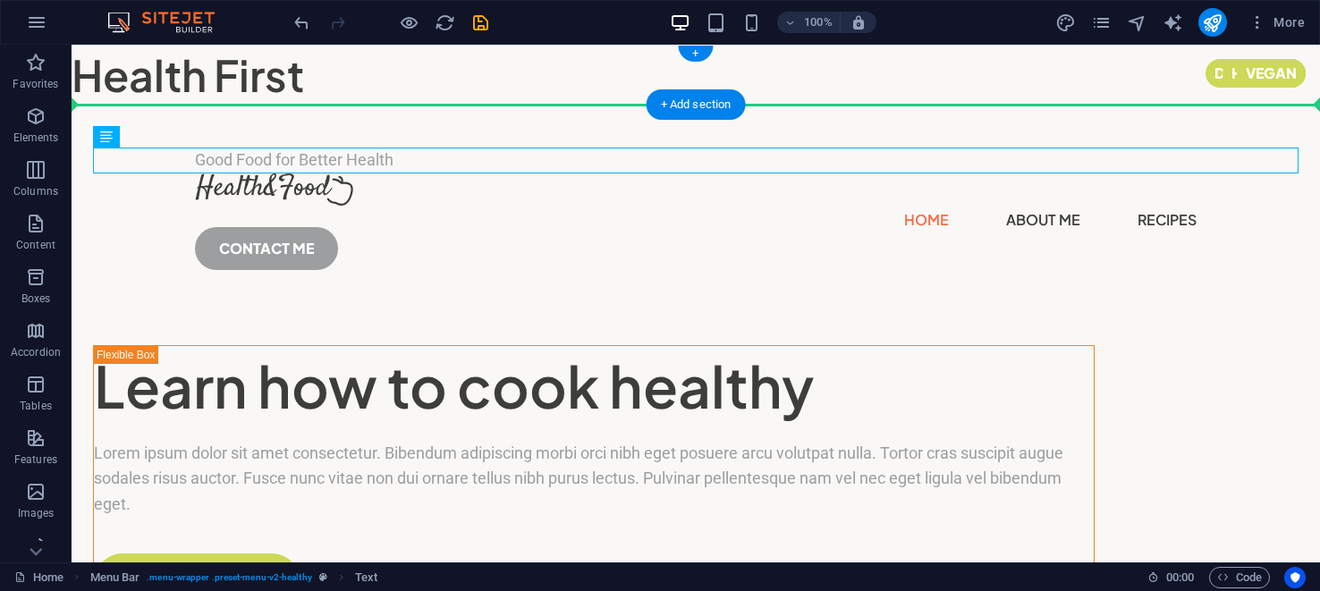
drag, startPoint x: 267, startPoint y: 157, endPoint x: 303, endPoint y: 110, distance: 59.9
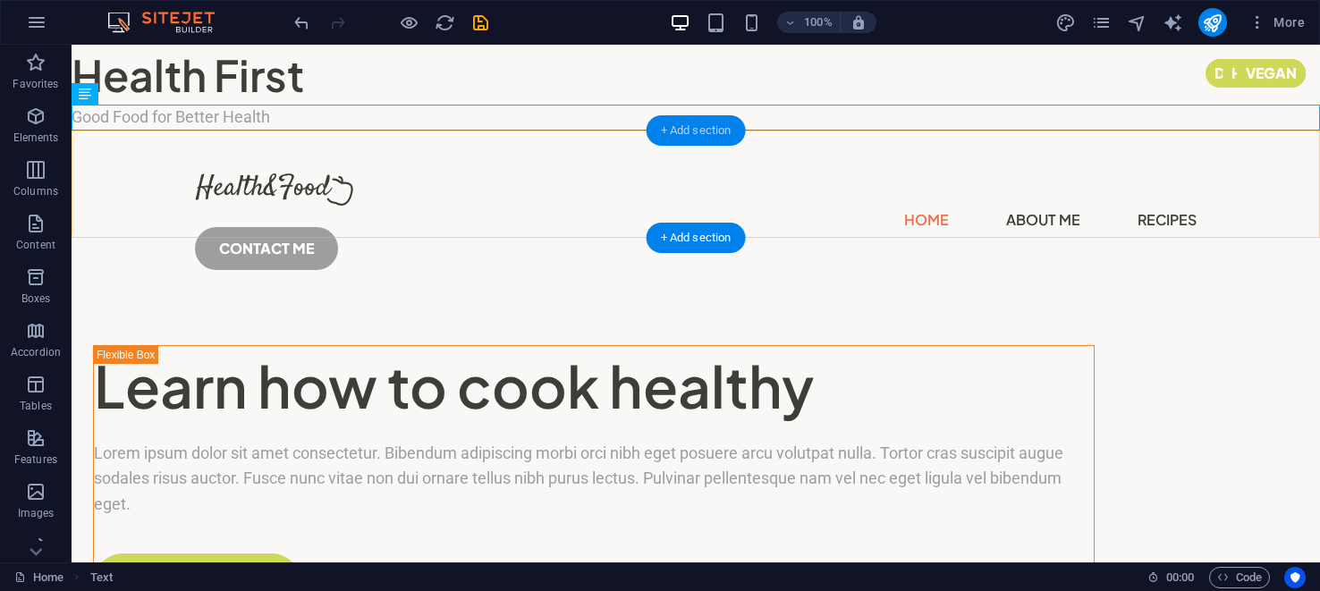
drag, startPoint x: 663, startPoint y: 125, endPoint x: 286, endPoint y: 85, distance: 378.7
click at [665, 125] on div "+ Add section" at bounding box center [696, 130] width 99 height 30
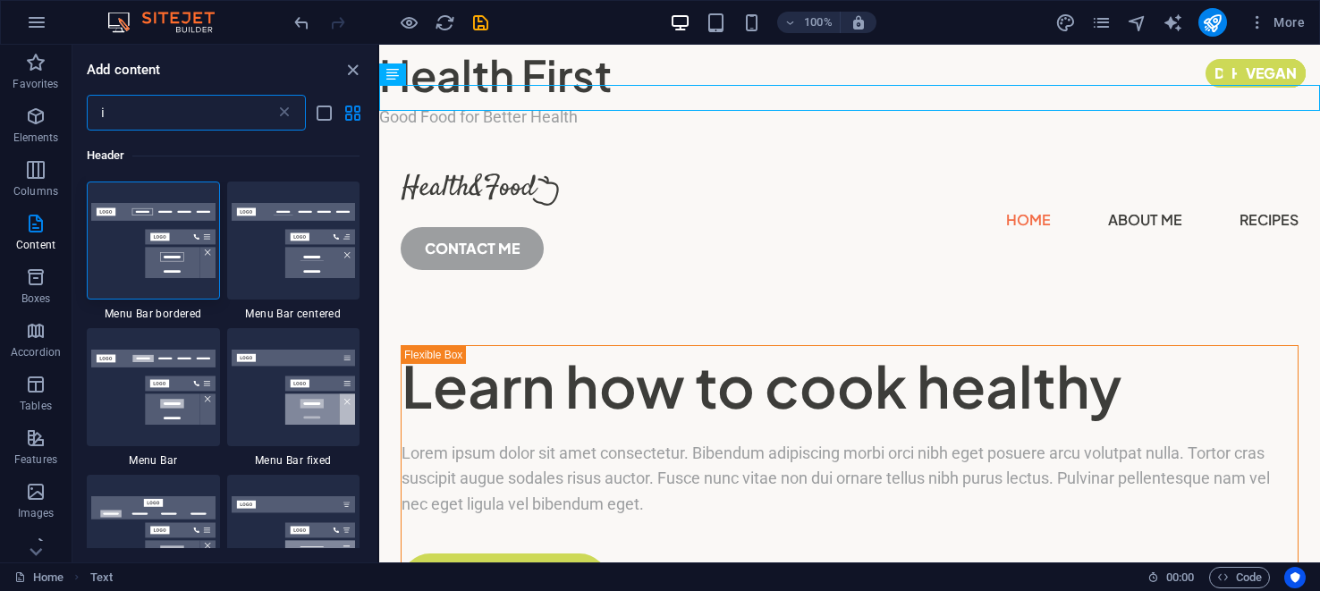
type input "i"
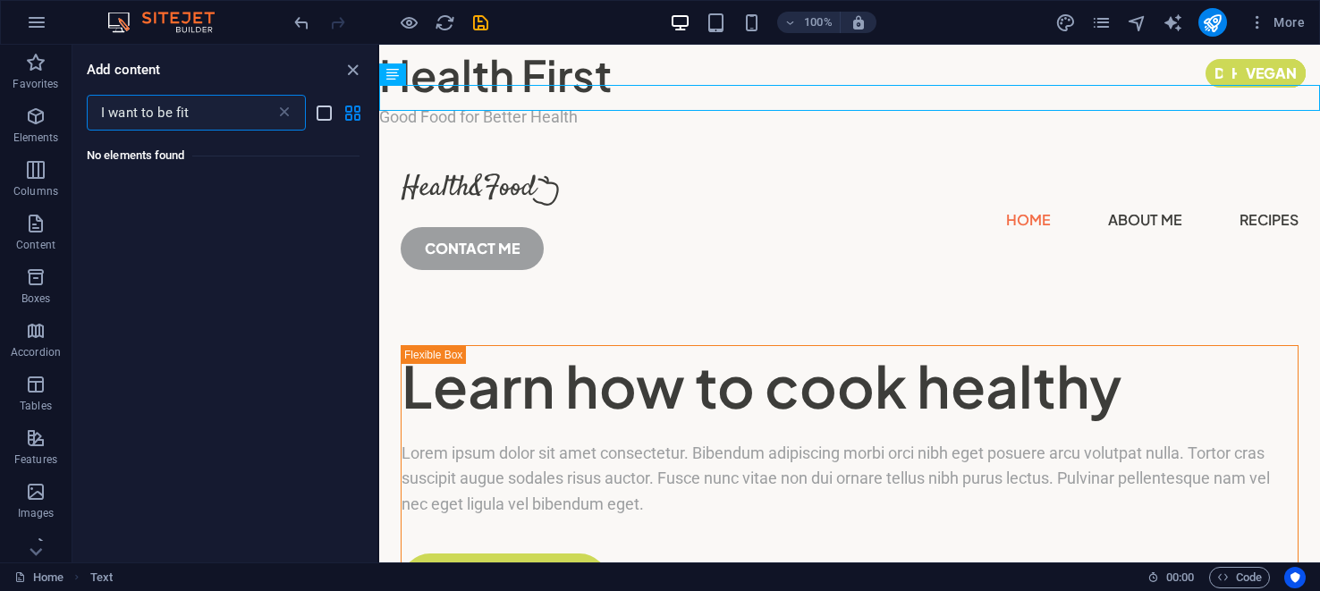
type input "I want to be fit"
click at [324, 112] on icon "list-view" at bounding box center [324, 113] width 21 height 21
click at [325, 117] on icon "list-view" at bounding box center [324, 113] width 21 height 21
click at [356, 113] on icon "grid-view" at bounding box center [353, 113] width 21 height 21
click at [358, 113] on icon "grid-view" at bounding box center [353, 113] width 21 height 21
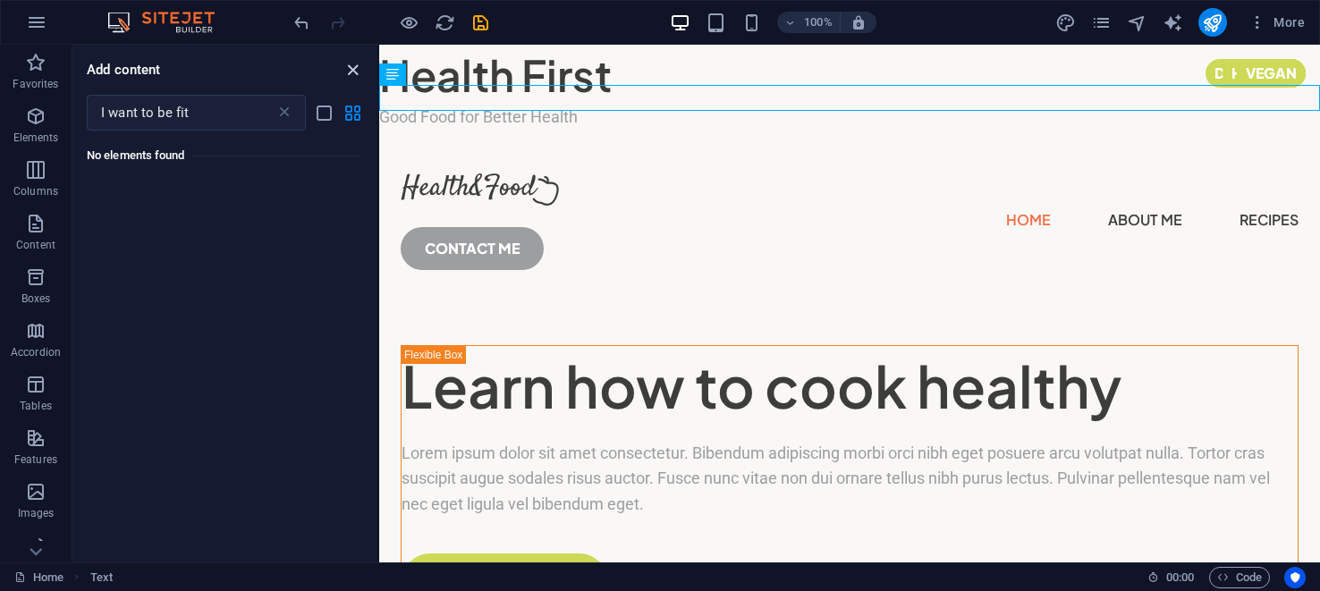
drag, startPoint x: 284, startPoint y: 112, endPoint x: 347, endPoint y: 70, distance: 76.2
click at [284, 113] on icon at bounding box center [284, 113] width 18 height 18
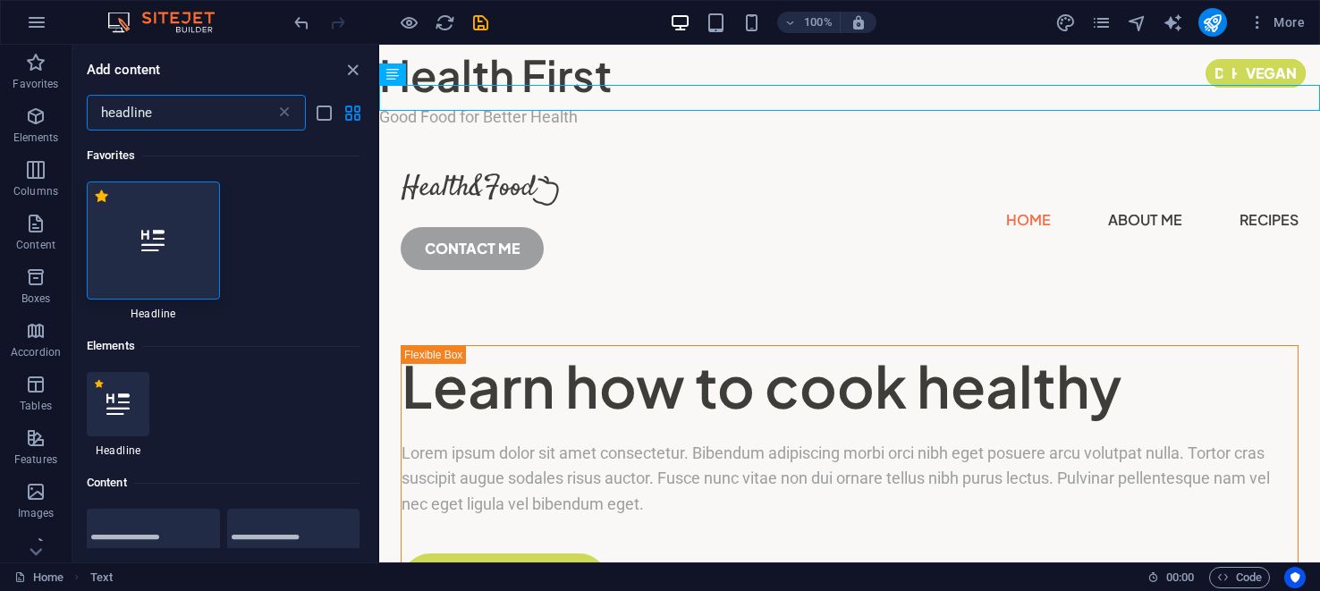
type input "headline"
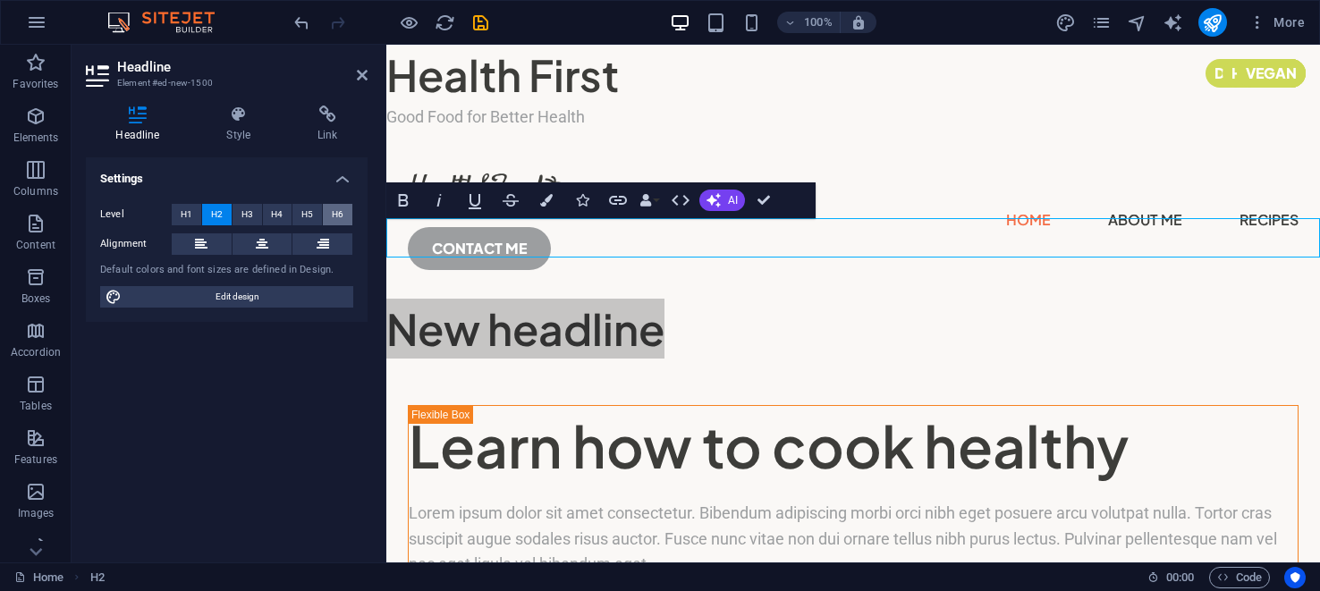
click at [332, 209] on span "H6" at bounding box center [338, 214] width 12 height 21
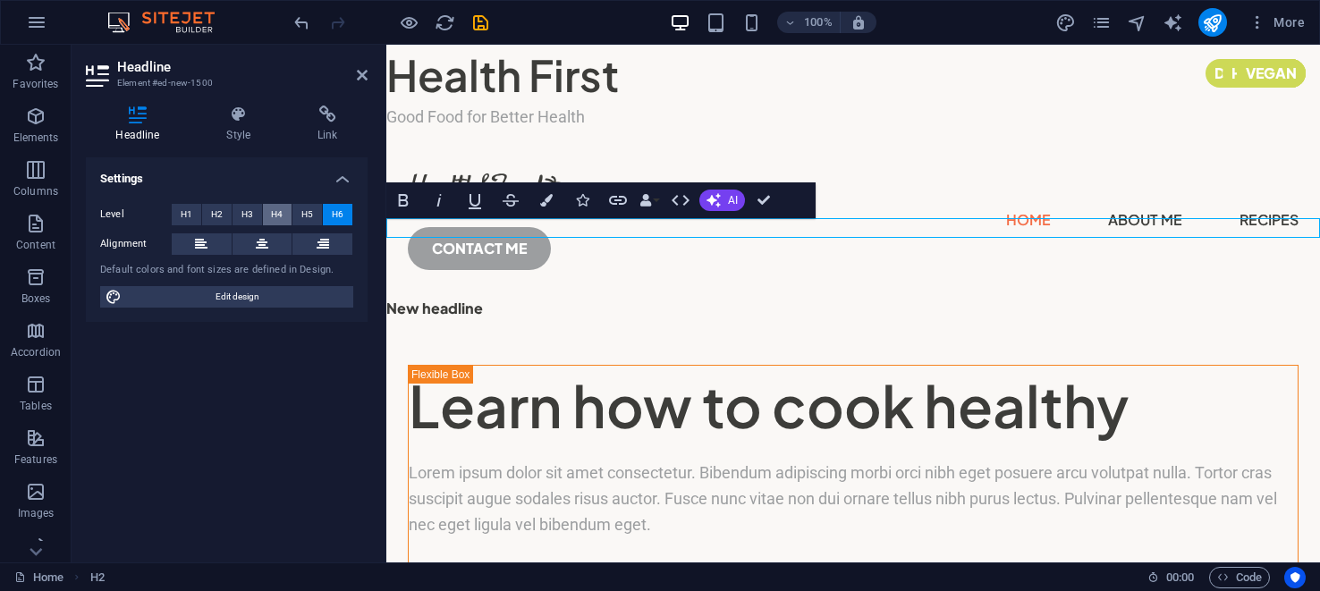
click at [275, 217] on span "H4" at bounding box center [277, 214] width 12 height 21
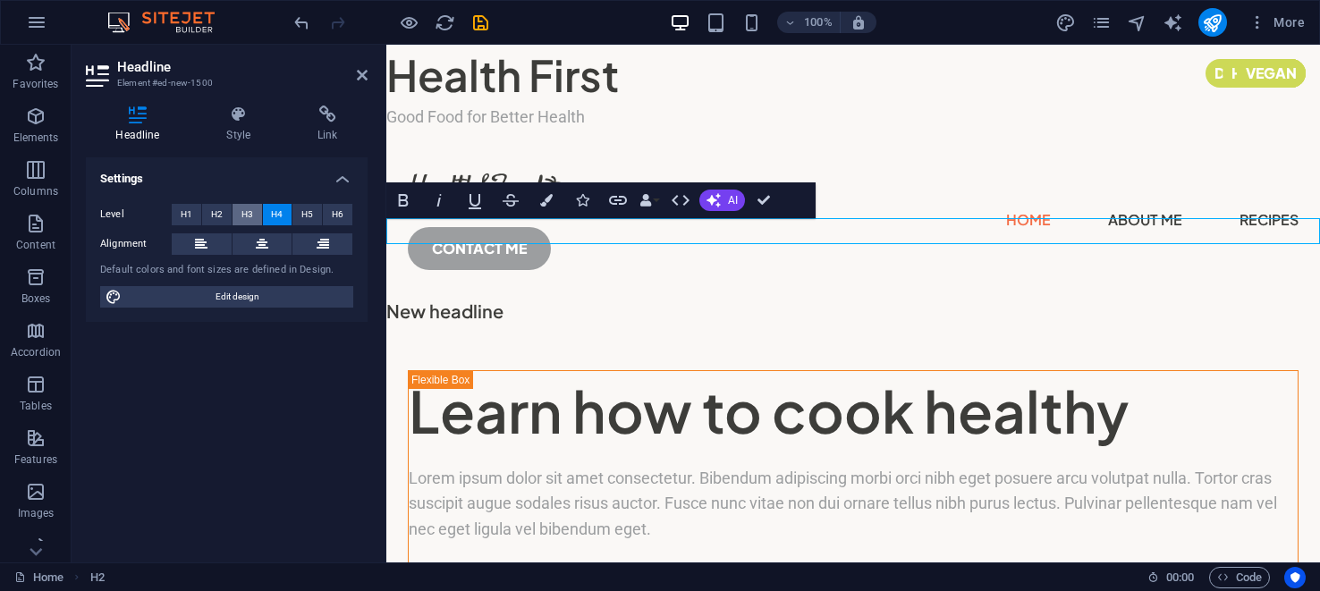
click at [242, 210] on span "H3" at bounding box center [247, 214] width 12 height 21
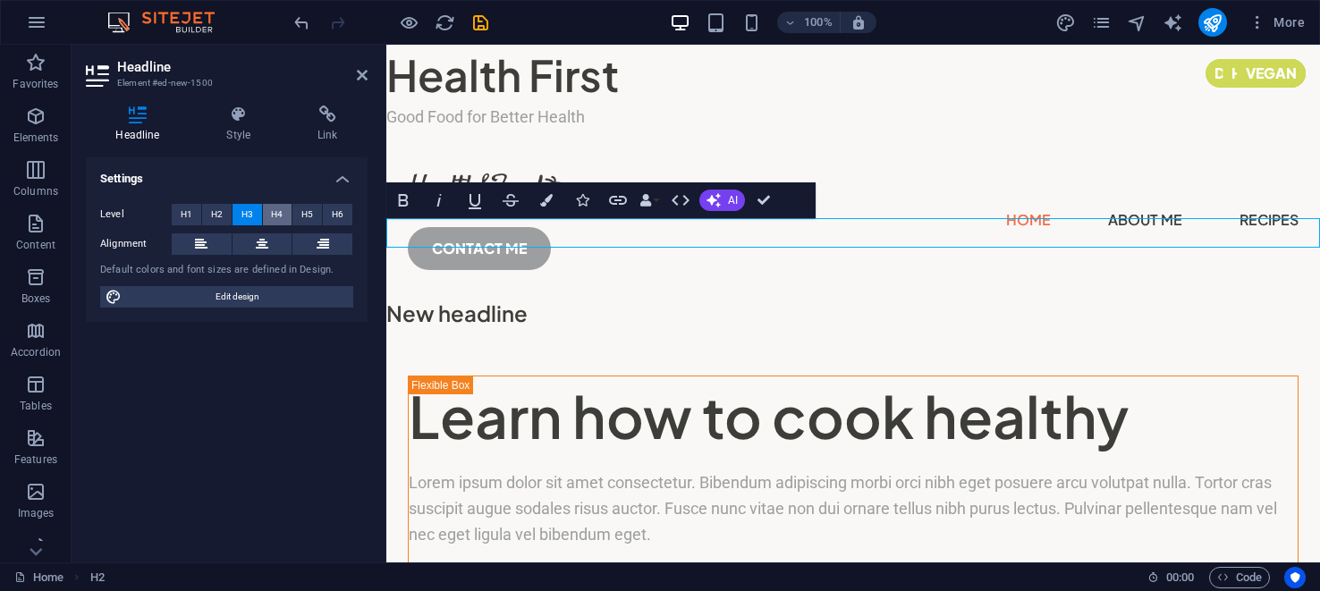
click at [275, 215] on span "H4" at bounding box center [277, 214] width 12 height 21
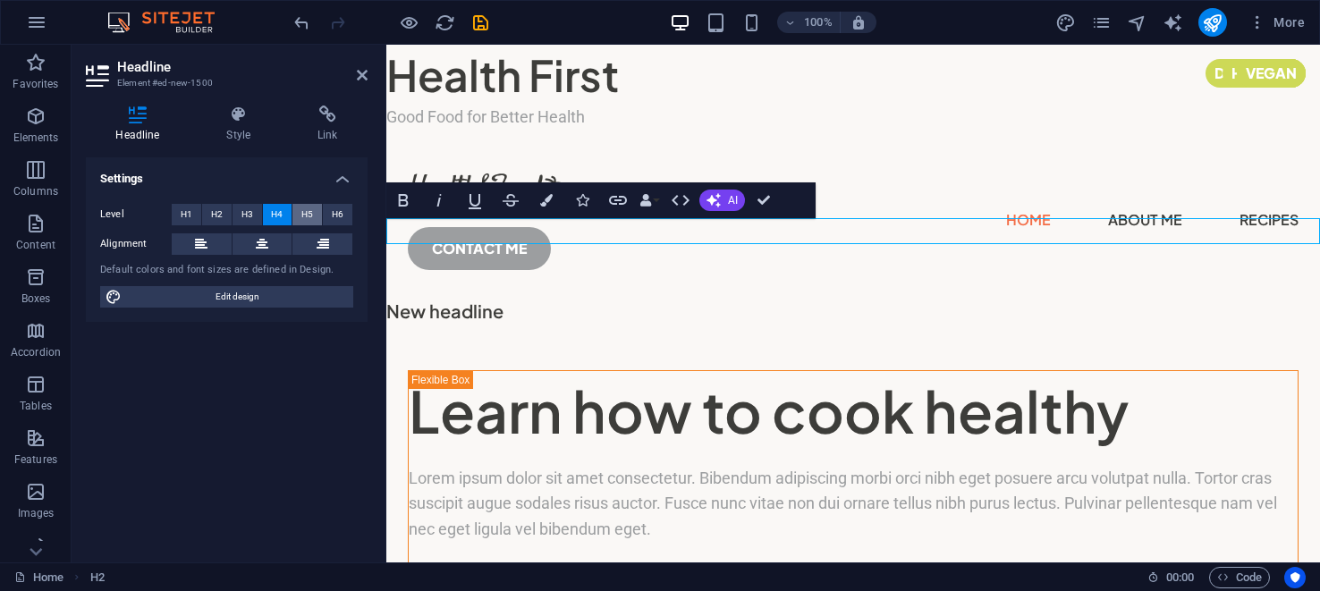
click at [306, 208] on span "H5" at bounding box center [307, 214] width 12 height 21
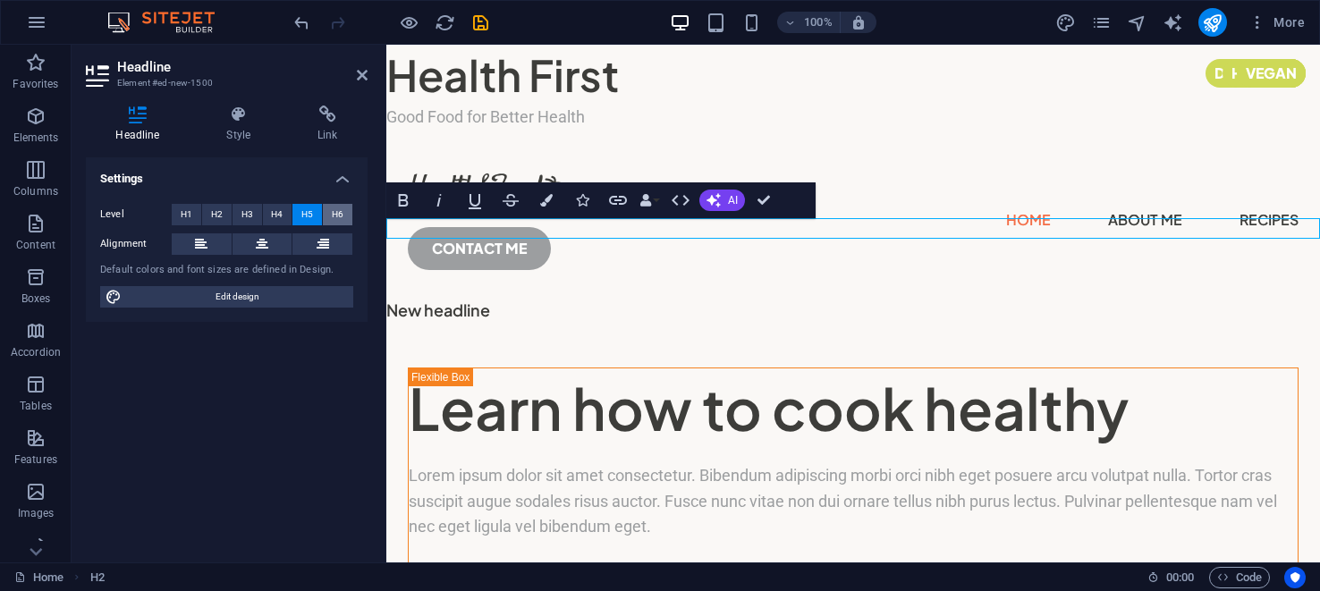
click at [341, 213] on span "H6" at bounding box center [338, 214] width 12 height 21
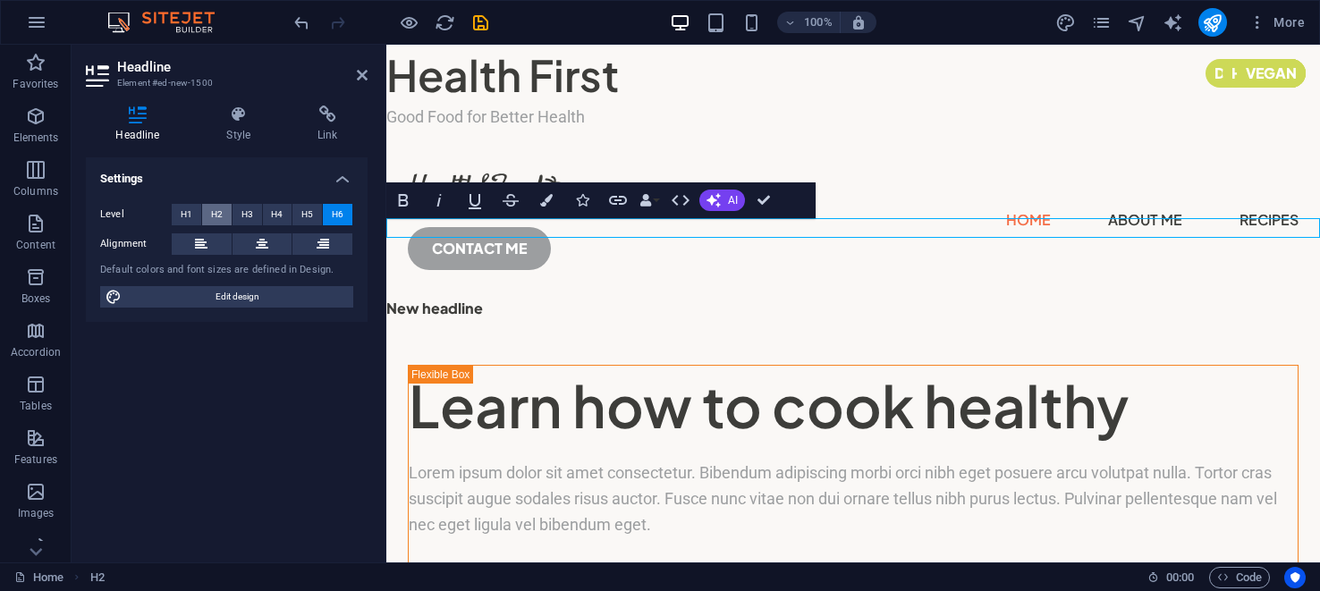
click at [216, 212] on span "H2" at bounding box center [217, 214] width 12 height 21
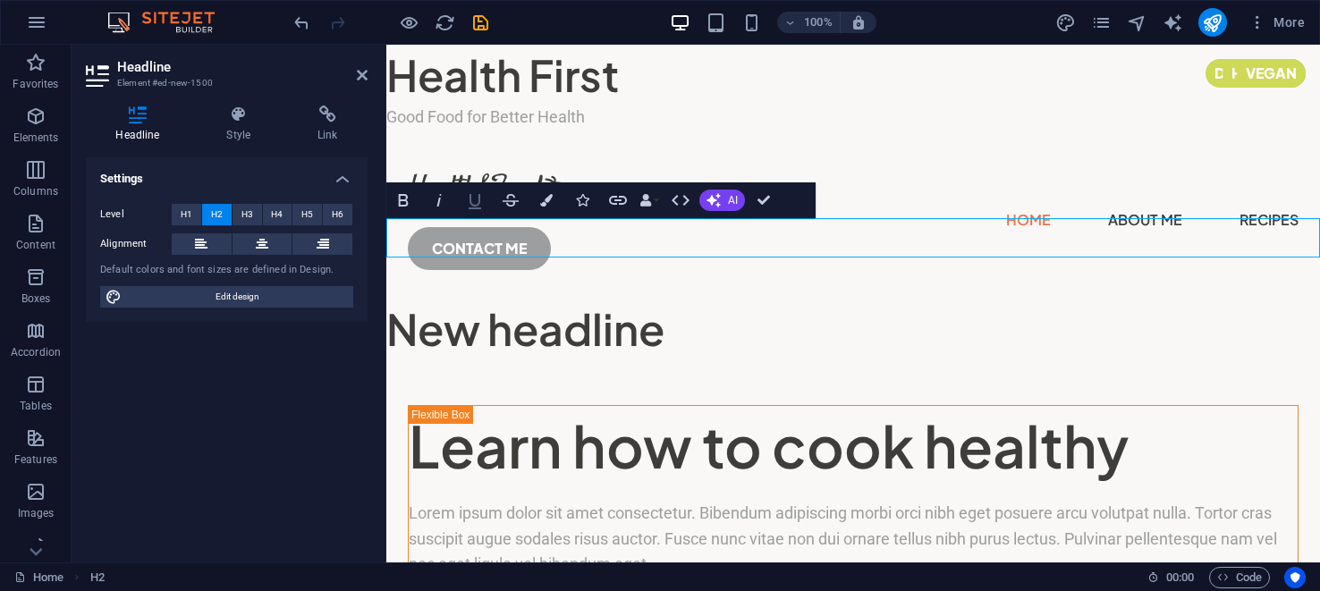
click at [474, 199] on icon "button" at bounding box center [474, 200] width 21 height 21
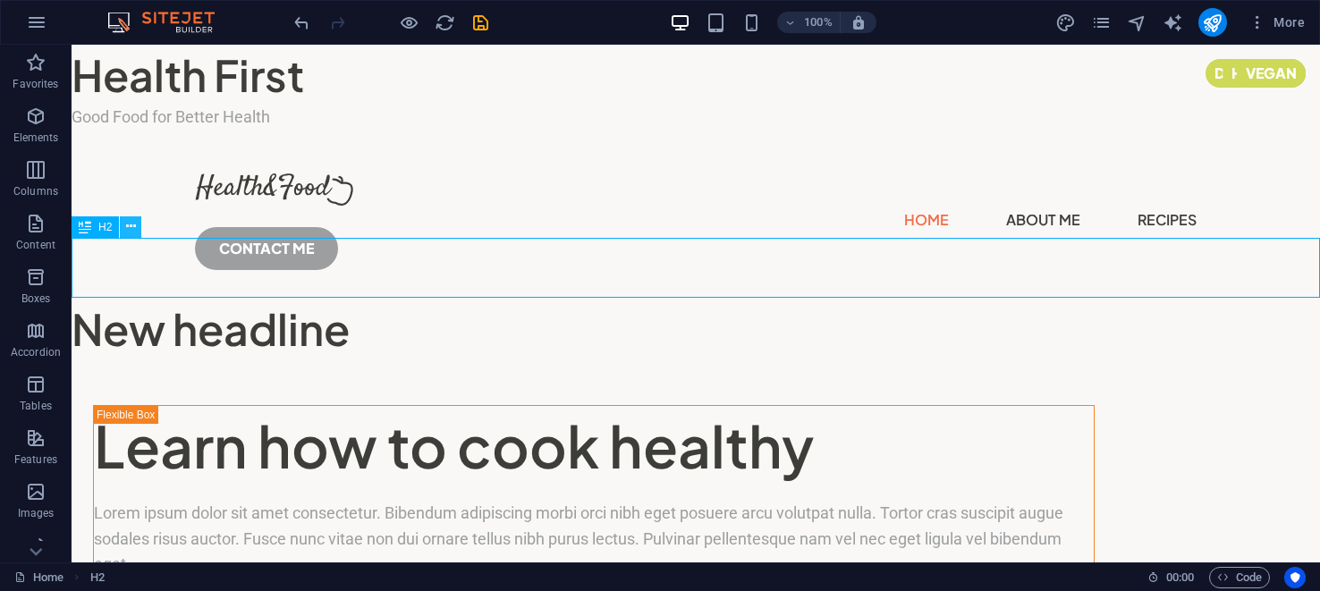
click at [131, 225] on icon at bounding box center [131, 226] width 10 height 19
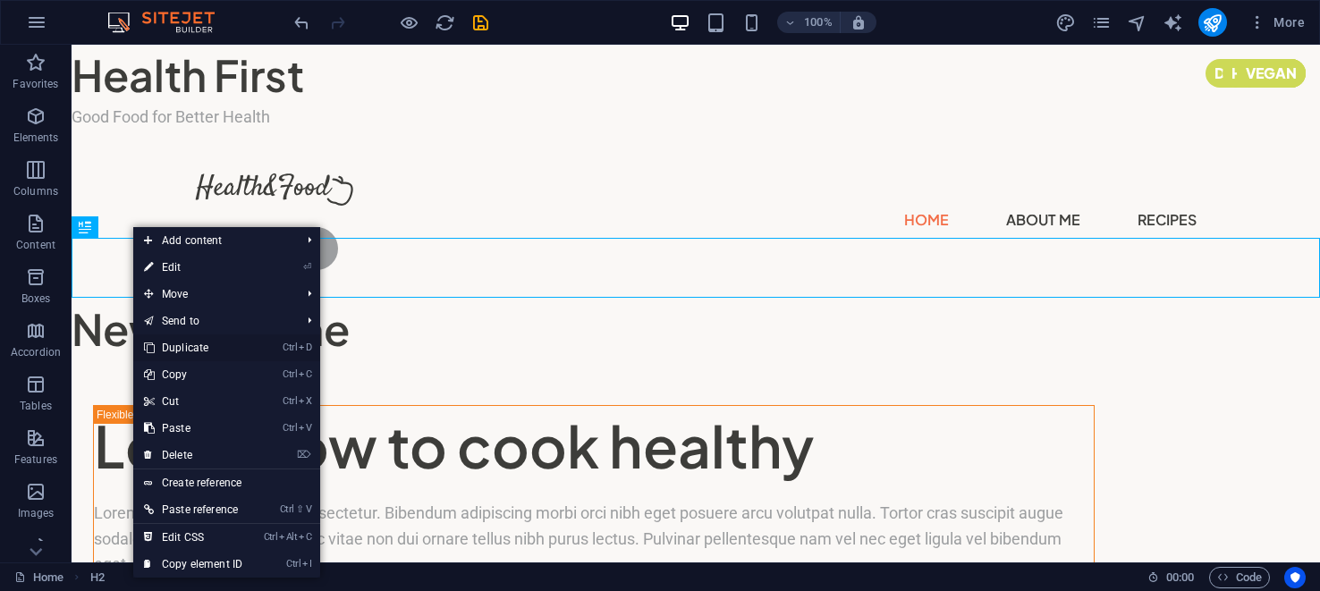
click at [192, 345] on link "Ctrl D Duplicate" at bounding box center [193, 347] width 120 height 27
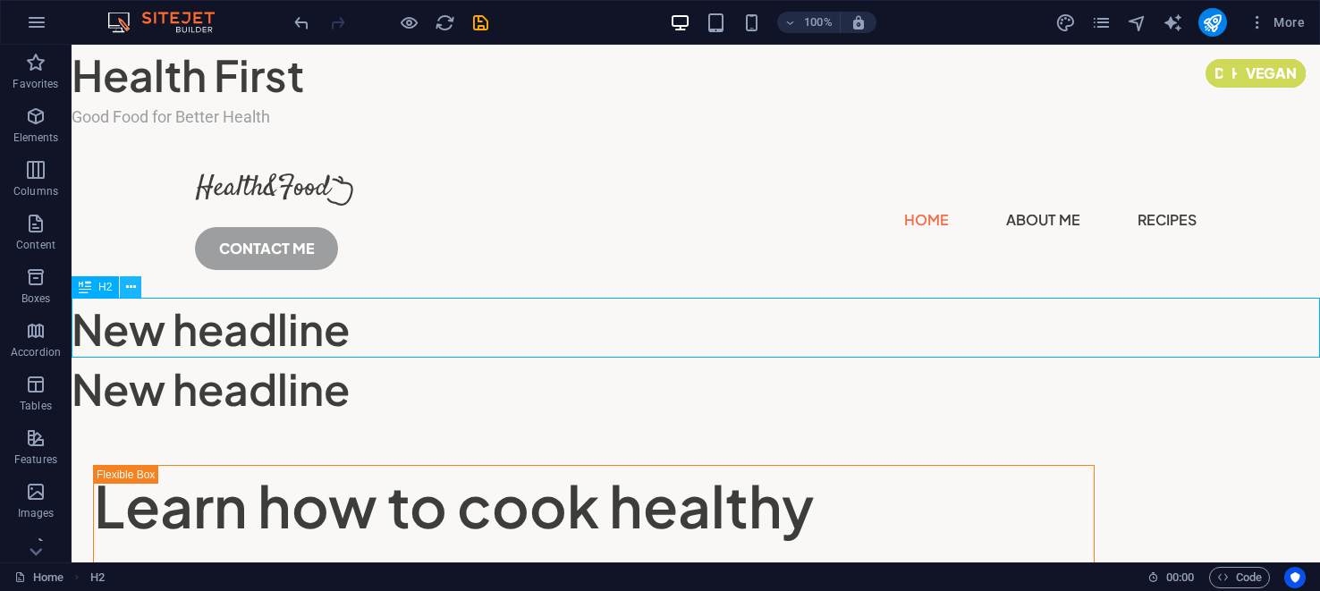
click at [132, 287] on icon at bounding box center [131, 287] width 10 height 19
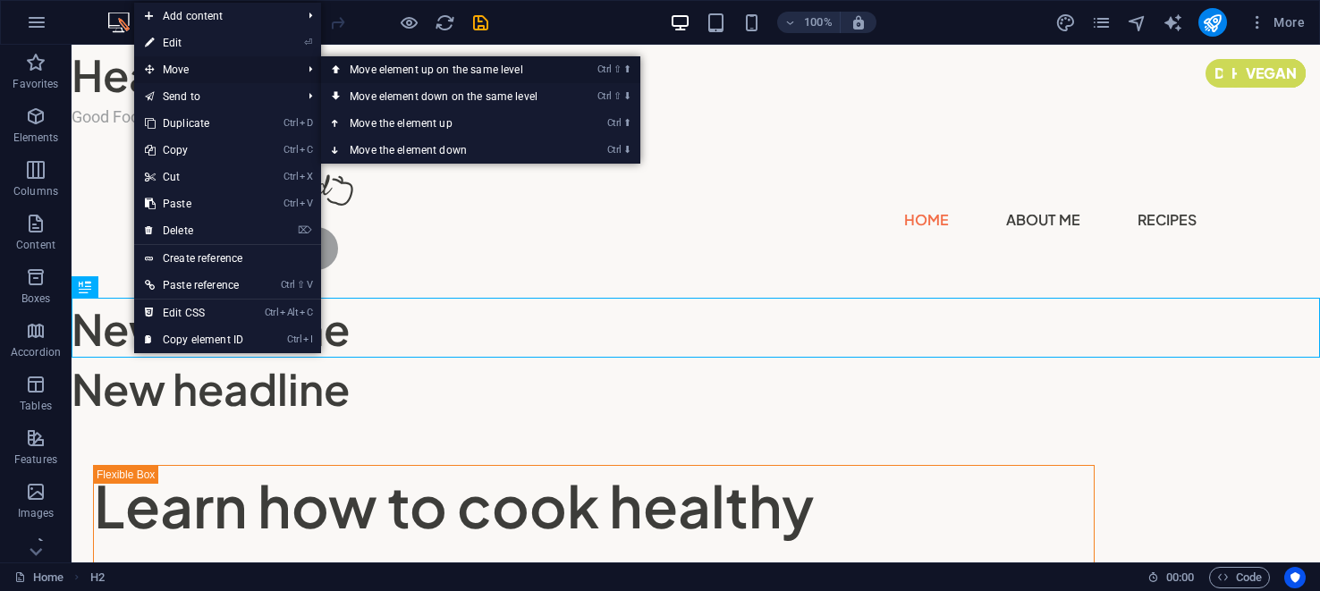
click at [402, 68] on link "Ctrl ⇧ ⬆ Move element up on the same level" at bounding box center [447, 69] width 252 height 27
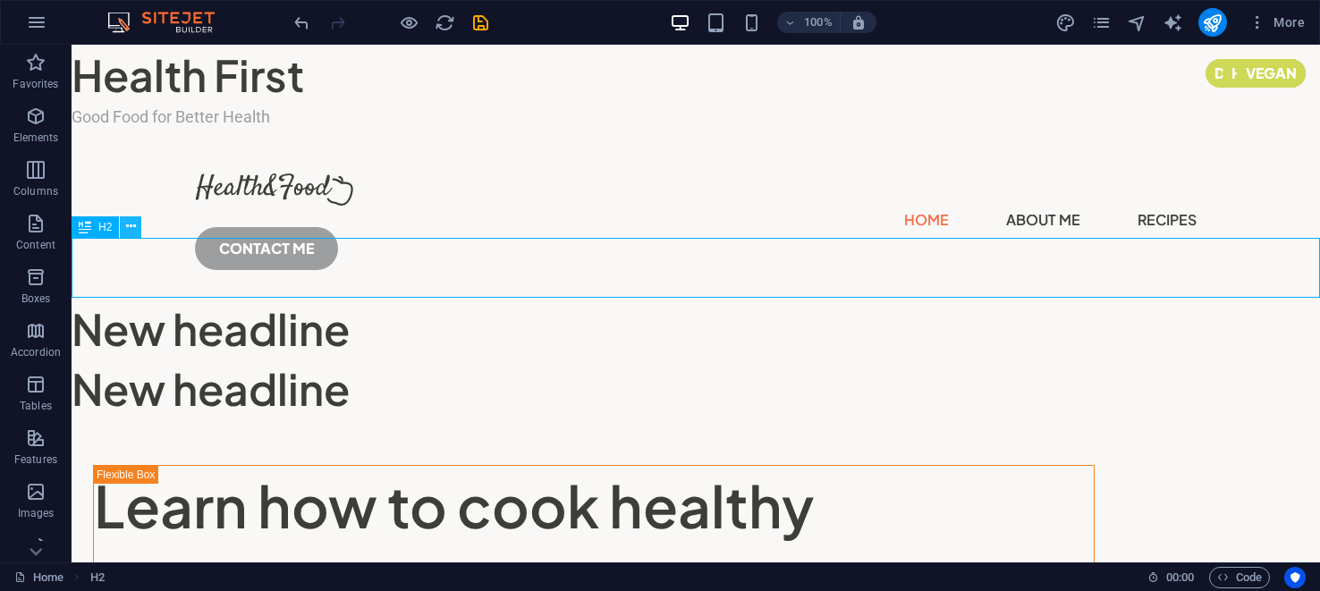
click at [131, 224] on icon at bounding box center [131, 226] width 10 height 19
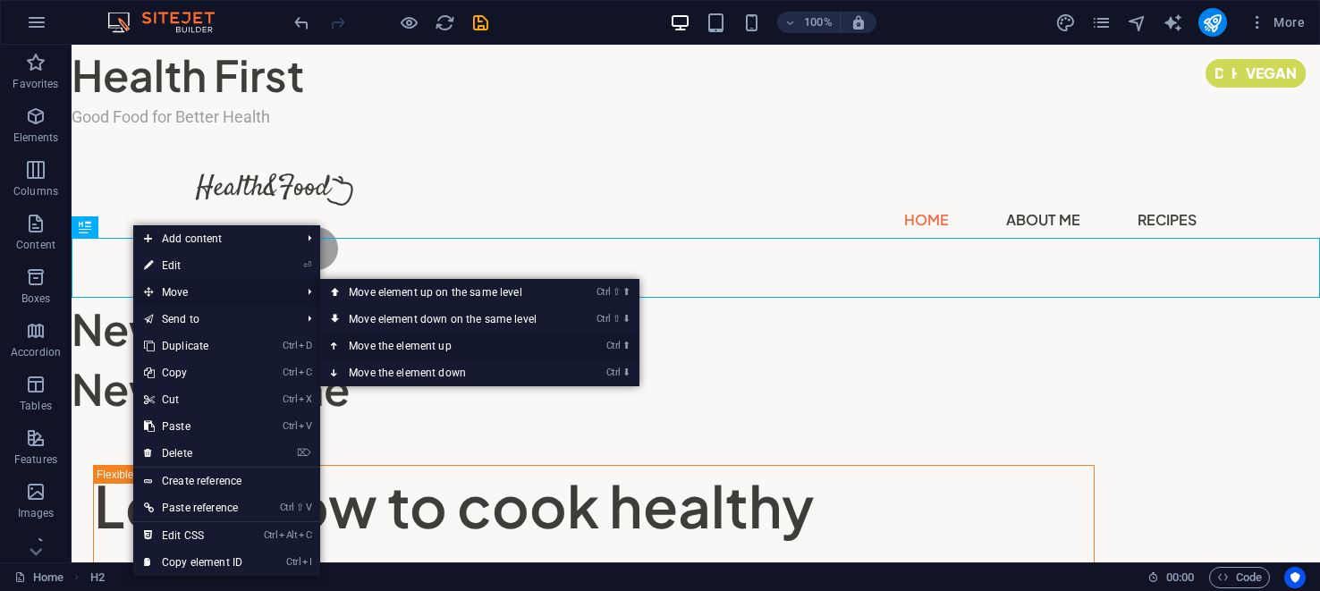
click at [375, 343] on link "Ctrl ⬆ Move the element up" at bounding box center [446, 346] width 252 height 27
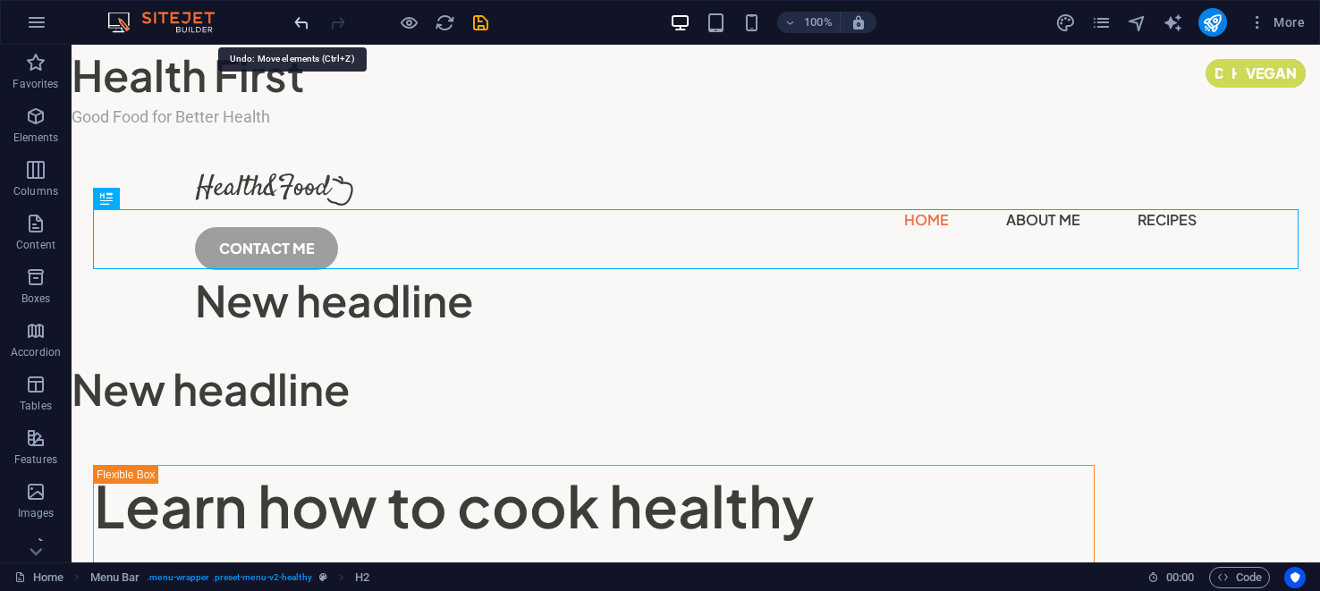
click at [306, 22] on icon "undo" at bounding box center [302, 23] width 21 height 21
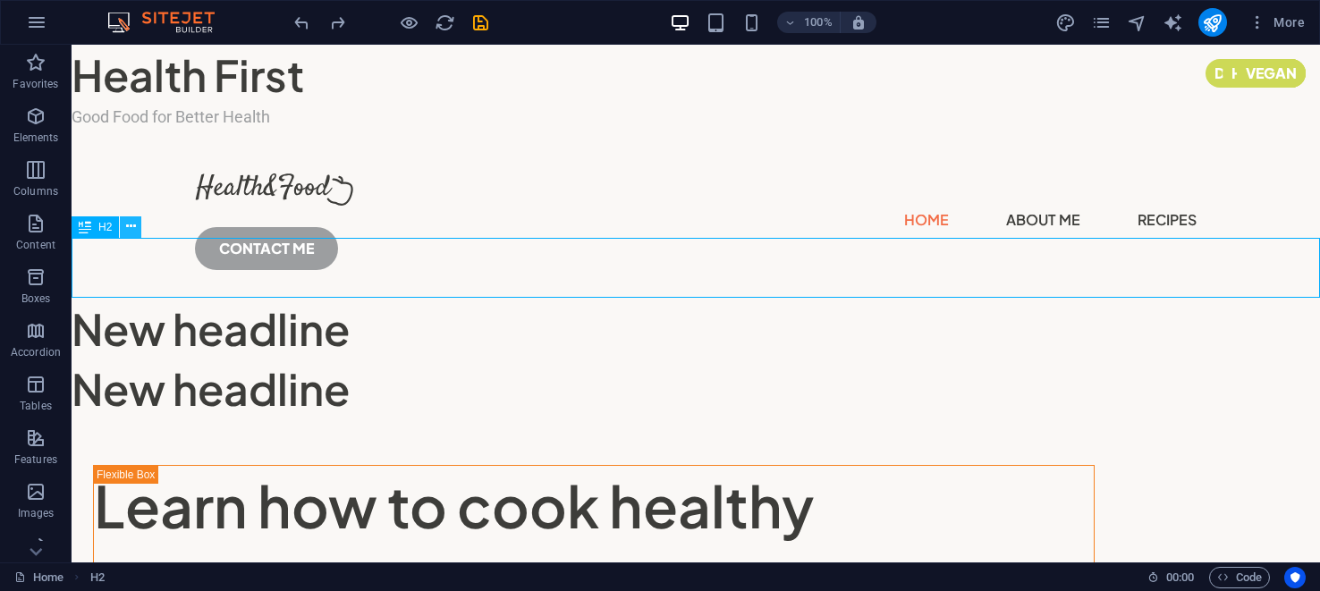
click at [134, 227] on icon at bounding box center [131, 226] width 10 height 19
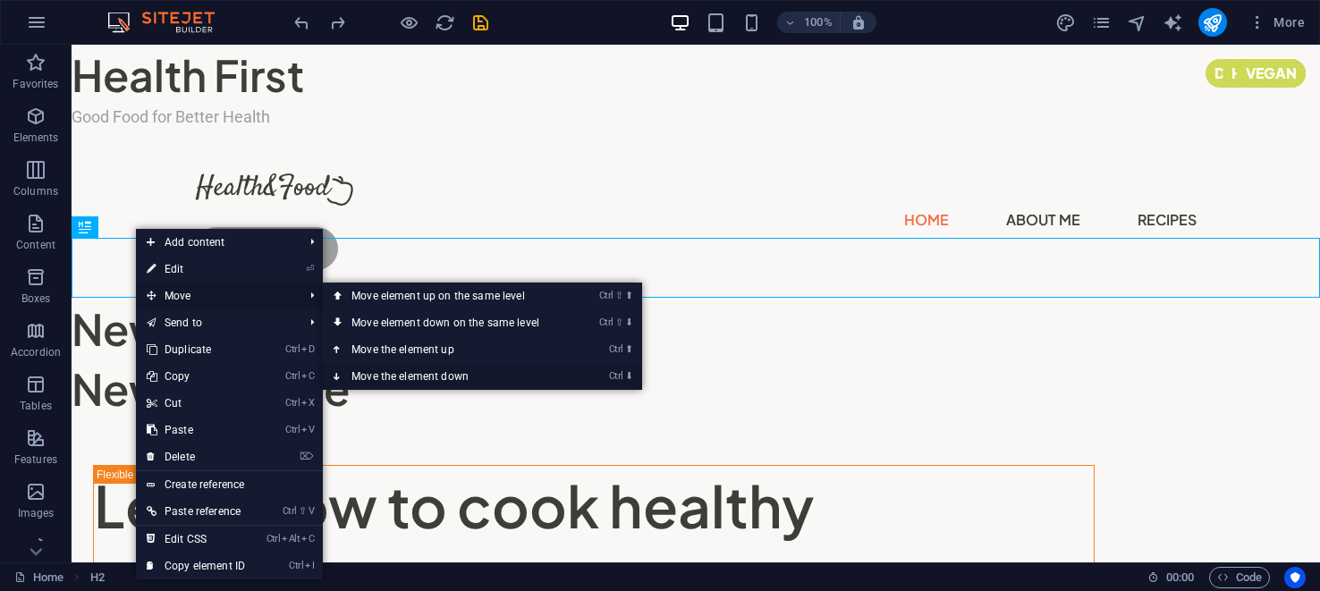
click at [376, 375] on link "Ctrl ⬇ Move the element down" at bounding box center [449, 376] width 252 height 27
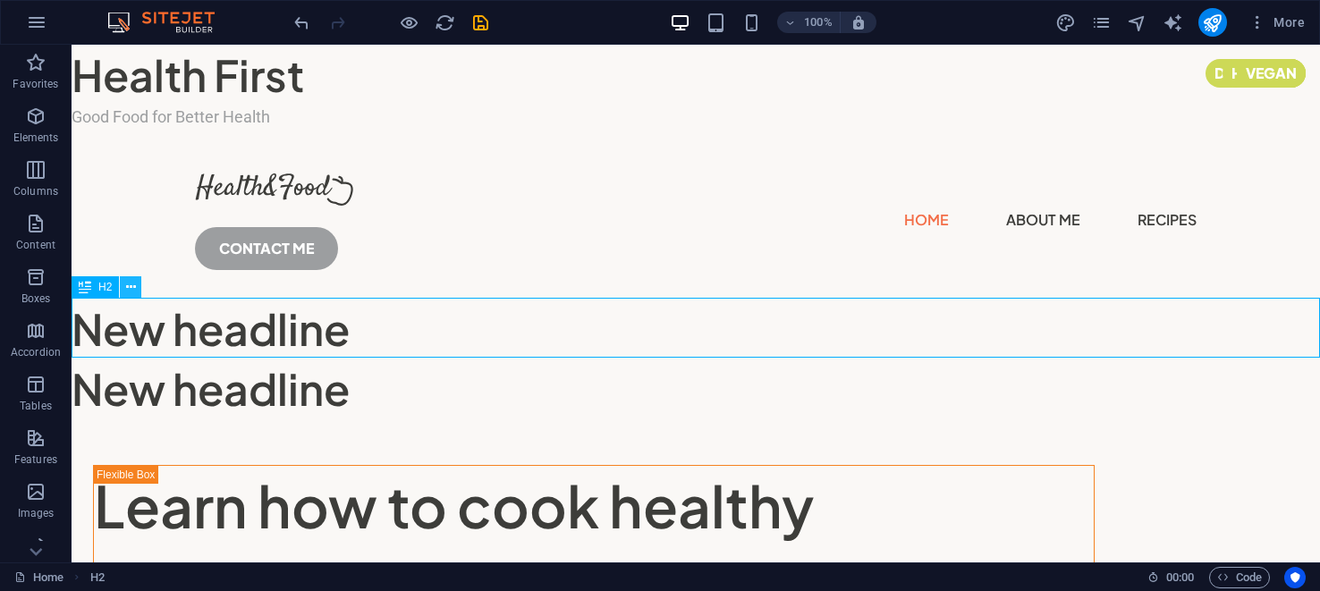
click at [133, 287] on icon at bounding box center [131, 287] width 10 height 19
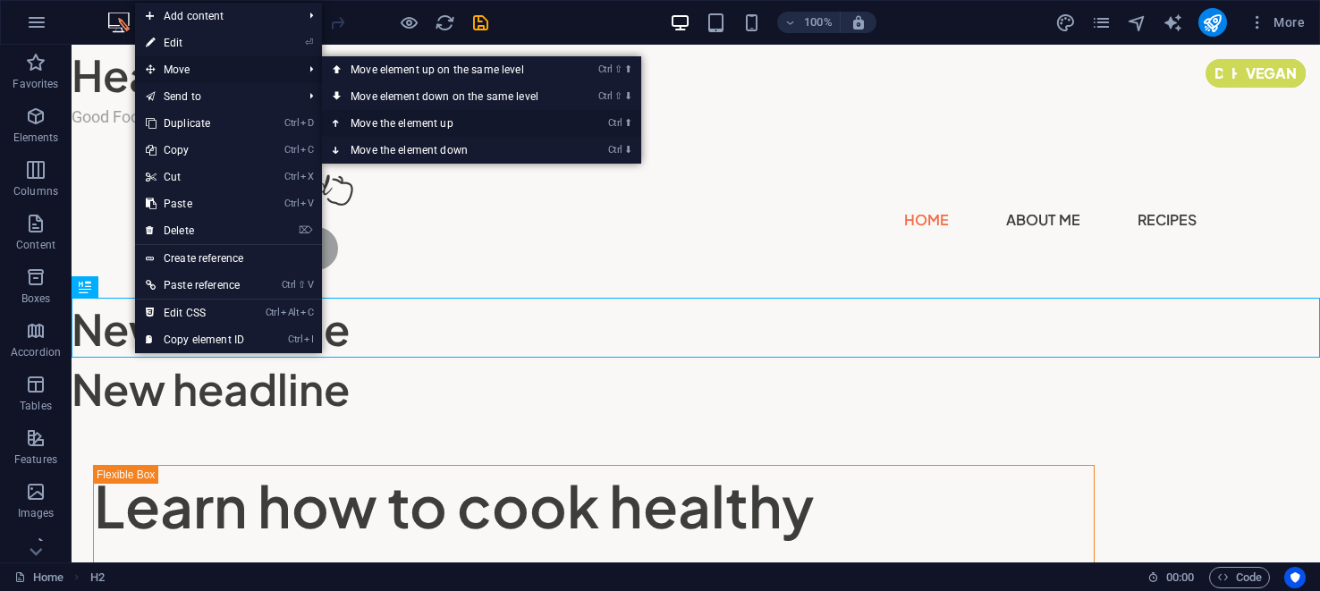
click at [377, 119] on link "Ctrl ⬆ Move the element up" at bounding box center [448, 123] width 252 height 27
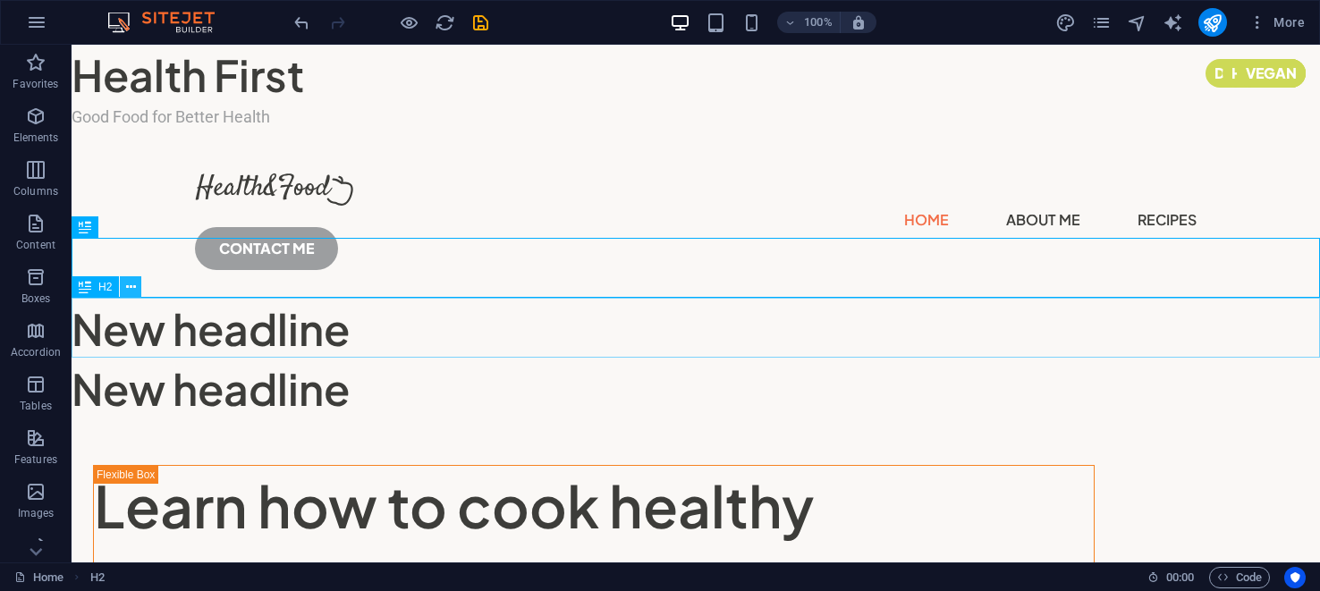
click at [131, 285] on icon at bounding box center [131, 287] width 10 height 19
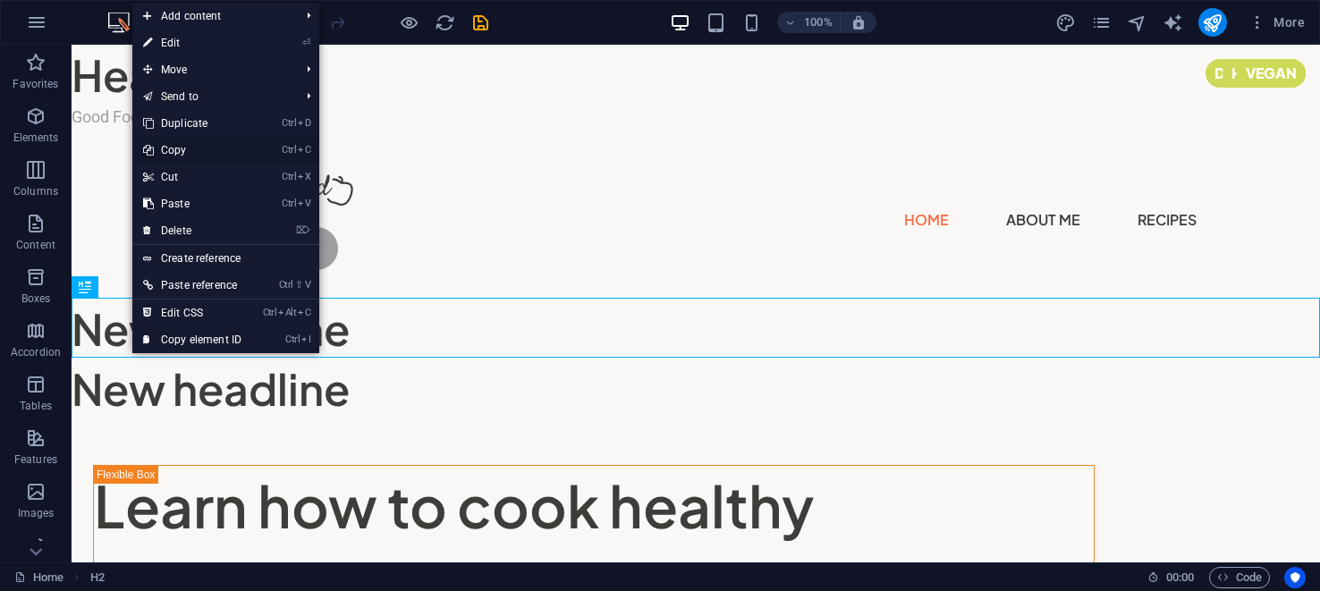
click at [174, 149] on link "Ctrl C Copy" at bounding box center [192, 150] width 120 height 27
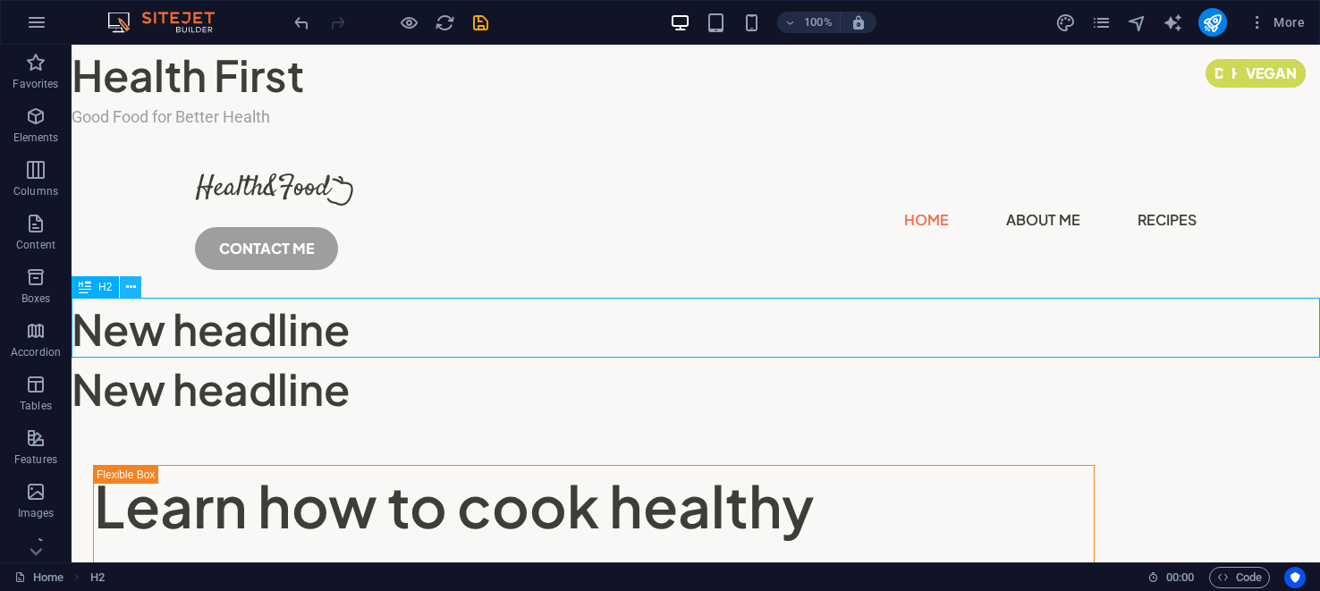
click at [128, 283] on icon at bounding box center [131, 287] width 10 height 19
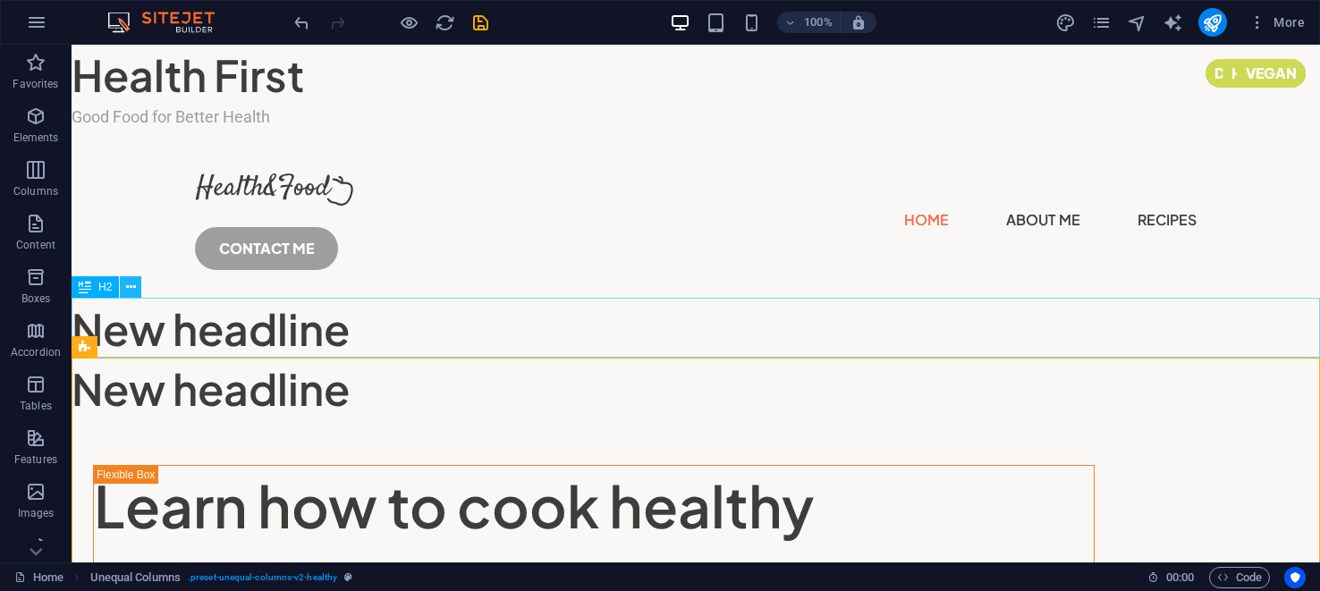
click at [129, 283] on icon at bounding box center [131, 287] width 10 height 19
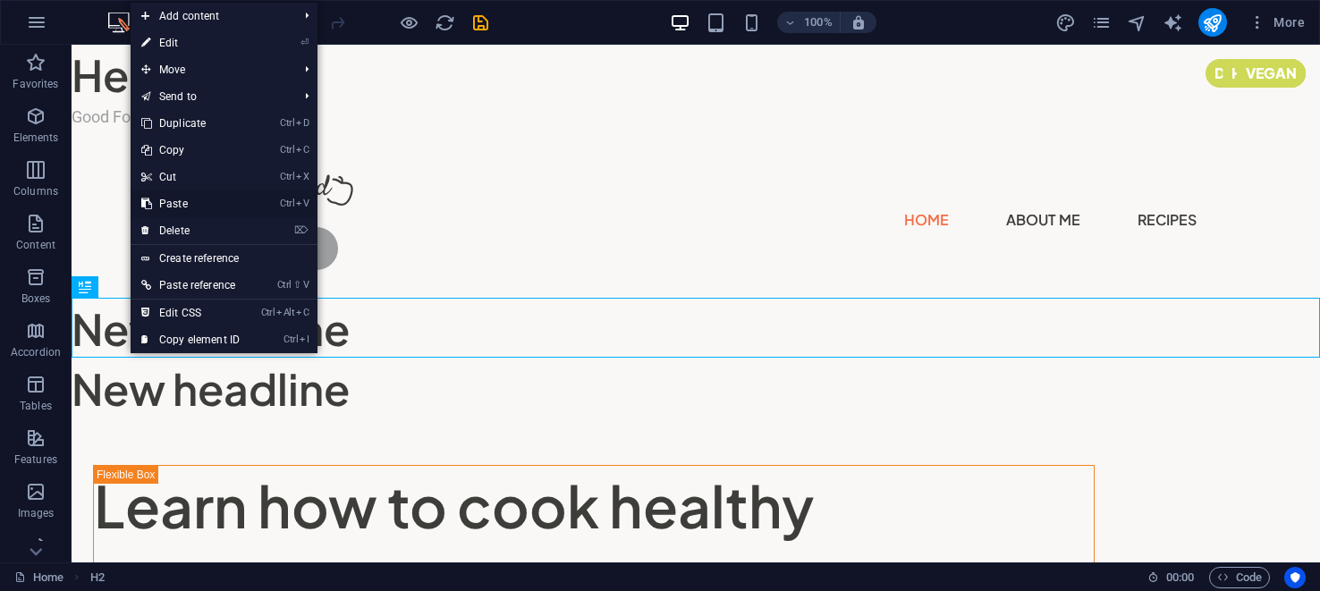
click at [175, 198] on link "Ctrl V Paste" at bounding box center [191, 203] width 120 height 27
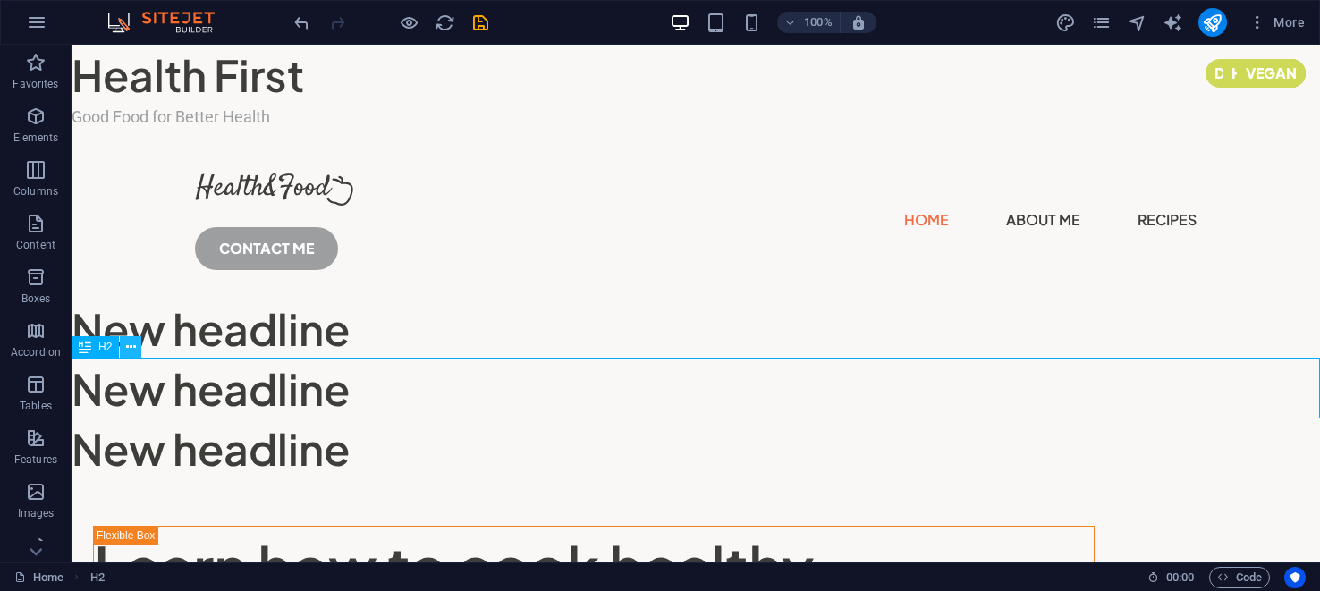
click at [132, 343] on icon at bounding box center [131, 347] width 10 height 19
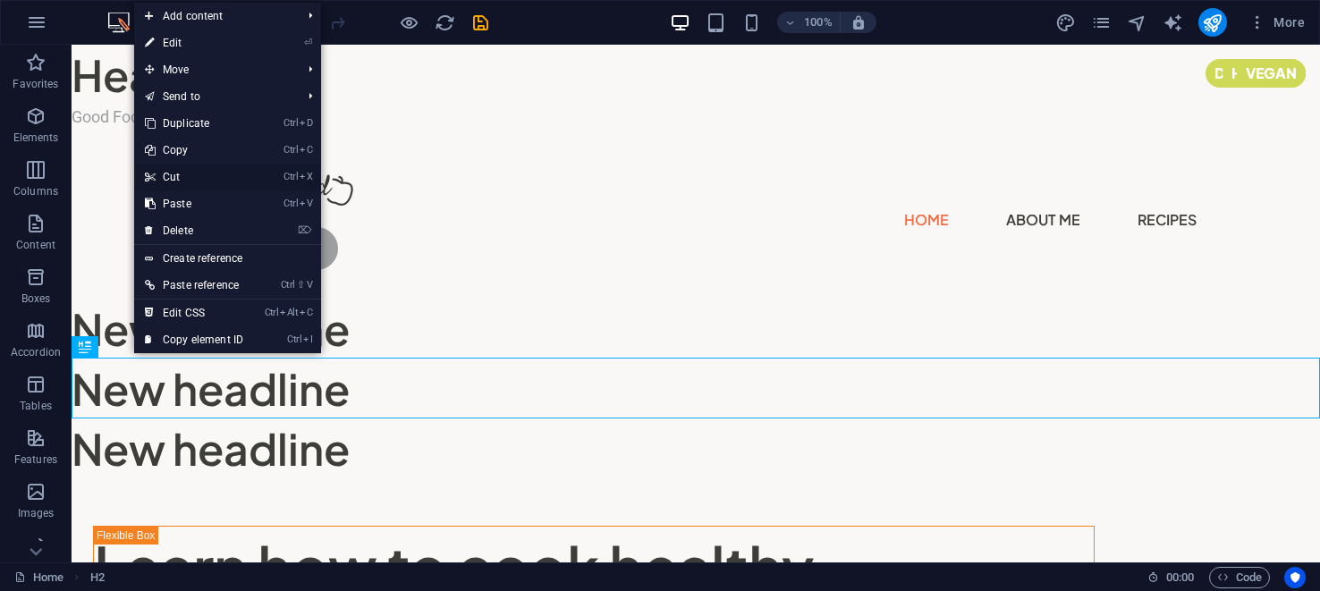
click at [173, 174] on link "Ctrl X Cut" at bounding box center [194, 177] width 120 height 27
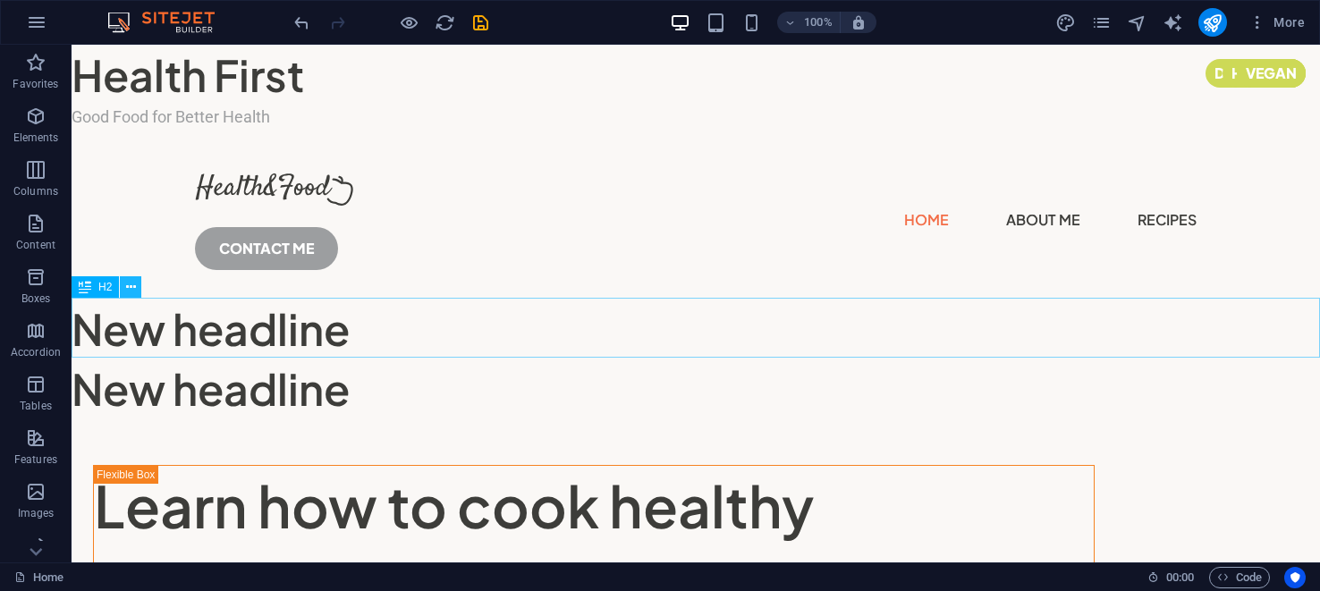
click at [134, 285] on icon at bounding box center [131, 287] width 10 height 19
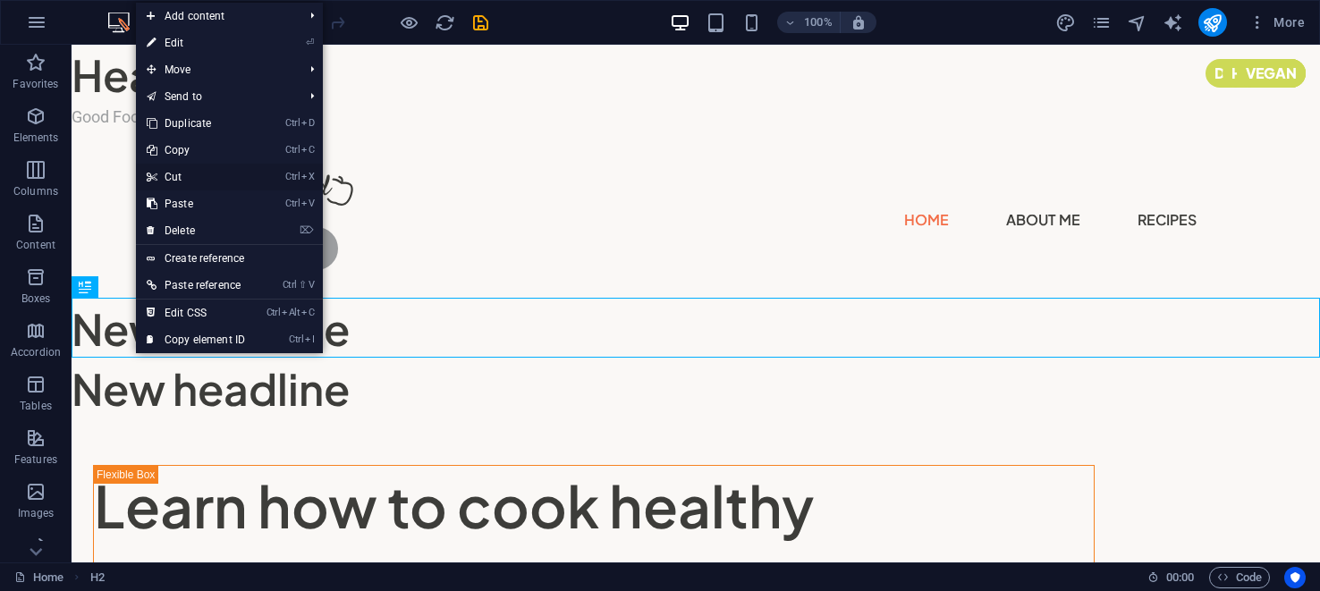
click at [181, 178] on link "Ctrl X Cut" at bounding box center [196, 177] width 120 height 27
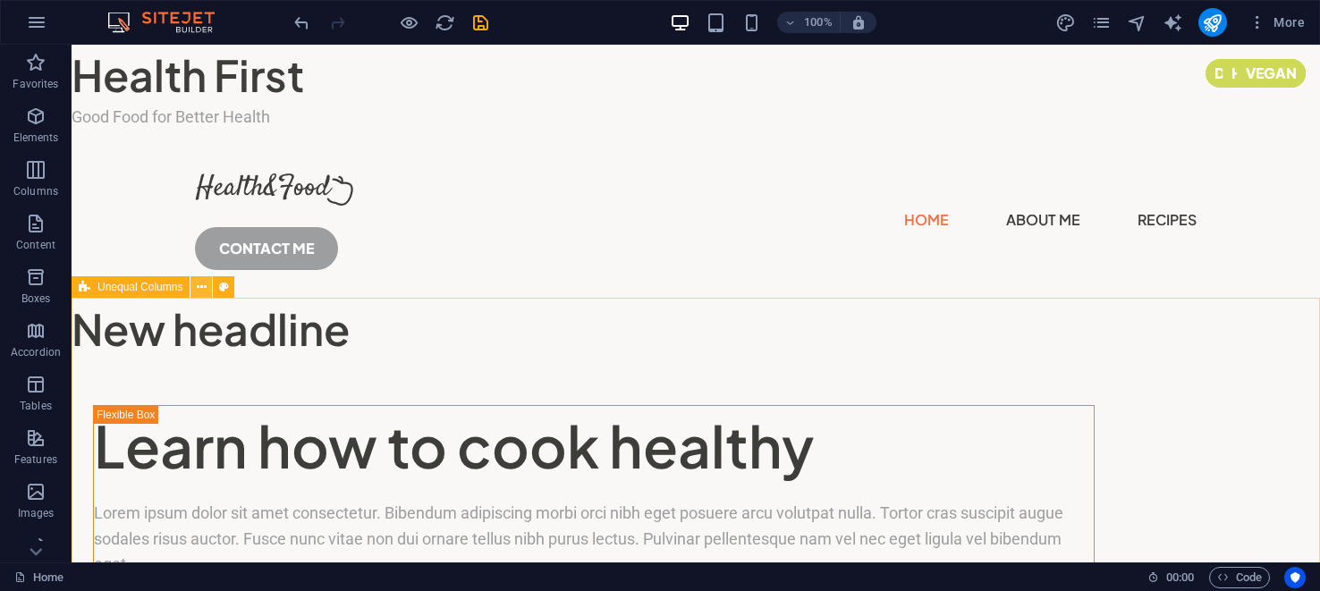
click at [202, 288] on icon at bounding box center [202, 287] width 10 height 19
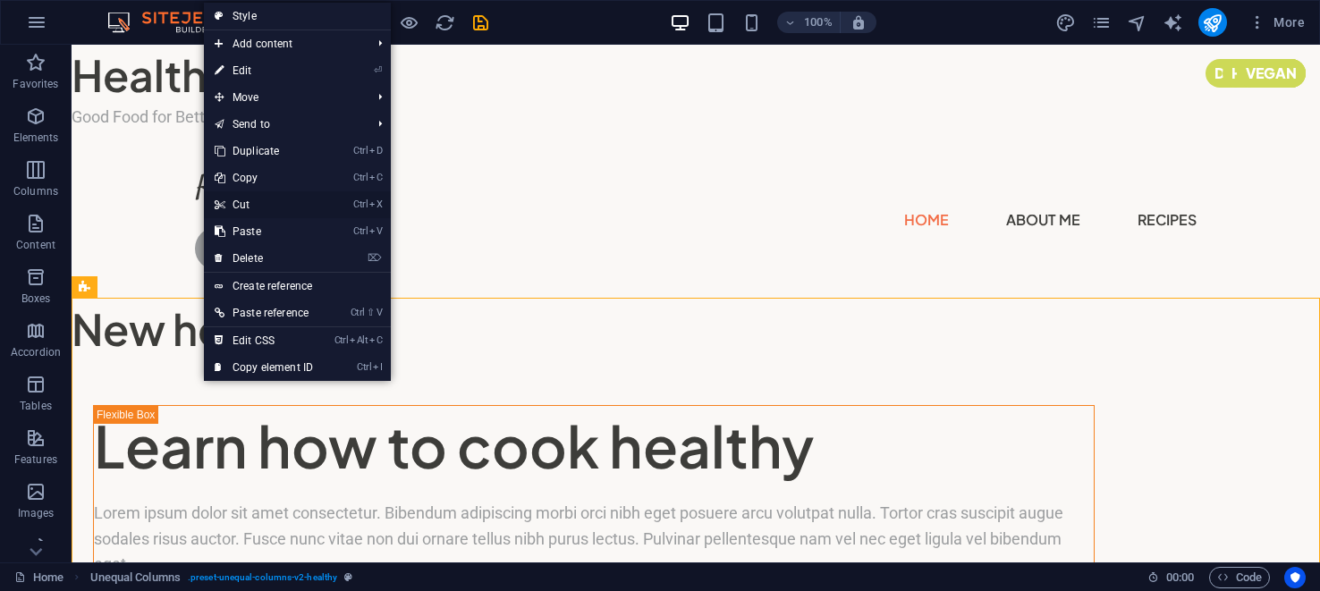
click at [241, 201] on link "Ctrl X Cut" at bounding box center [264, 204] width 120 height 27
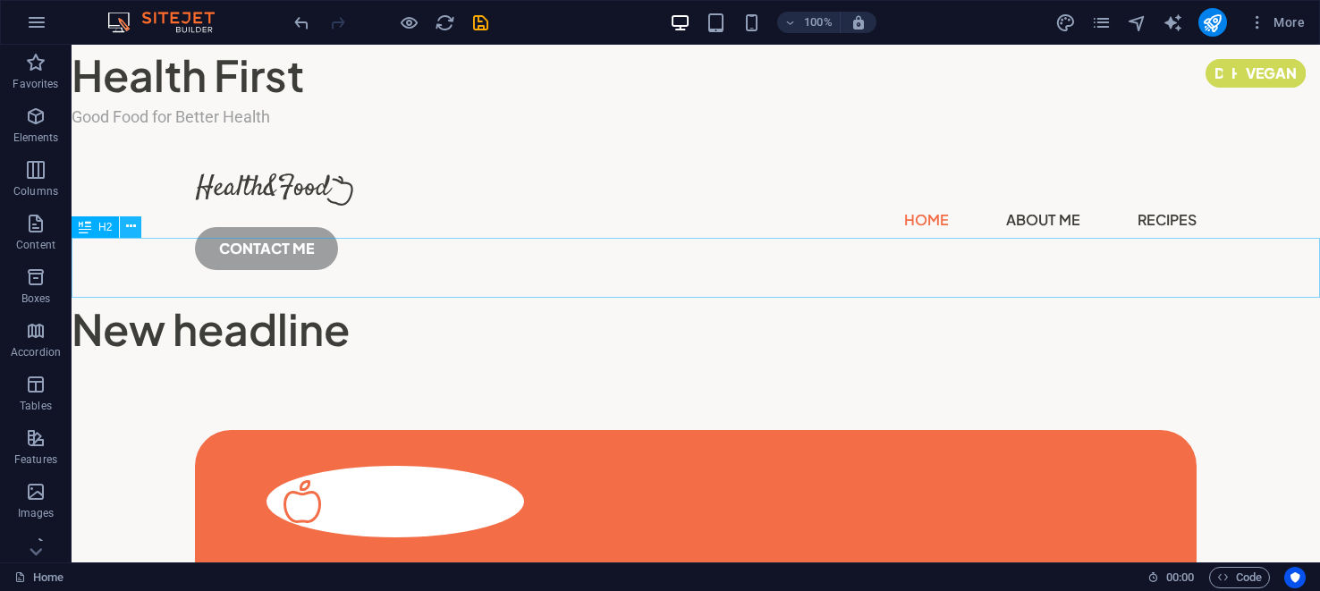
click at [132, 228] on icon at bounding box center [131, 226] width 10 height 19
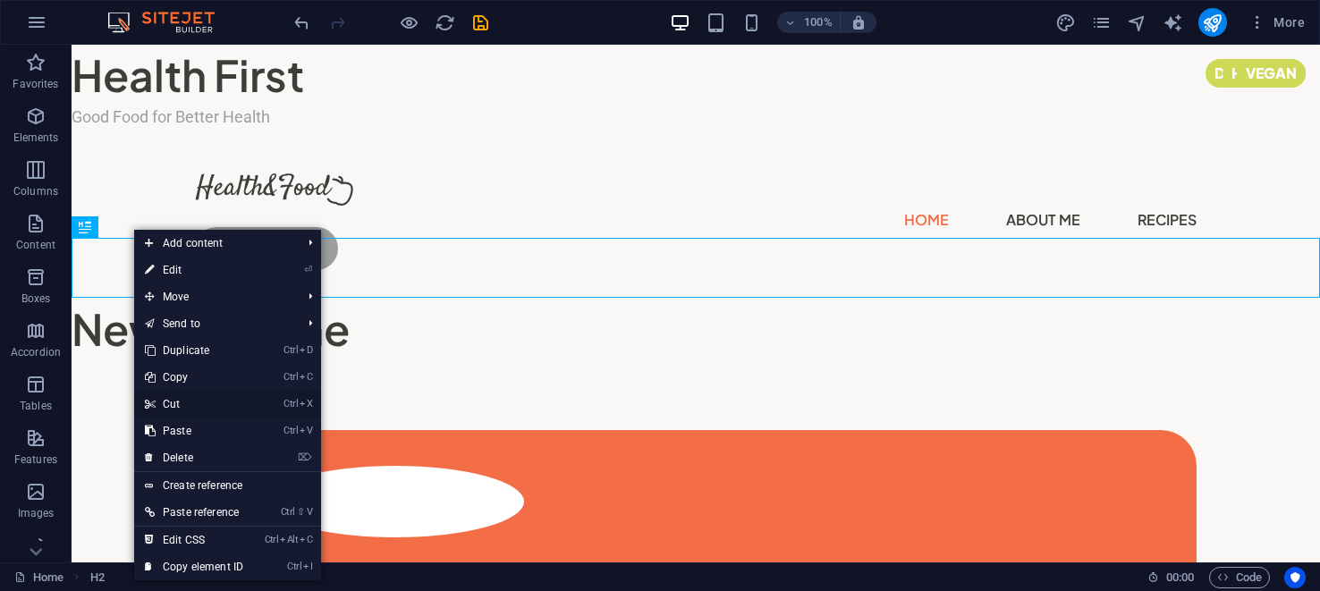
click at [169, 396] on link "Ctrl X Cut" at bounding box center [194, 404] width 120 height 27
